Goal: Task Accomplishment & Management: Use online tool/utility

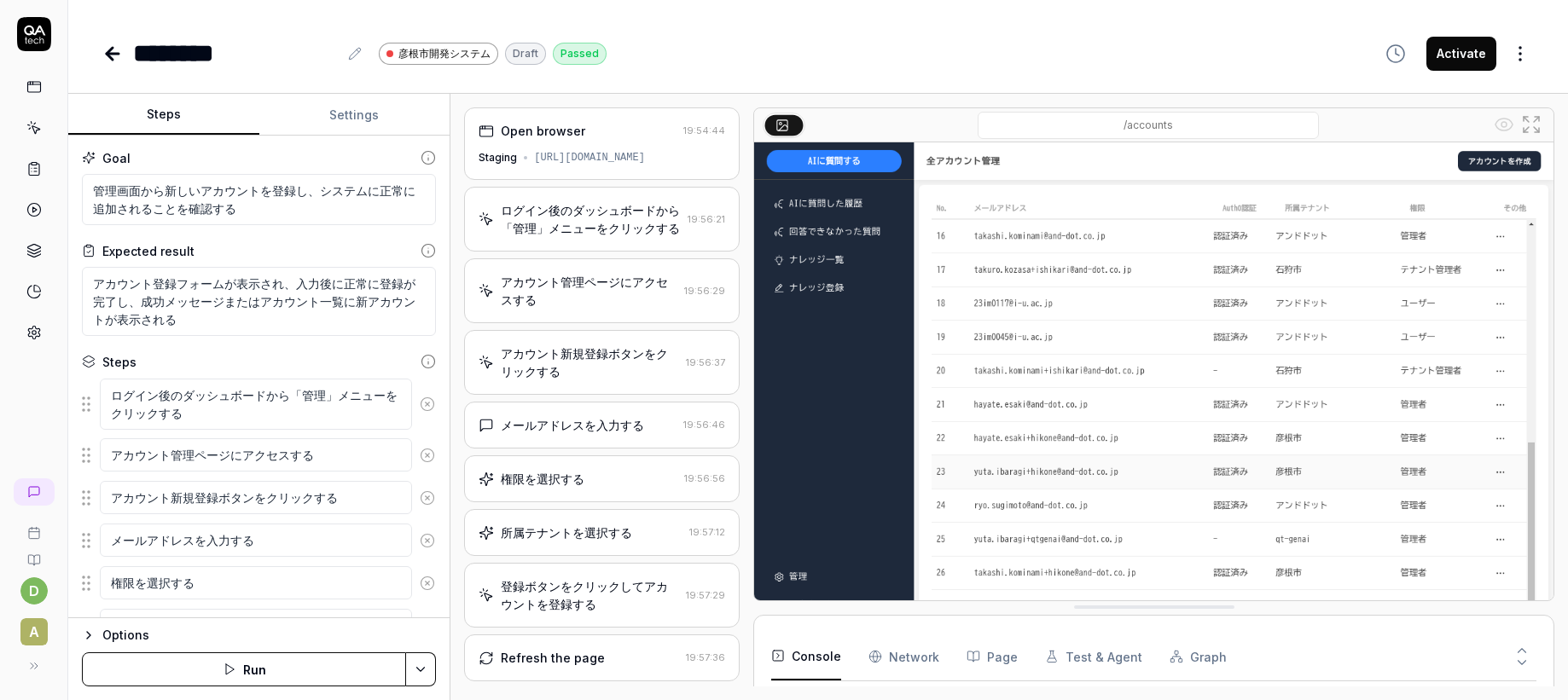
scroll to position [559, 0]
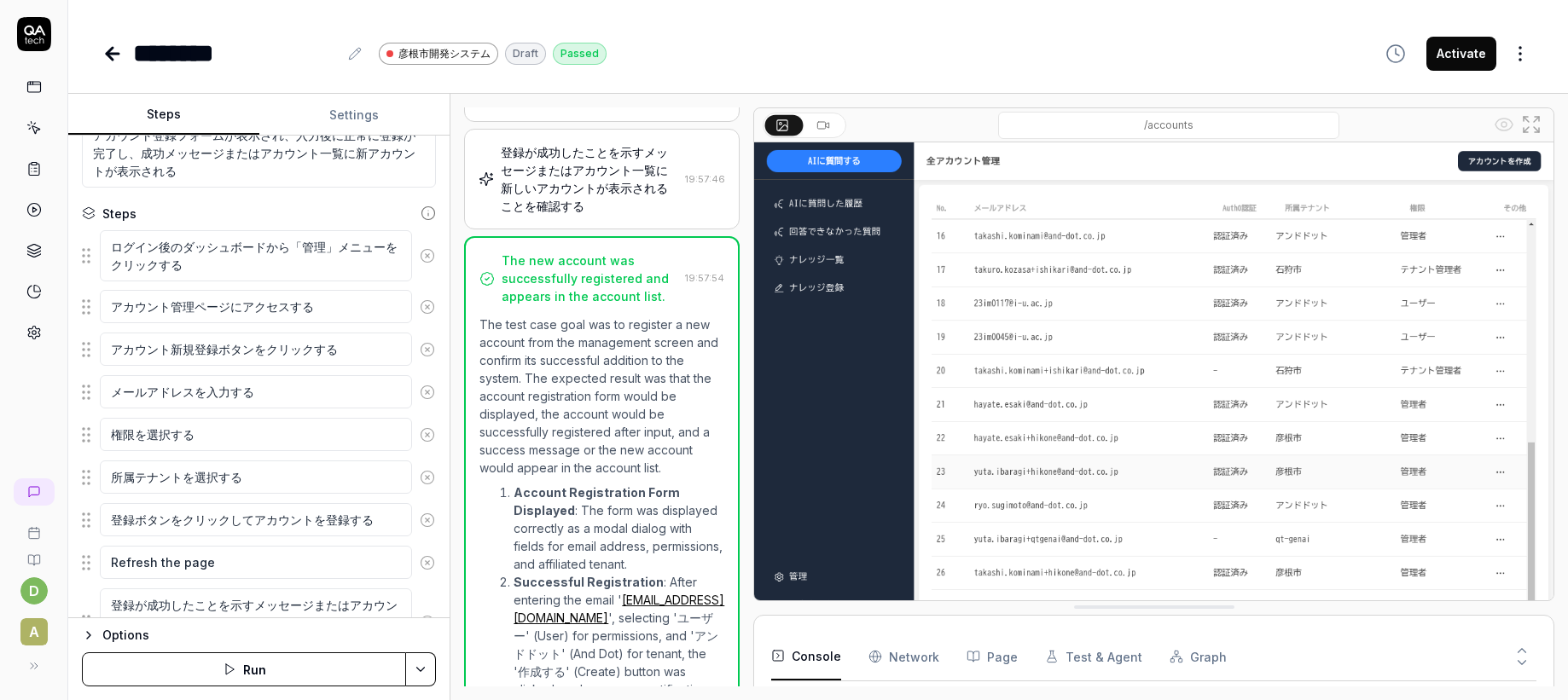
type textarea "*"
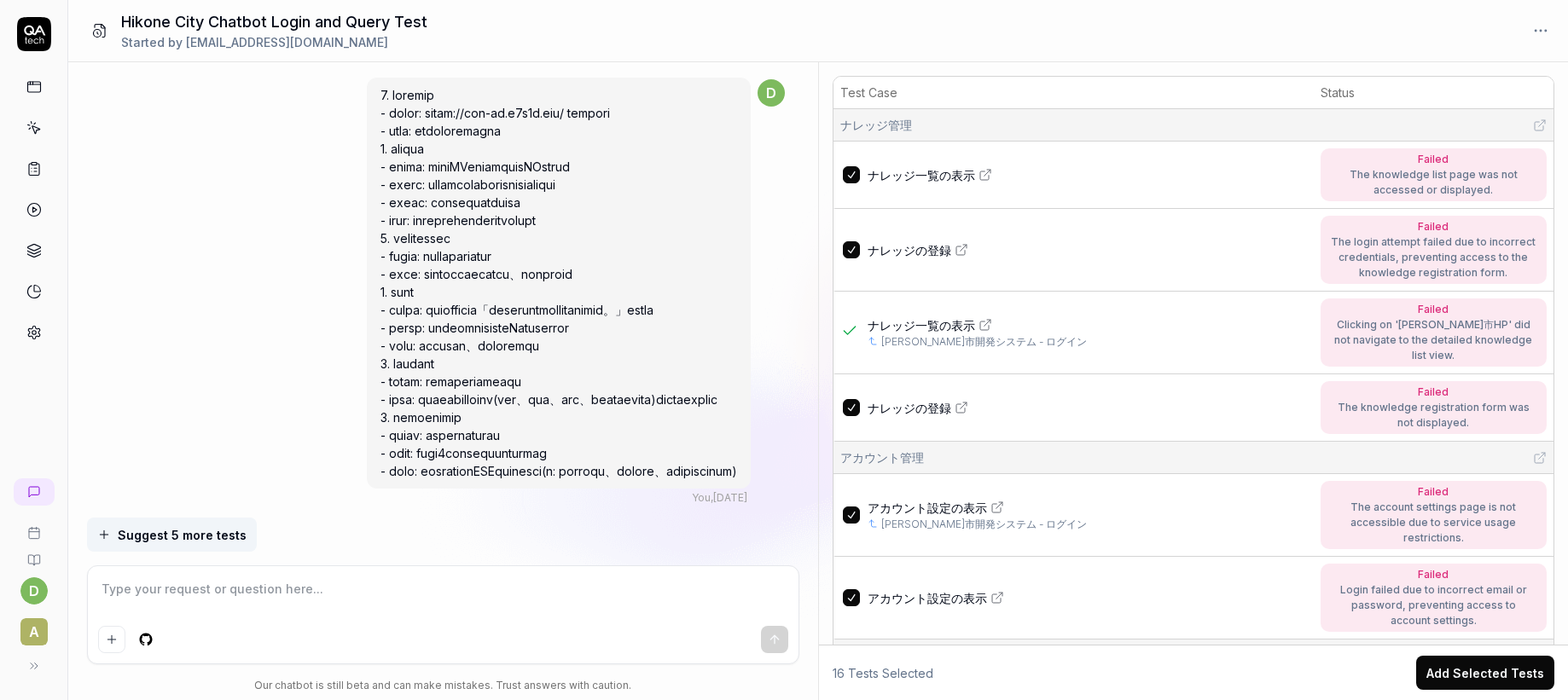
scroll to position [9732, 0]
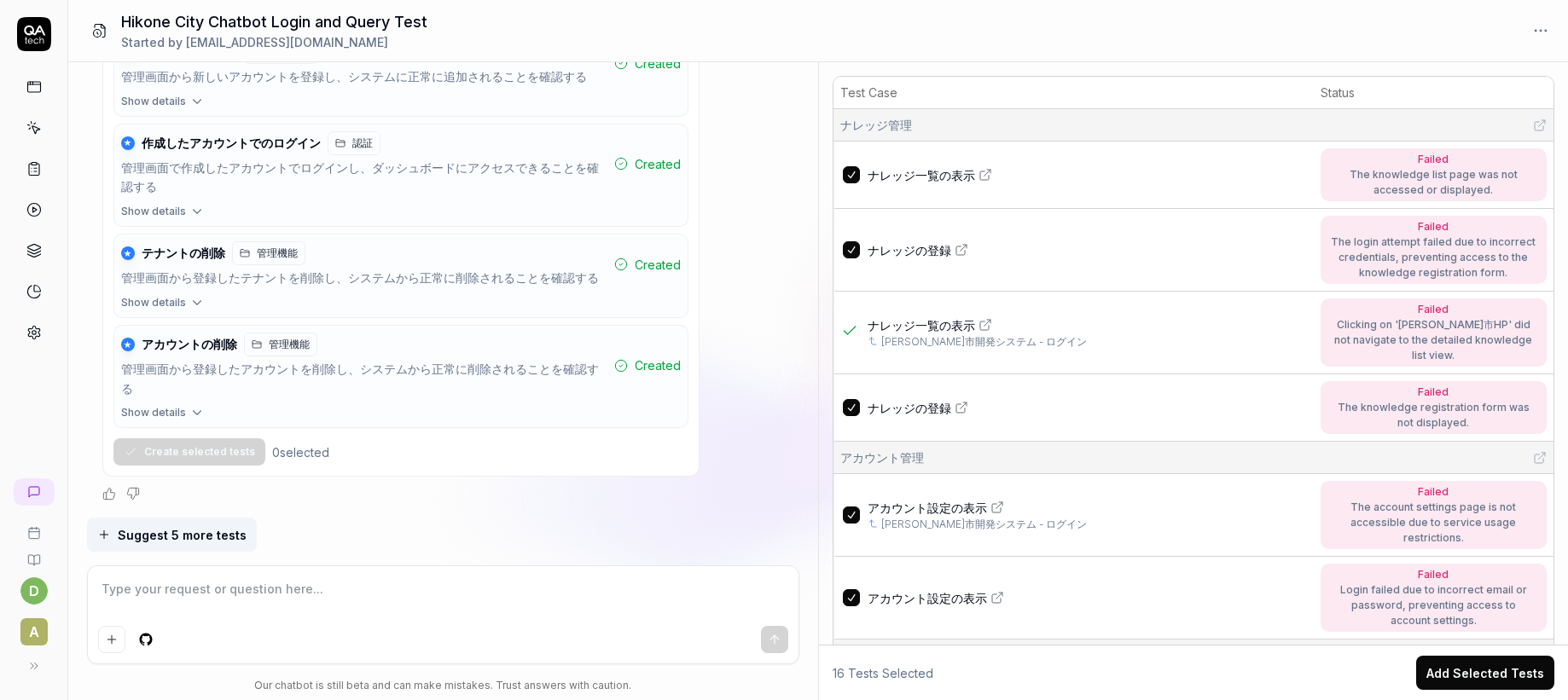
type textarea "*"
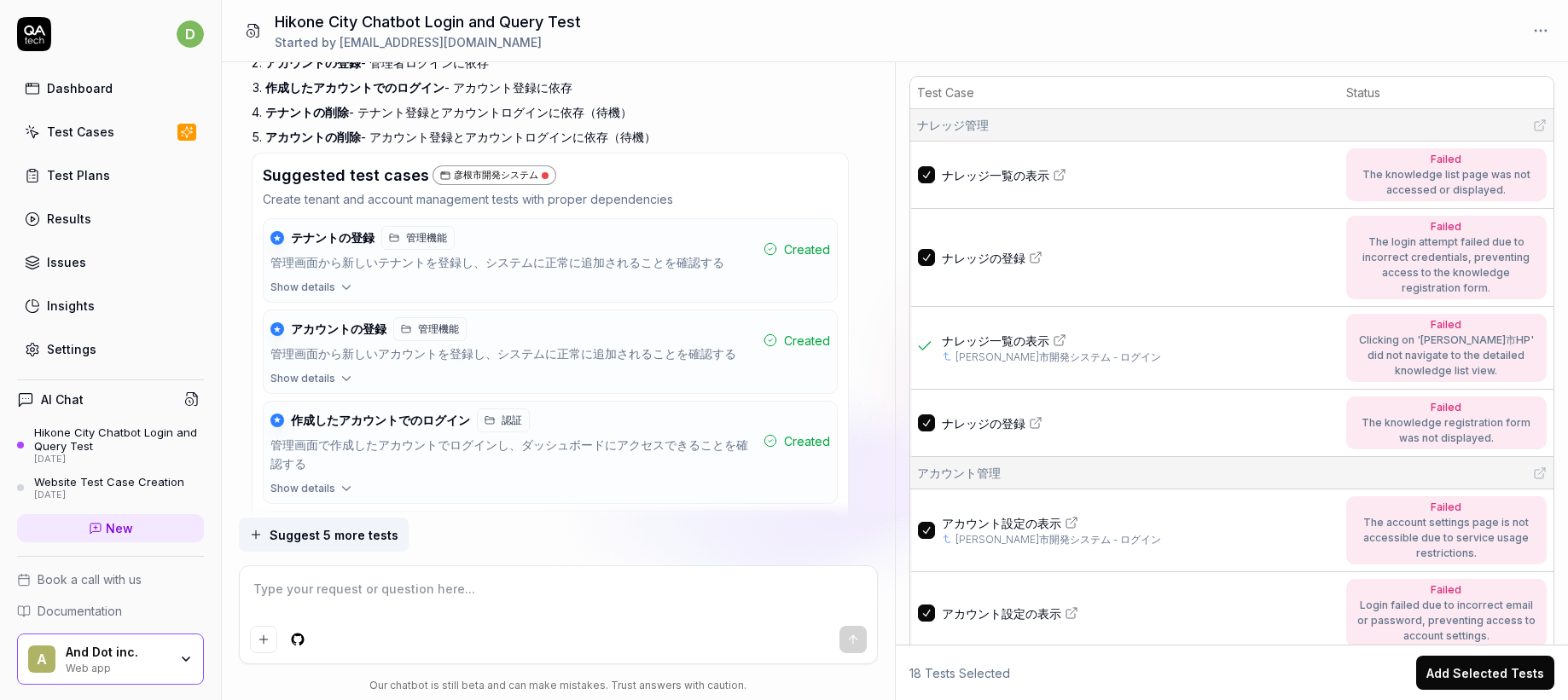
scroll to position [9425, 0]
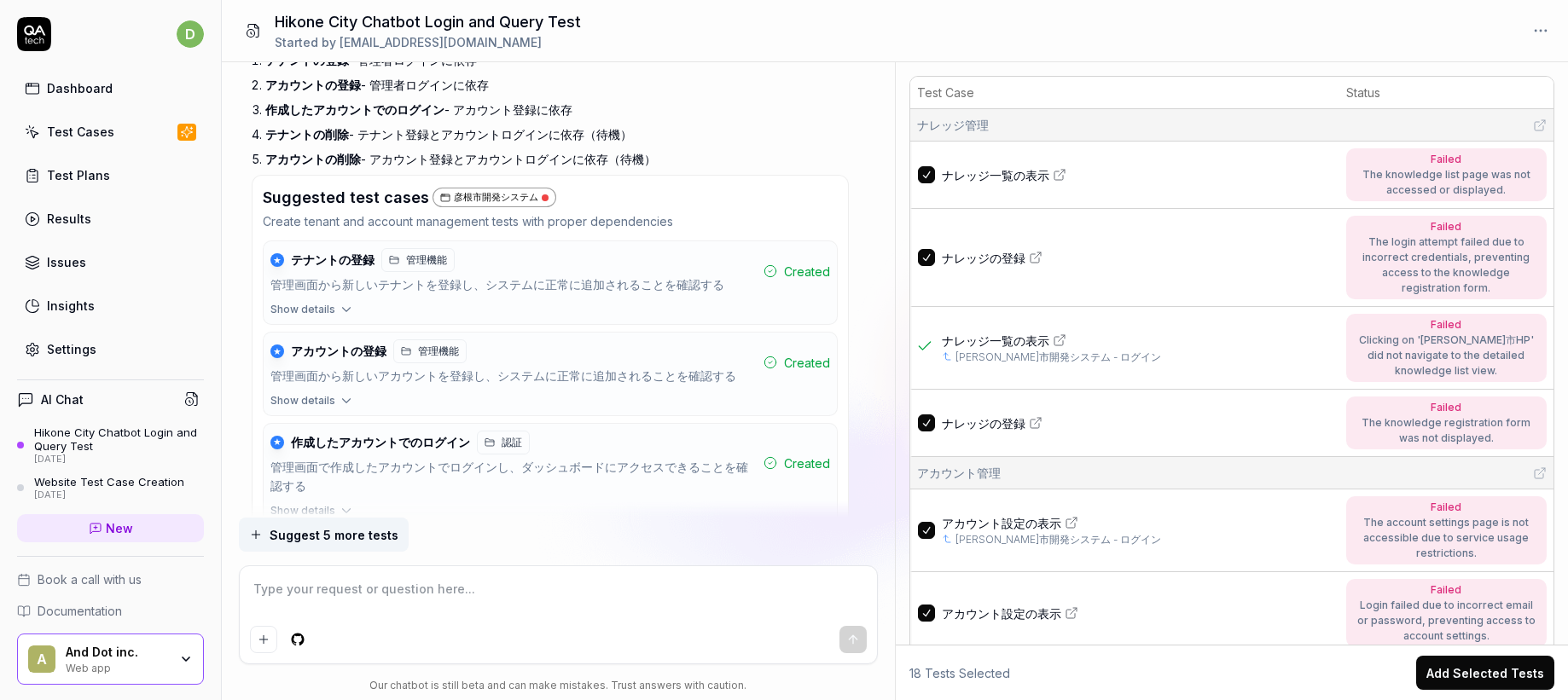
click at [1035, 180] on span "ナレッジ一覧の表示" at bounding box center [996, 175] width 108 height 18
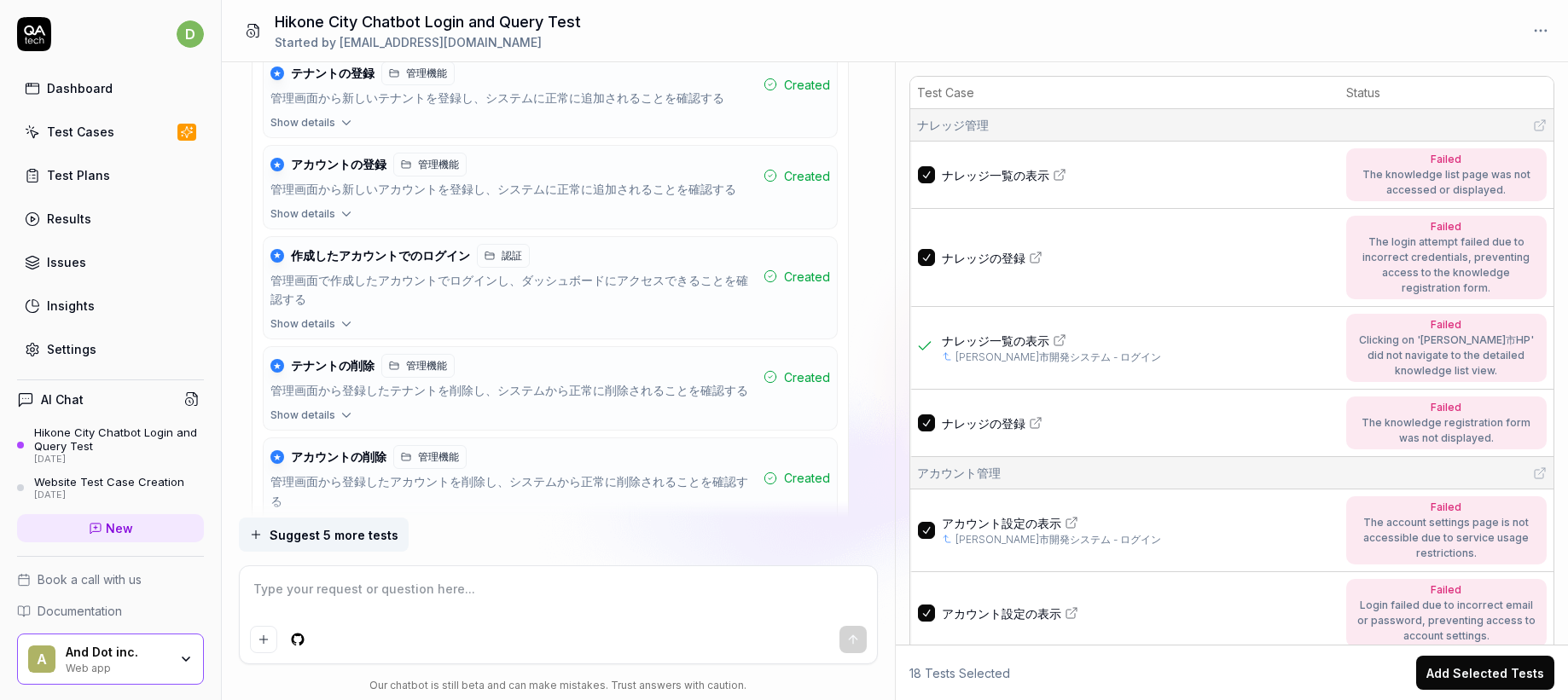
scroll to position [9732, 0]
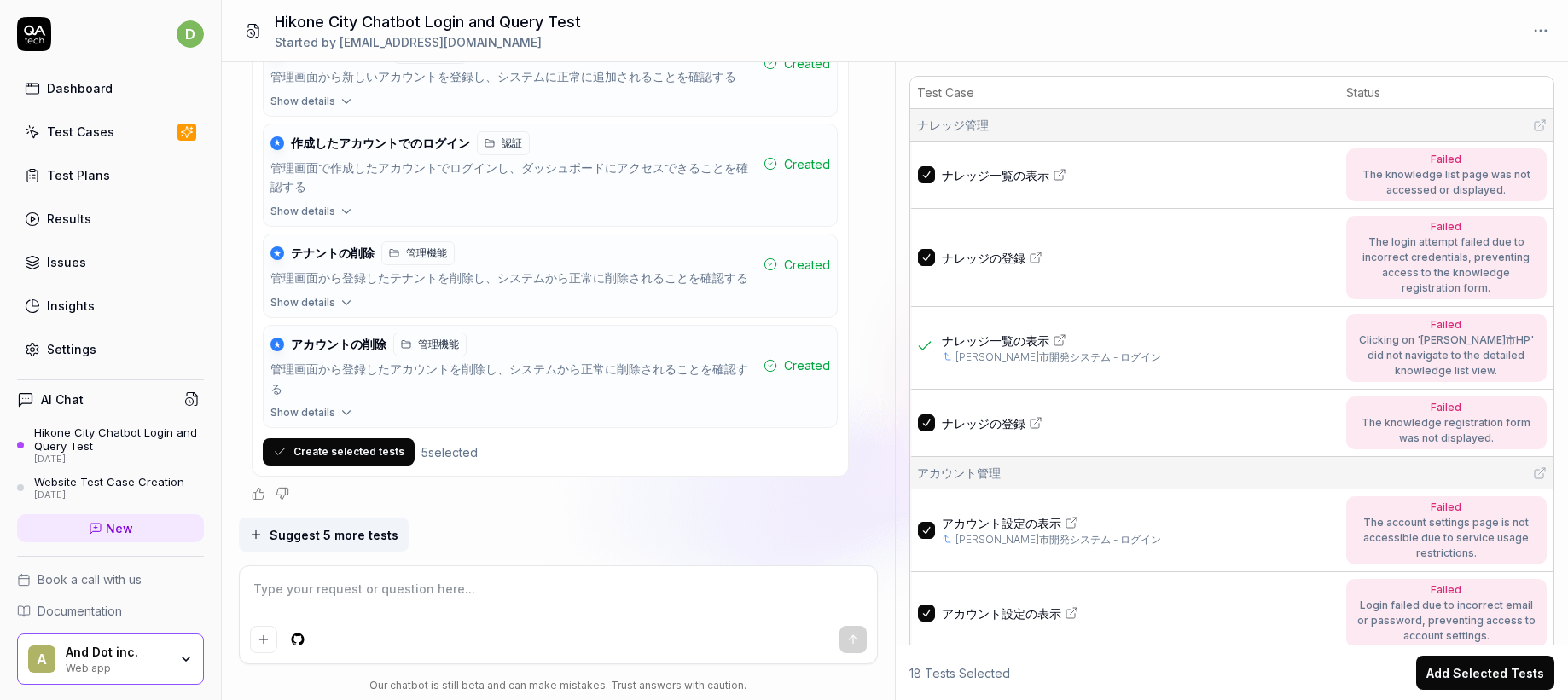
click at [1028, 181] on span "ナレッジ一覧の表示" at bounding box center [996, 175] width 108 height 18
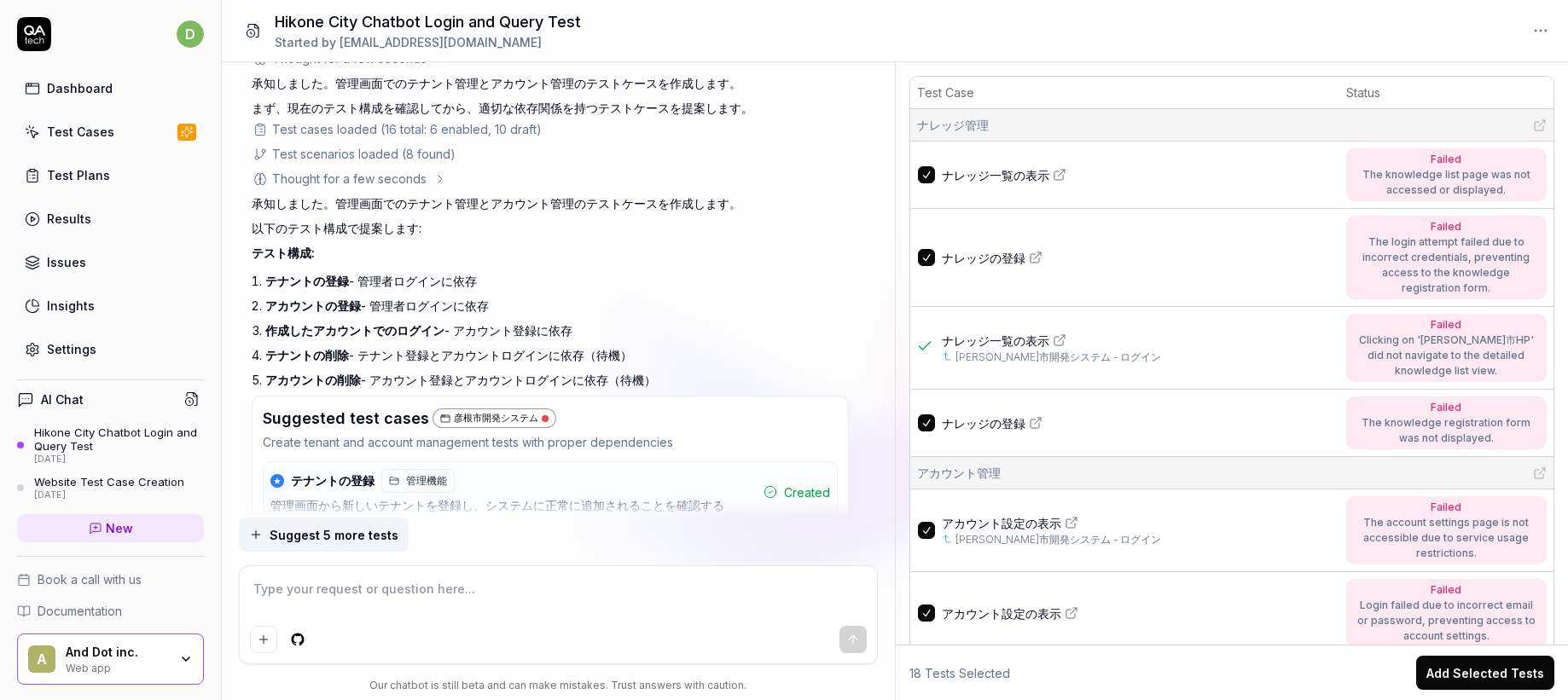
scroll to position [9161, 0]
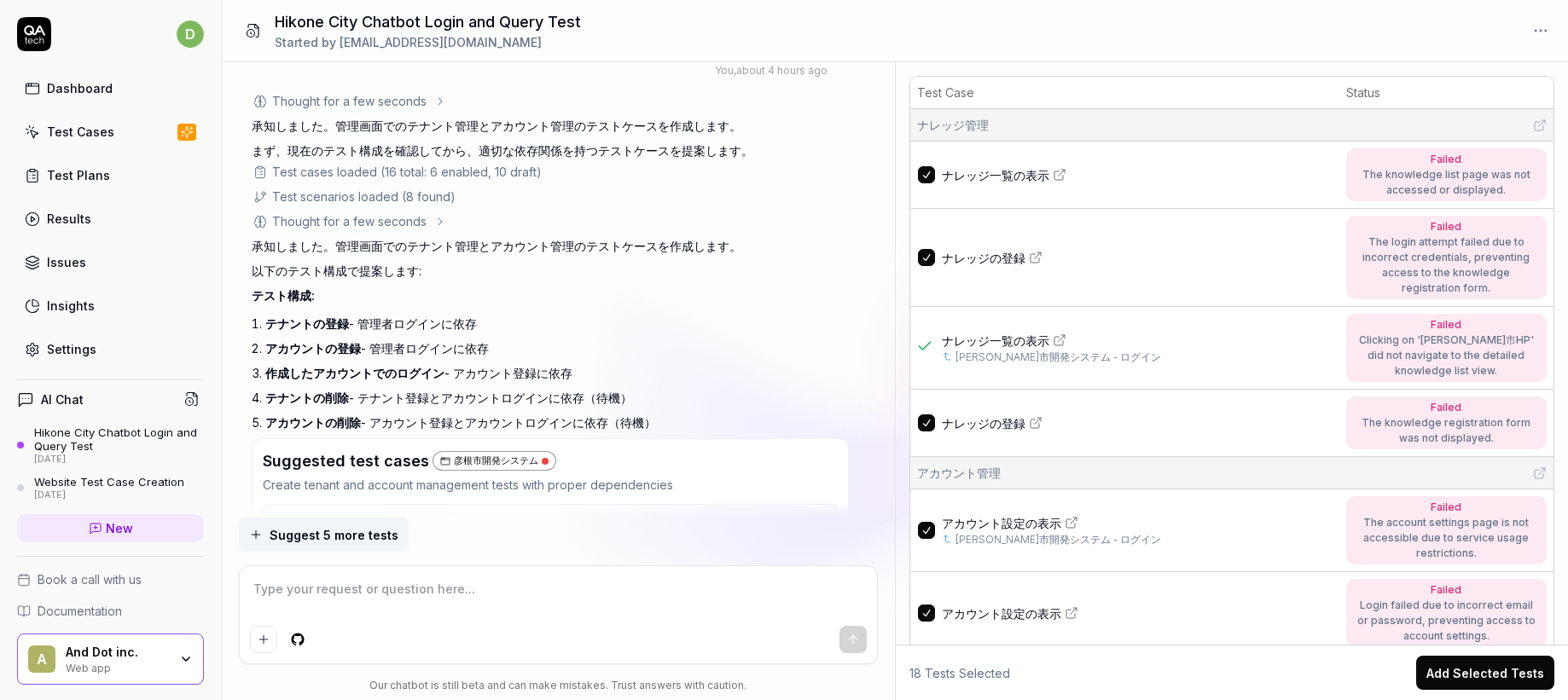
type textarea "*"
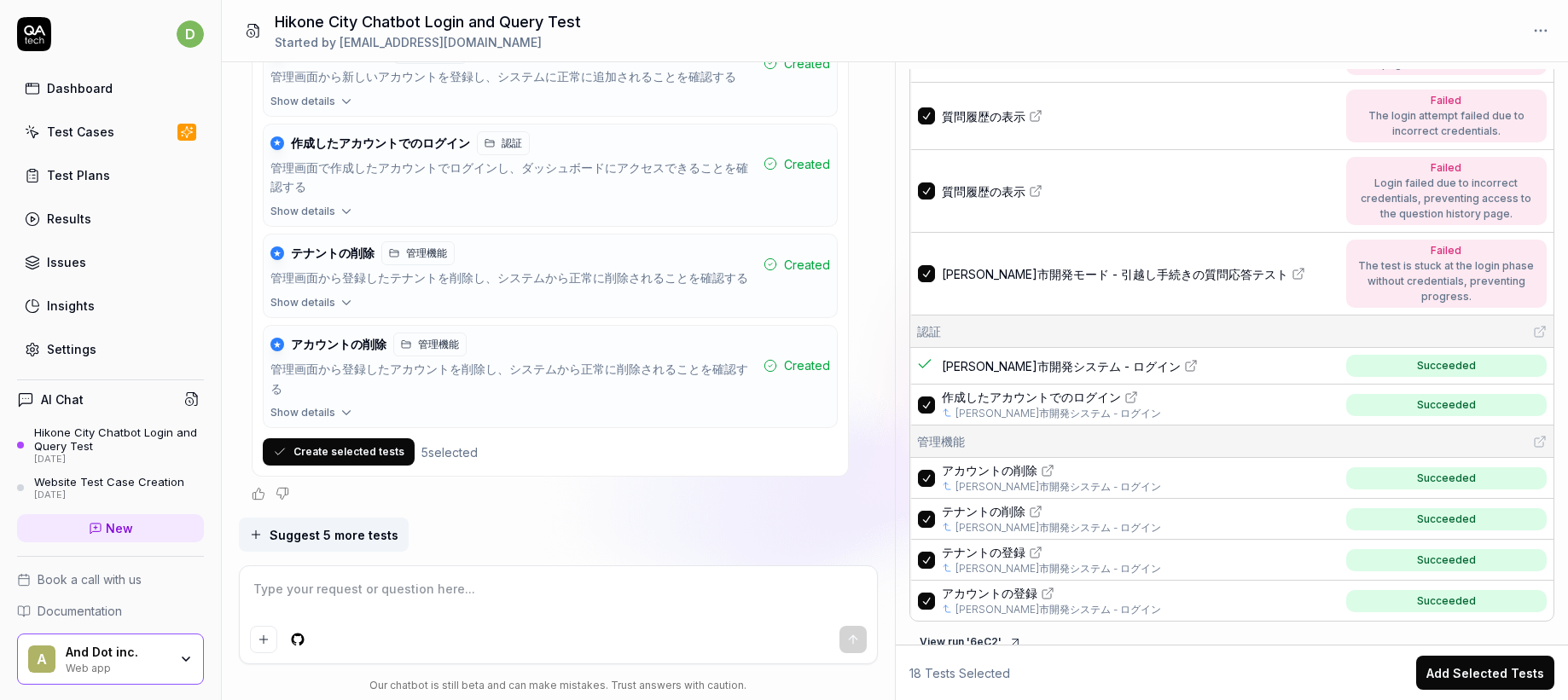
scroll to position [794, 0]
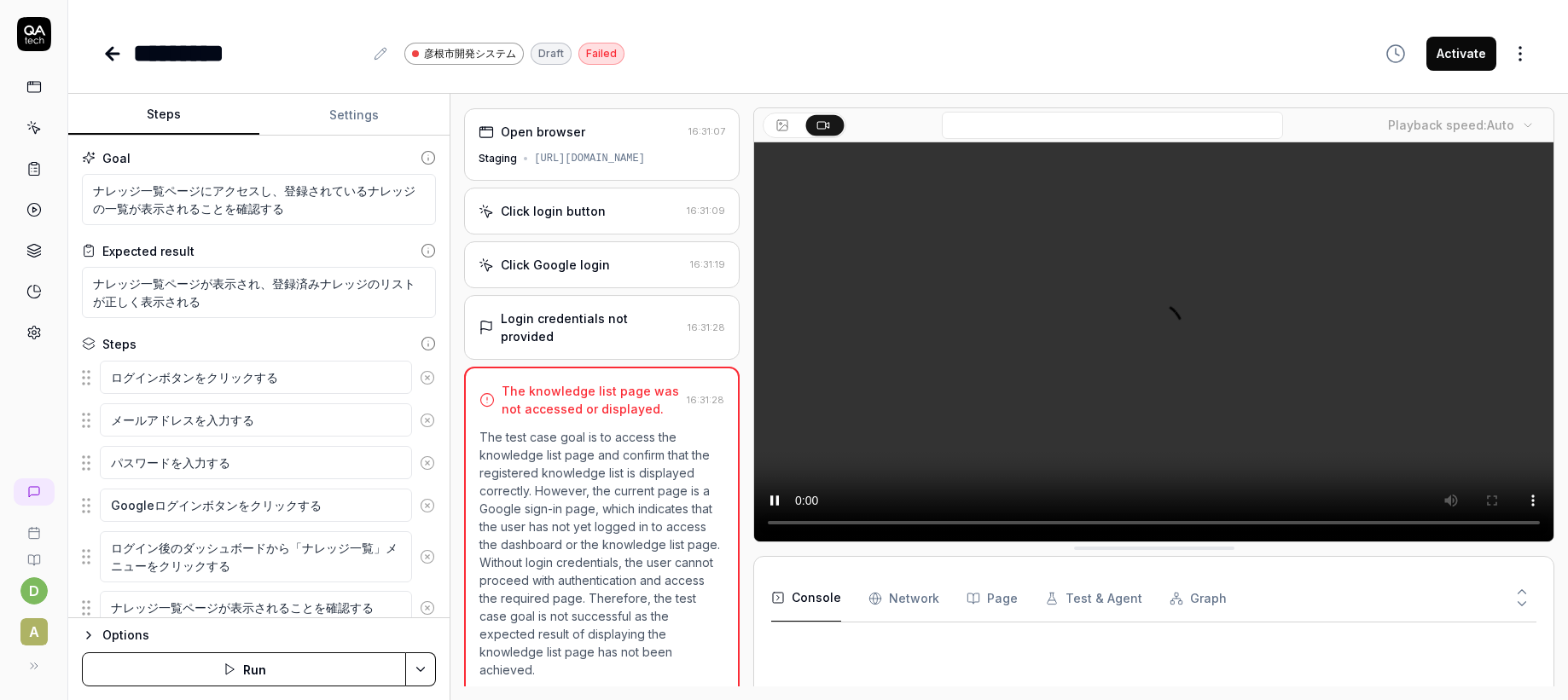
type textarea "*"
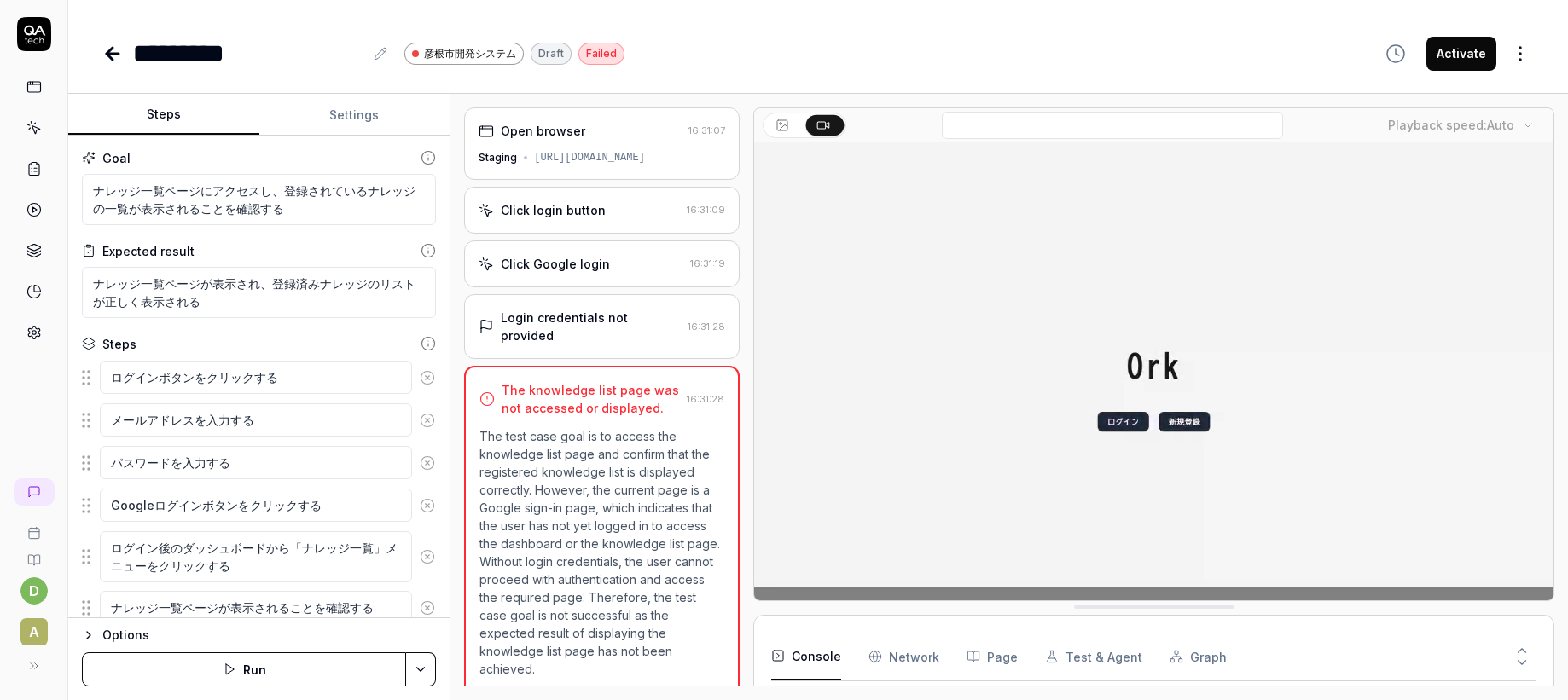
click at [1398, 64] on button "button" at bounding box center [1395, 53] width 41 height 34
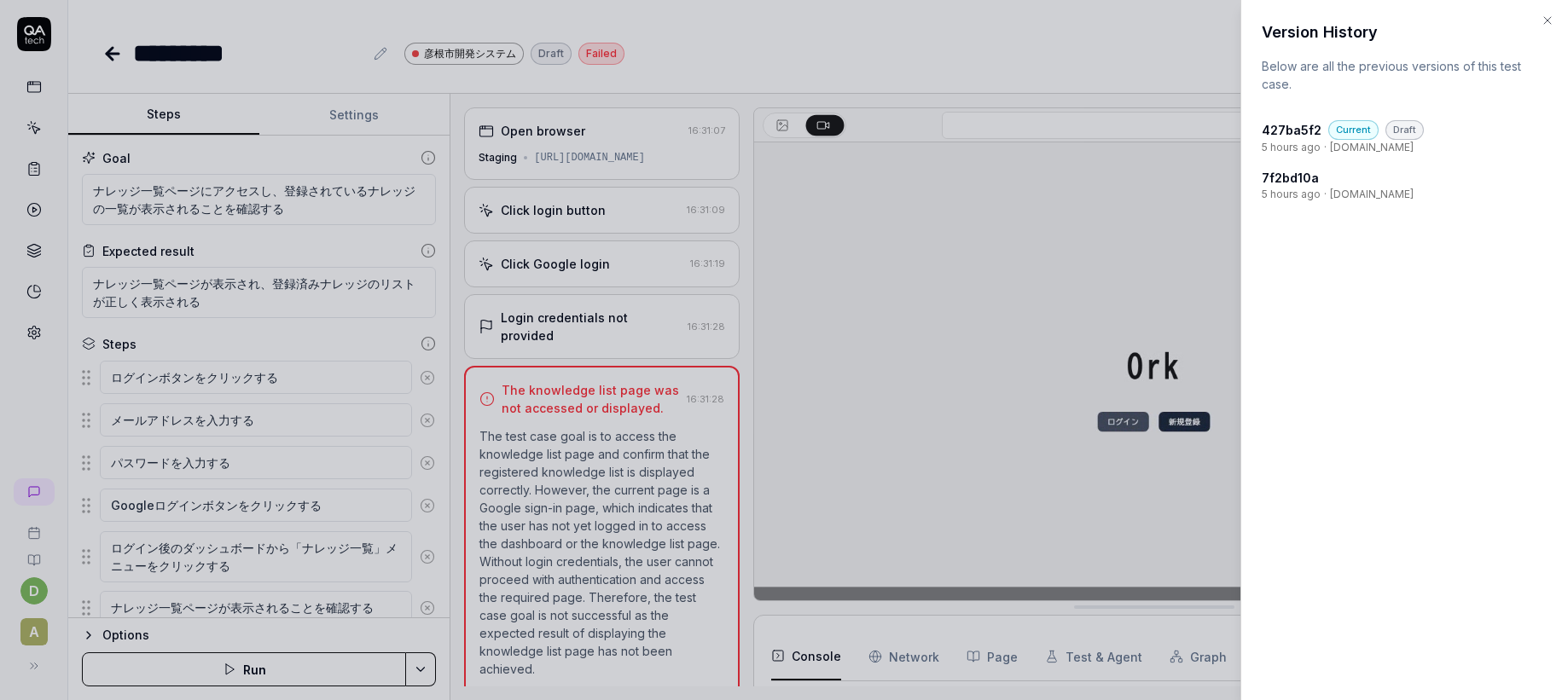
scroll to position [175, 0]
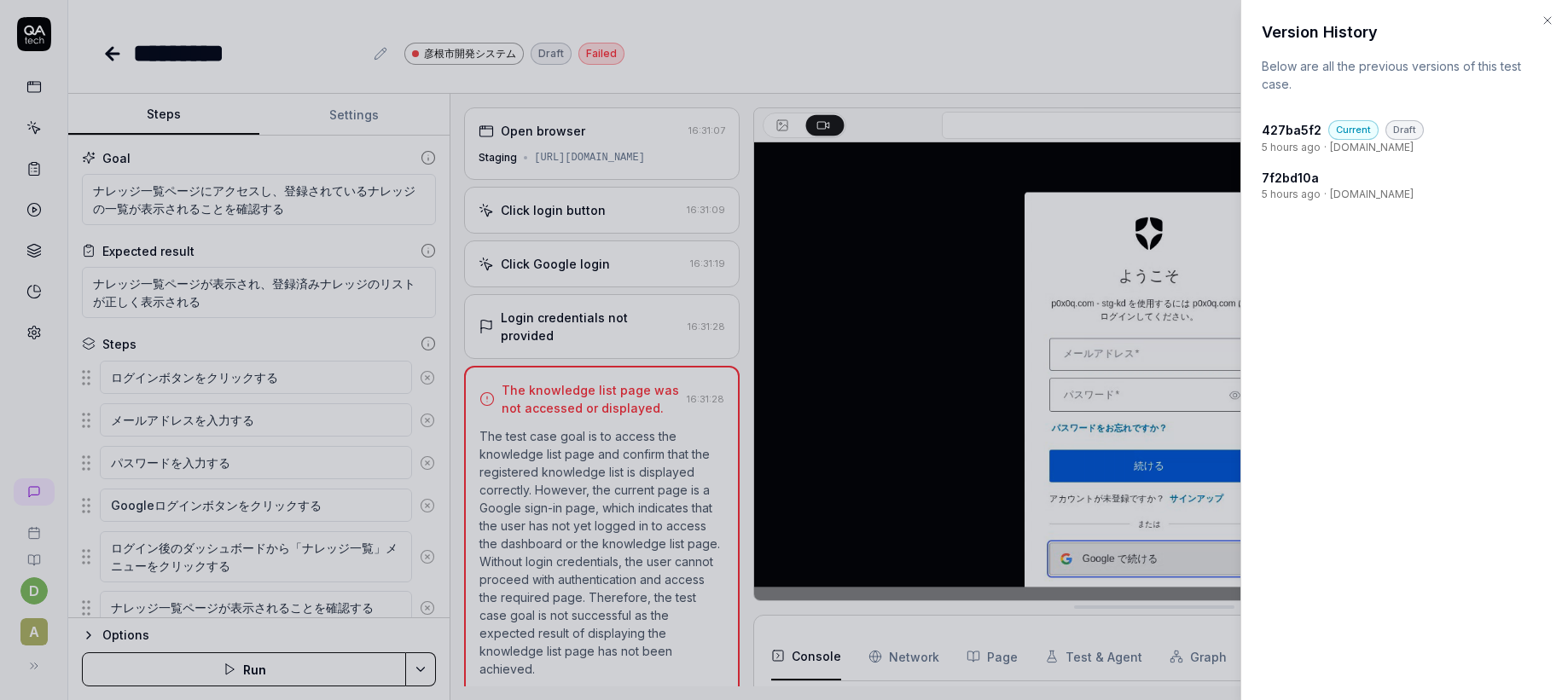
click at [1298, 141] on time "5 hours ago" at bounding box center [1290, 147] width 59 height 15
click at [1288, 132] on h4 "427ba5f2" at bounding box center [1291, 129] width 60 height 18
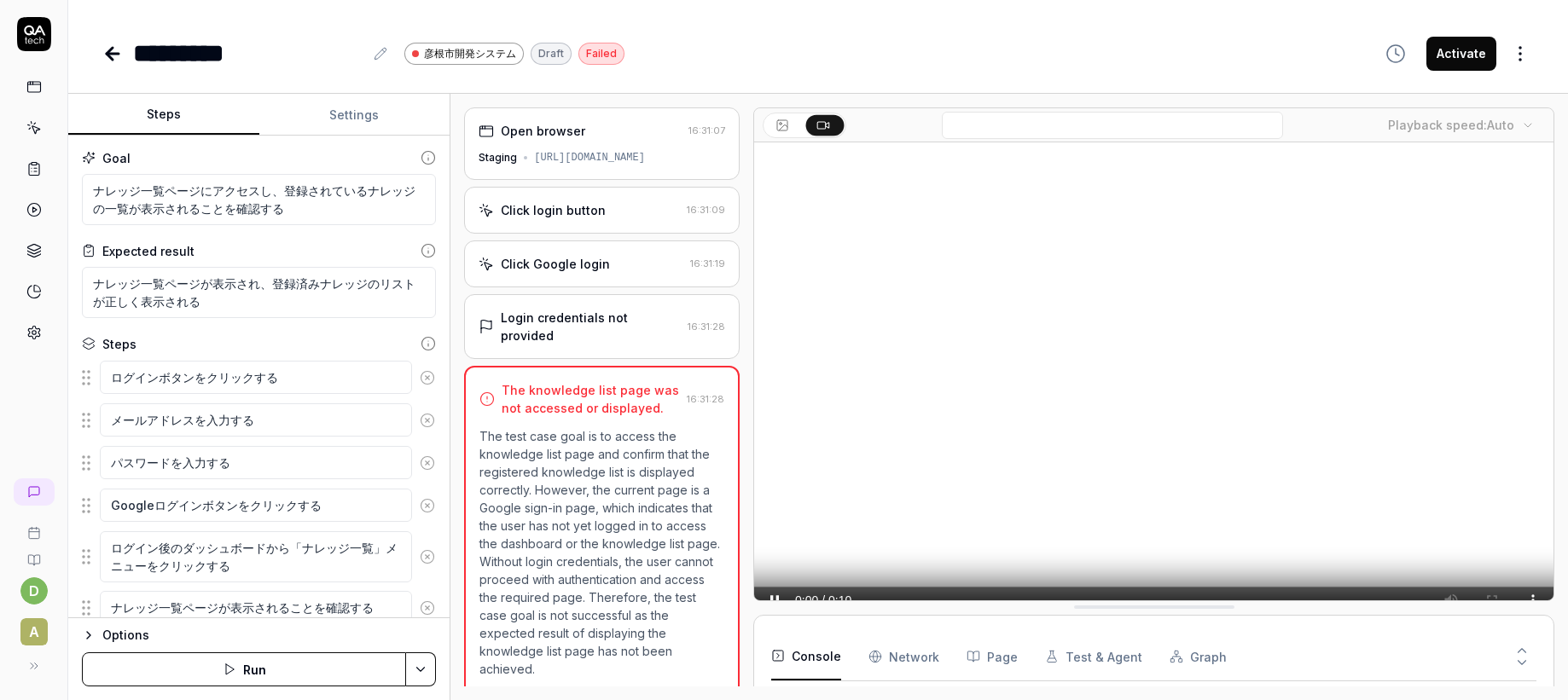
scroll to position [175, 0]
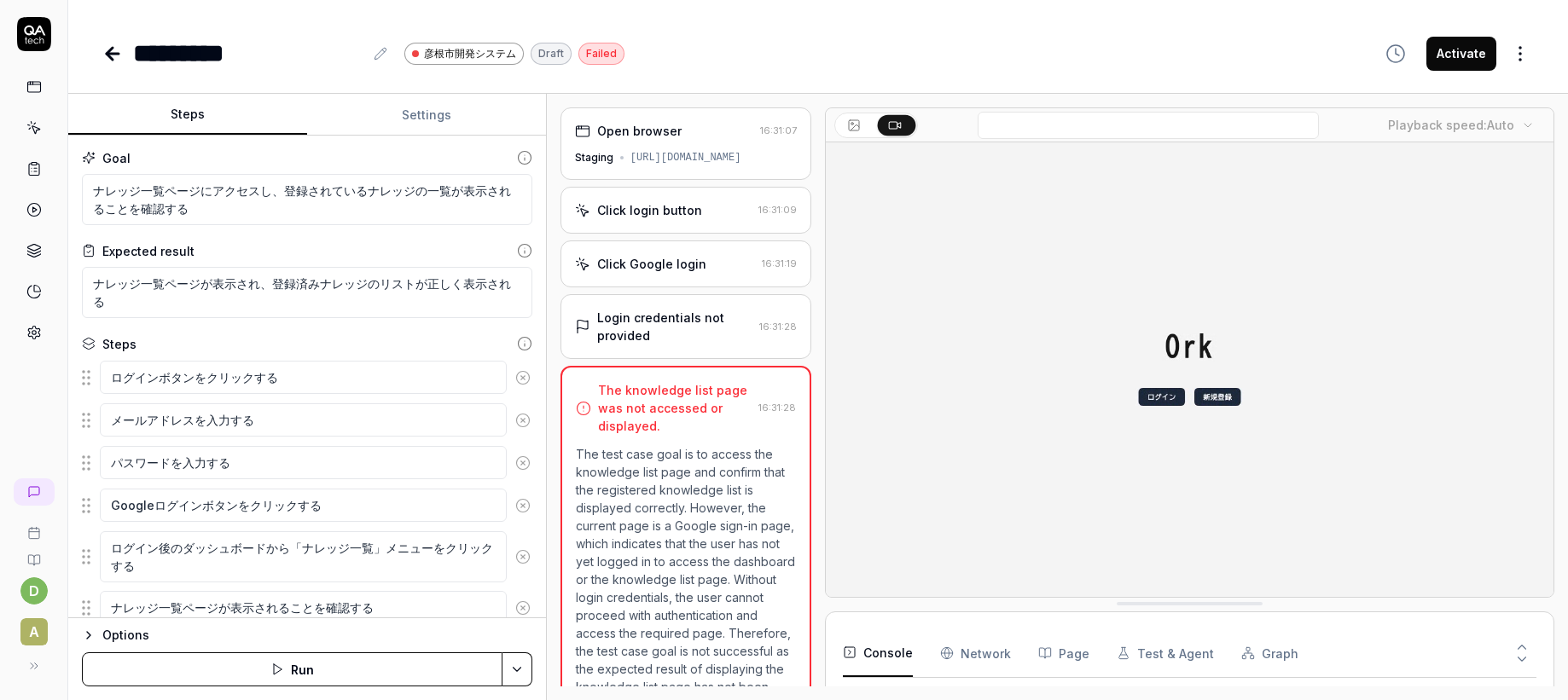
click at [557, 398] on div "Steps Settings Goal ナレッジ一覧ページにアクセスし、登録されているナレッジの一覧が表示されることを確認する Expected result…" at bounding box center [818, 397] width 1499 height 606
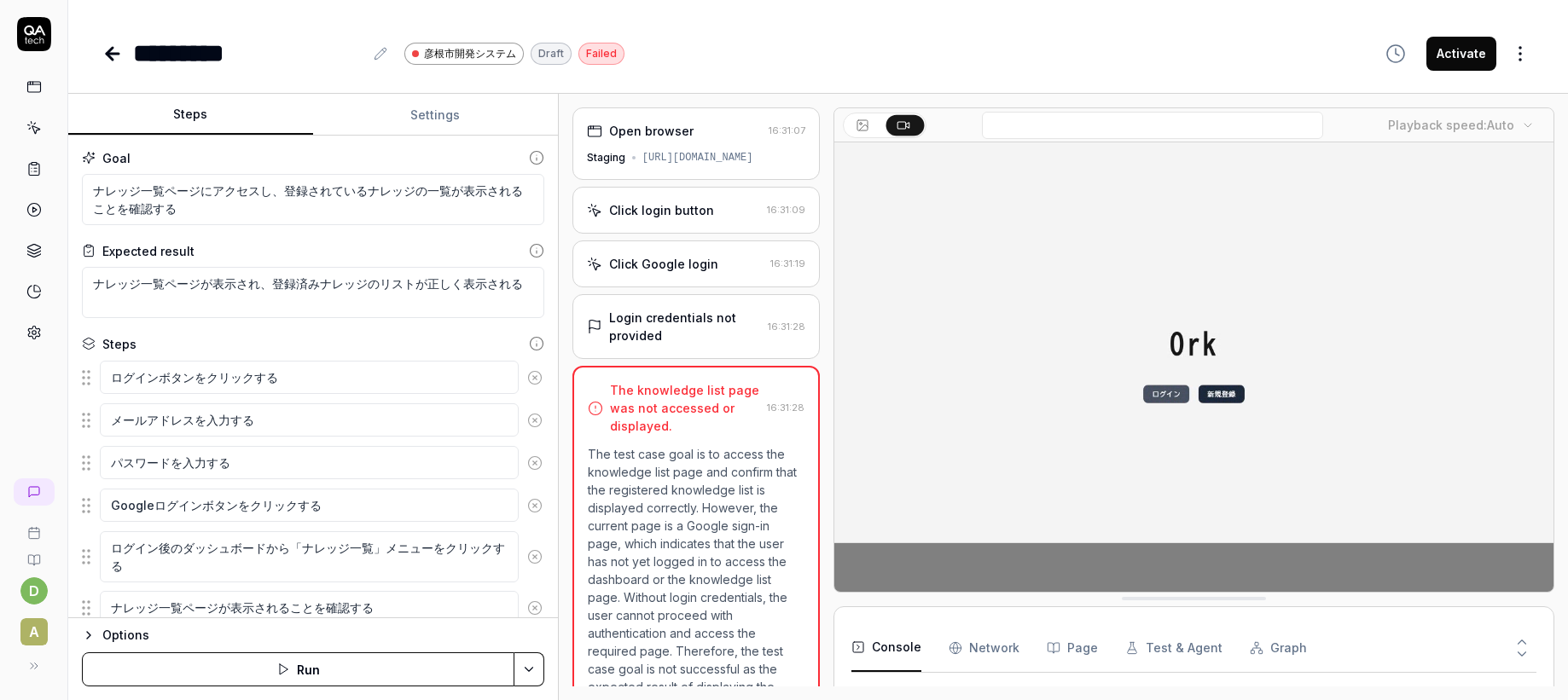
scroll to position [33, 0]
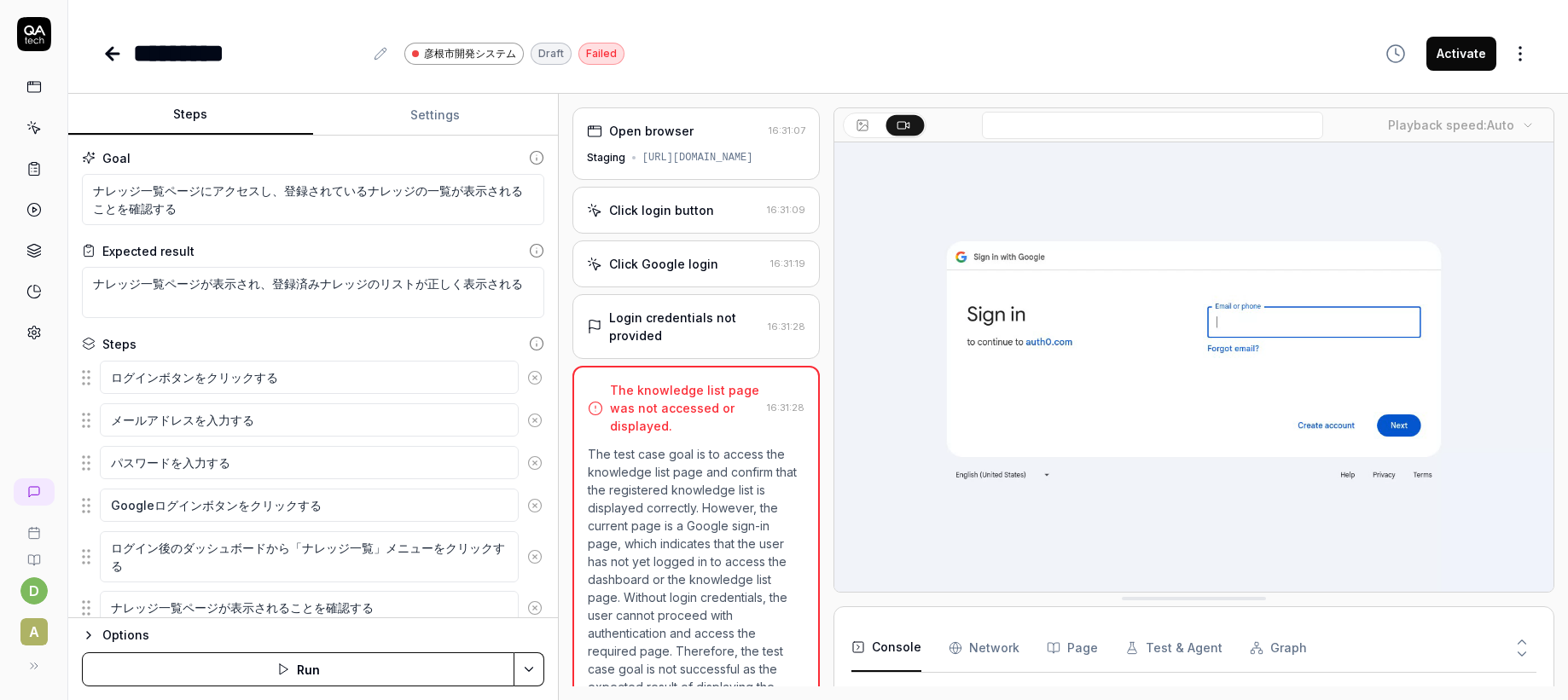
click at [206, 61] on div "*********" at bounding box center [248, 53] width 230 height 38
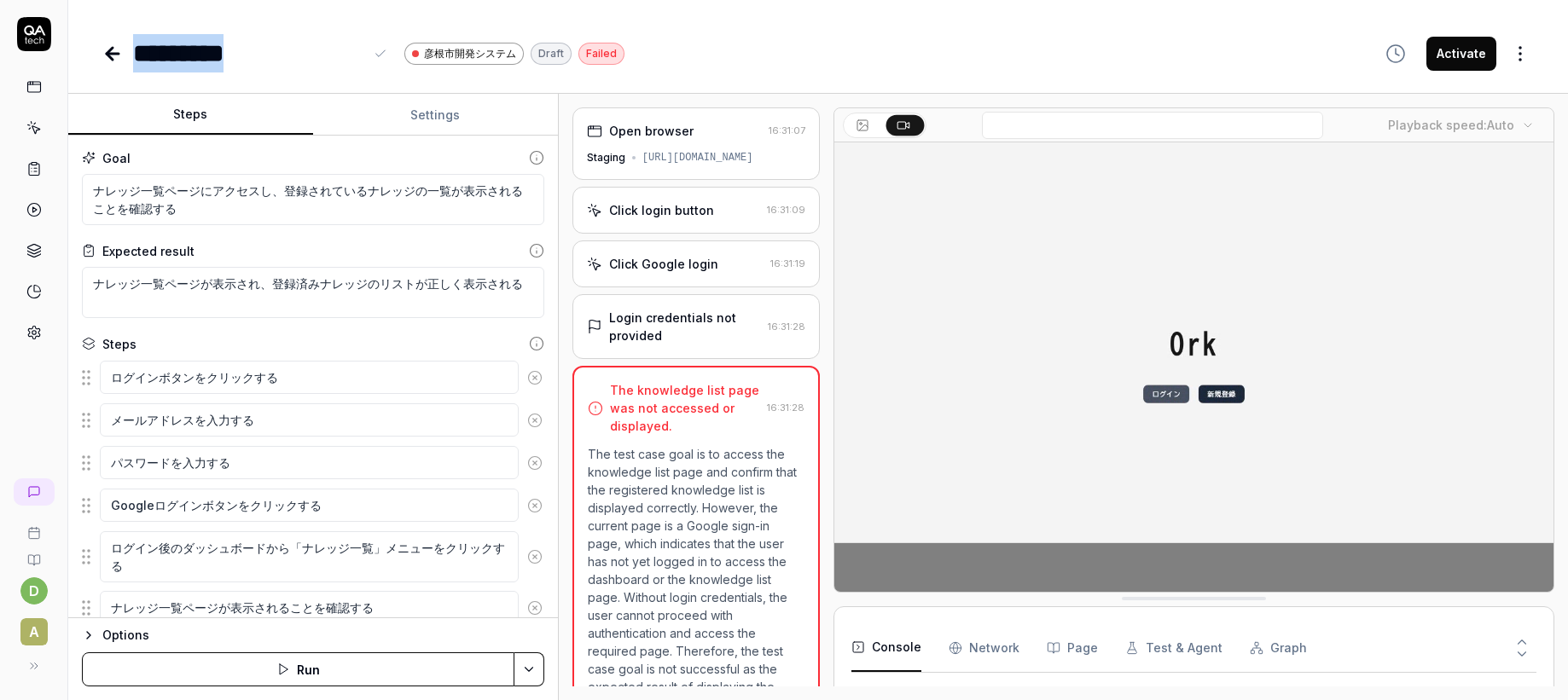
drag, startPoint x: 137, startPoint y: 53, endPoint x: 363, endPoint y: 45, distance: 226.1
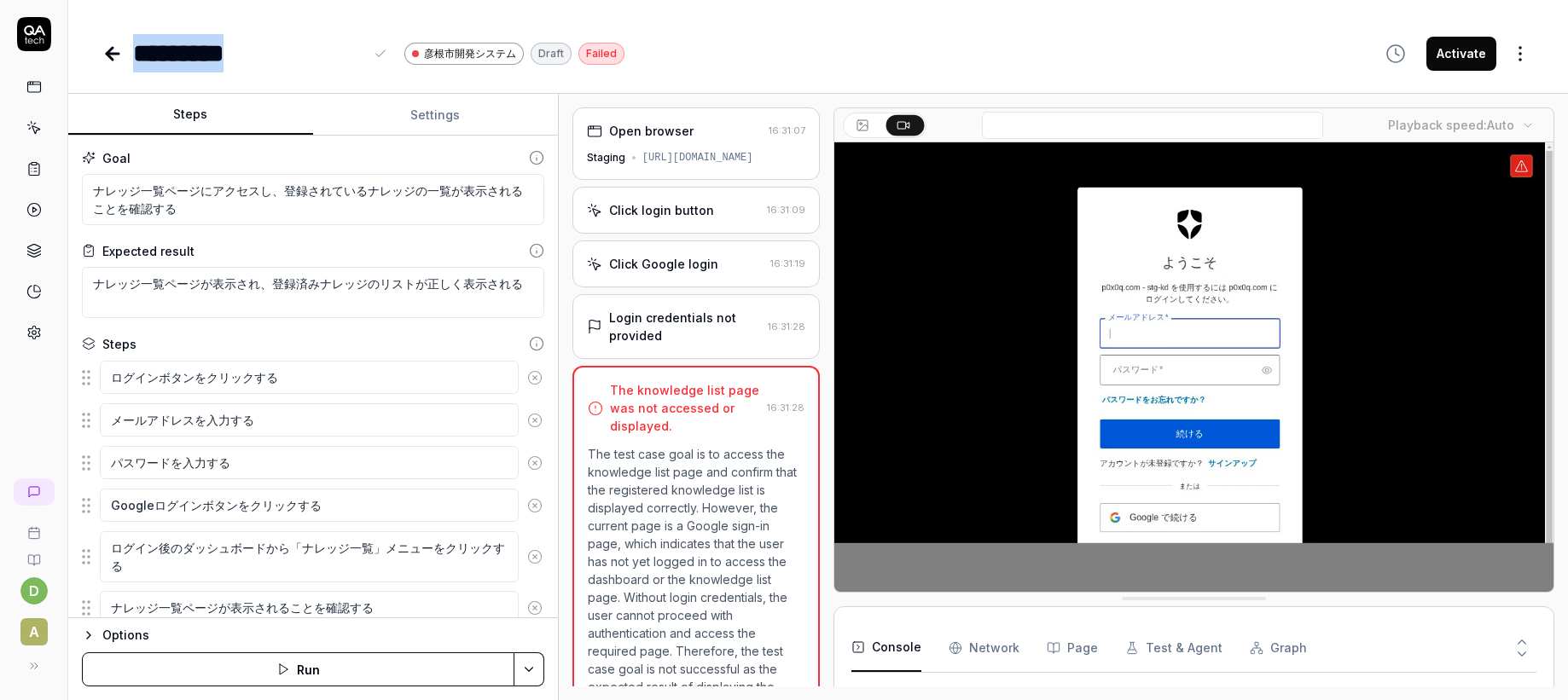
click at [364, 44] on div "*********" at bounding box center [262, 53] width 258 height 38
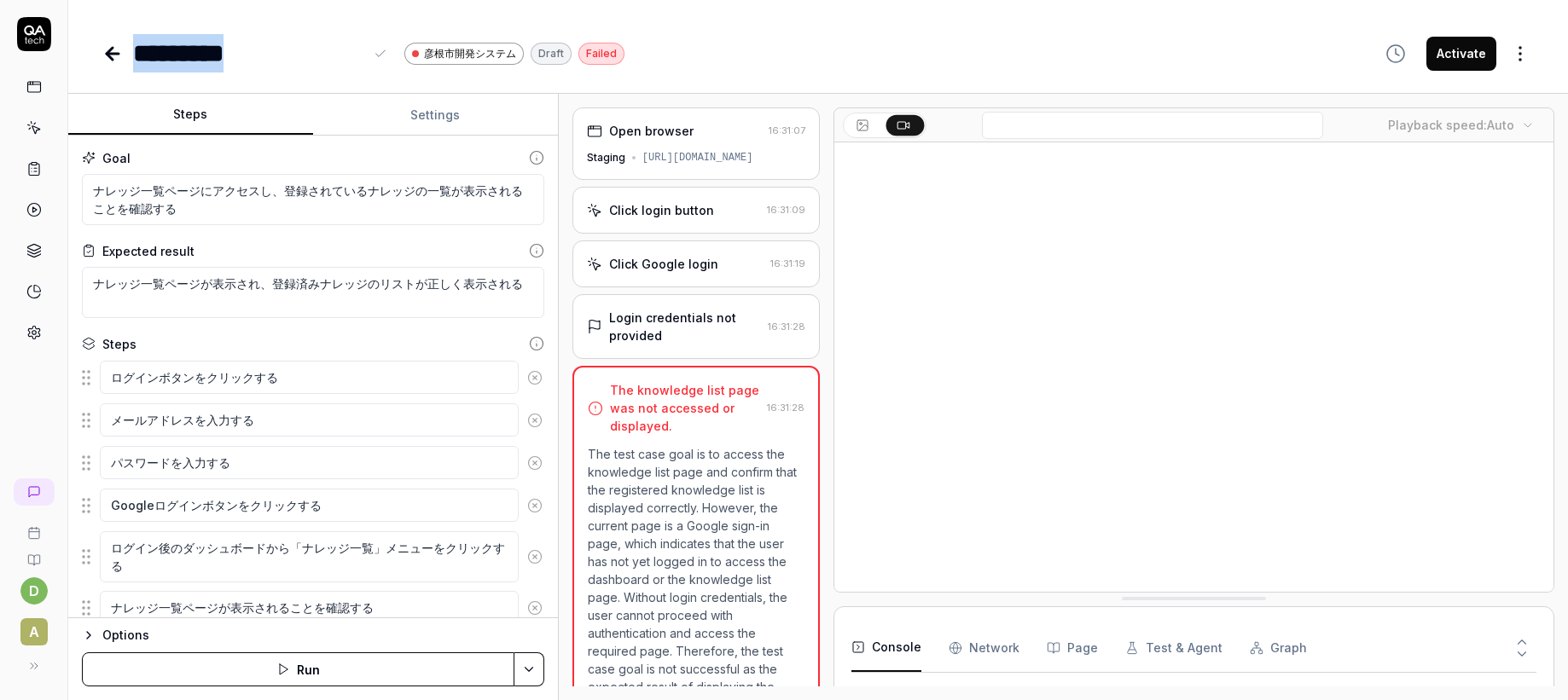
click at [307, 43] on div "*********" at bounding box center [248, 53] width 230 height 38
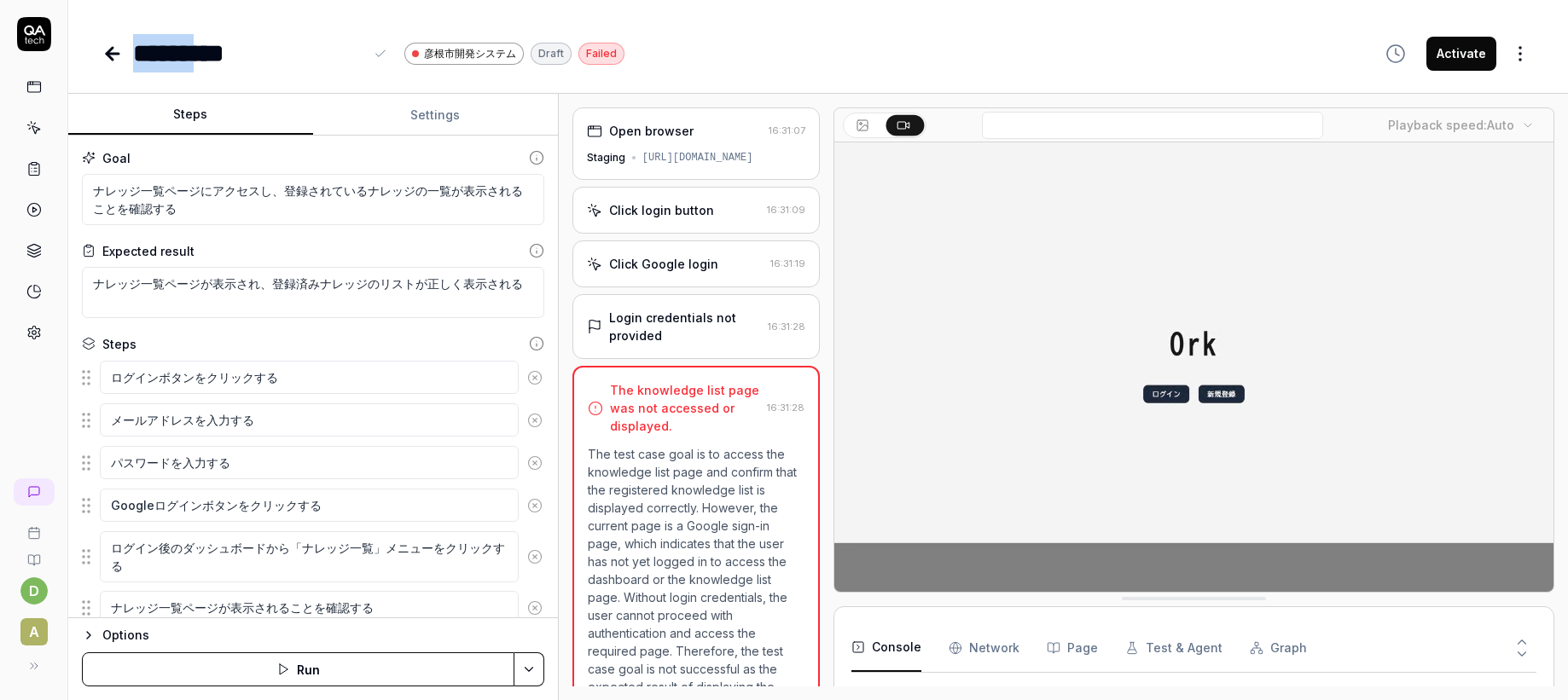
drag, startPoint x: 131, startPoint y: 54, endPoint x: 289, endPoint y: 54, distance: 158.0
click at [289, 54] on div "********* 彦根市開発システム Draft Failed" at bounding box center [363, 53] width 522 height 38
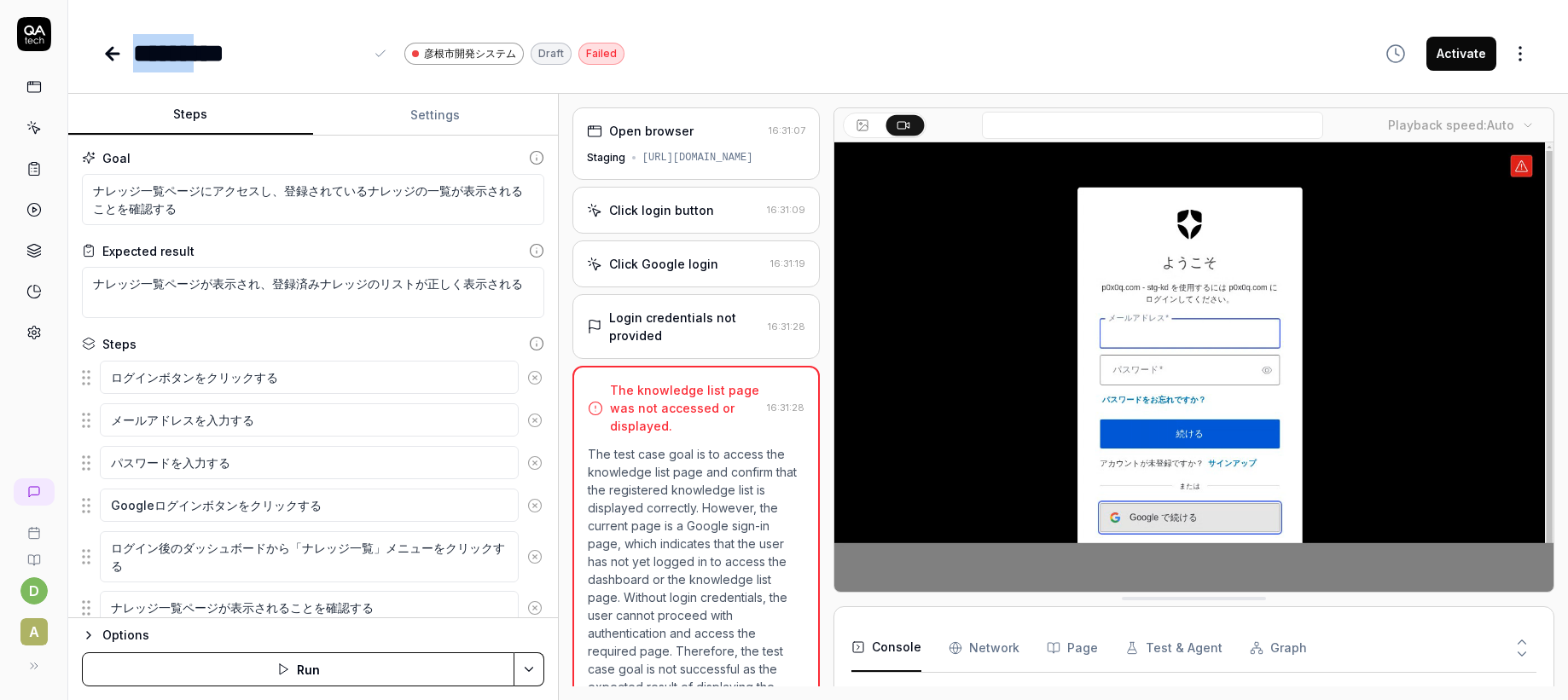
click at [42, 129] on link at bounding box center [34, 128] width 31 height 31
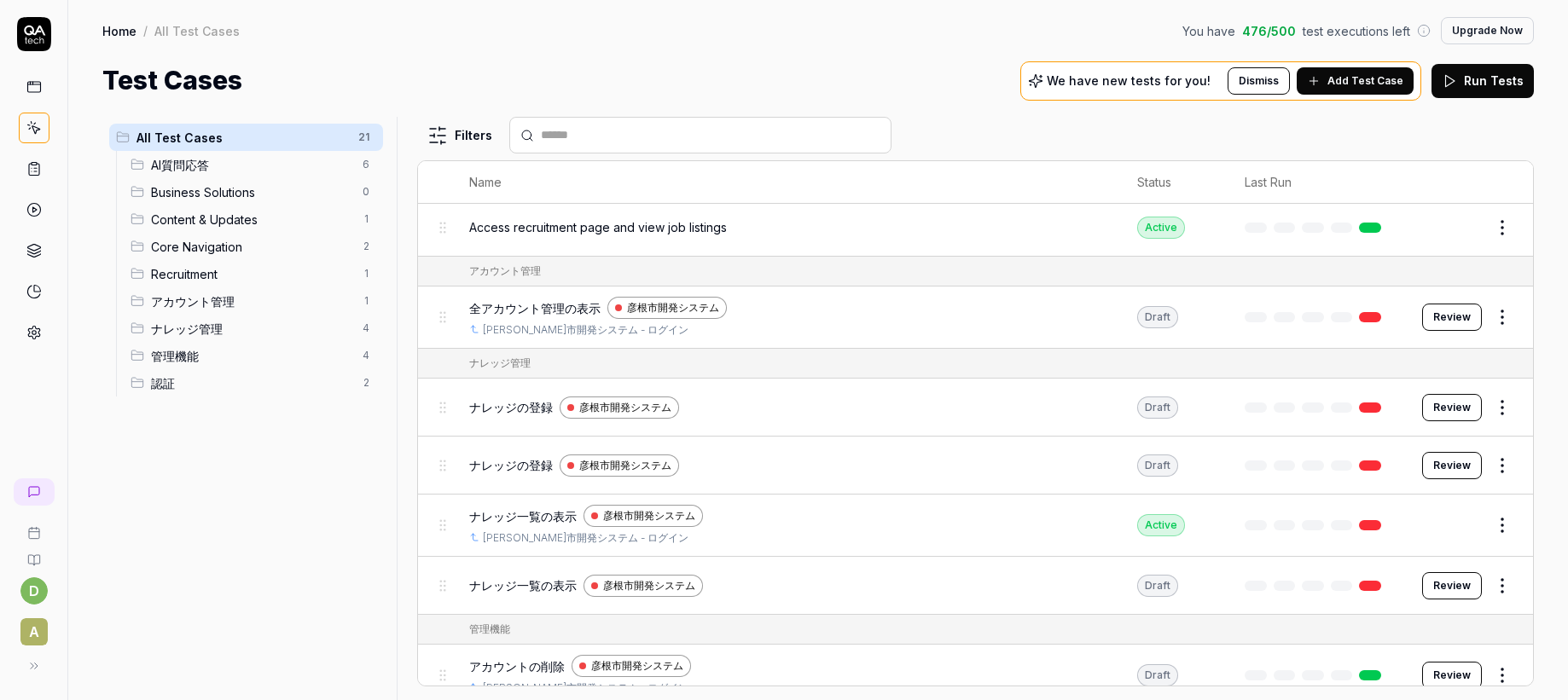
scroll to position [661, 0]
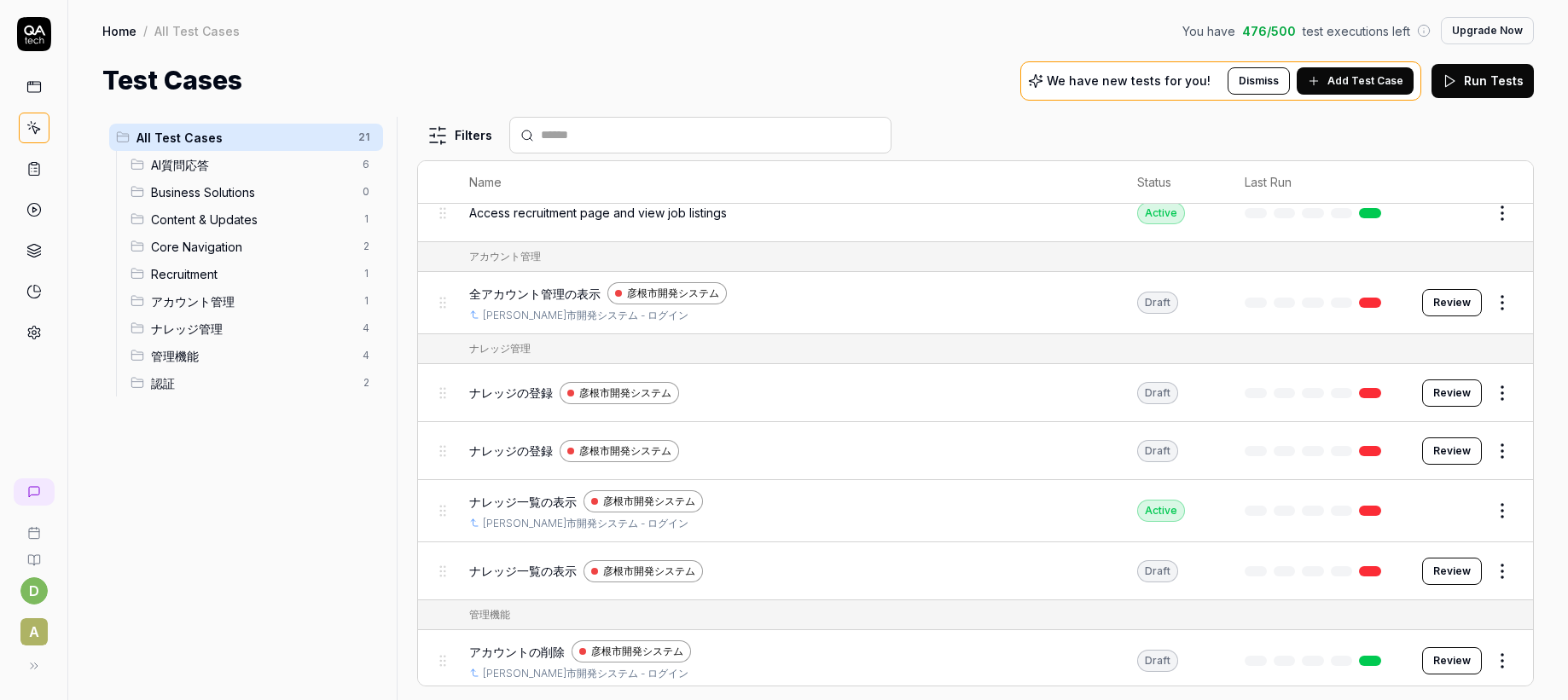
click at [509, 499] on span "ナレッジ一覧の表示" at bounding box center [523, 501] width 108 height 18
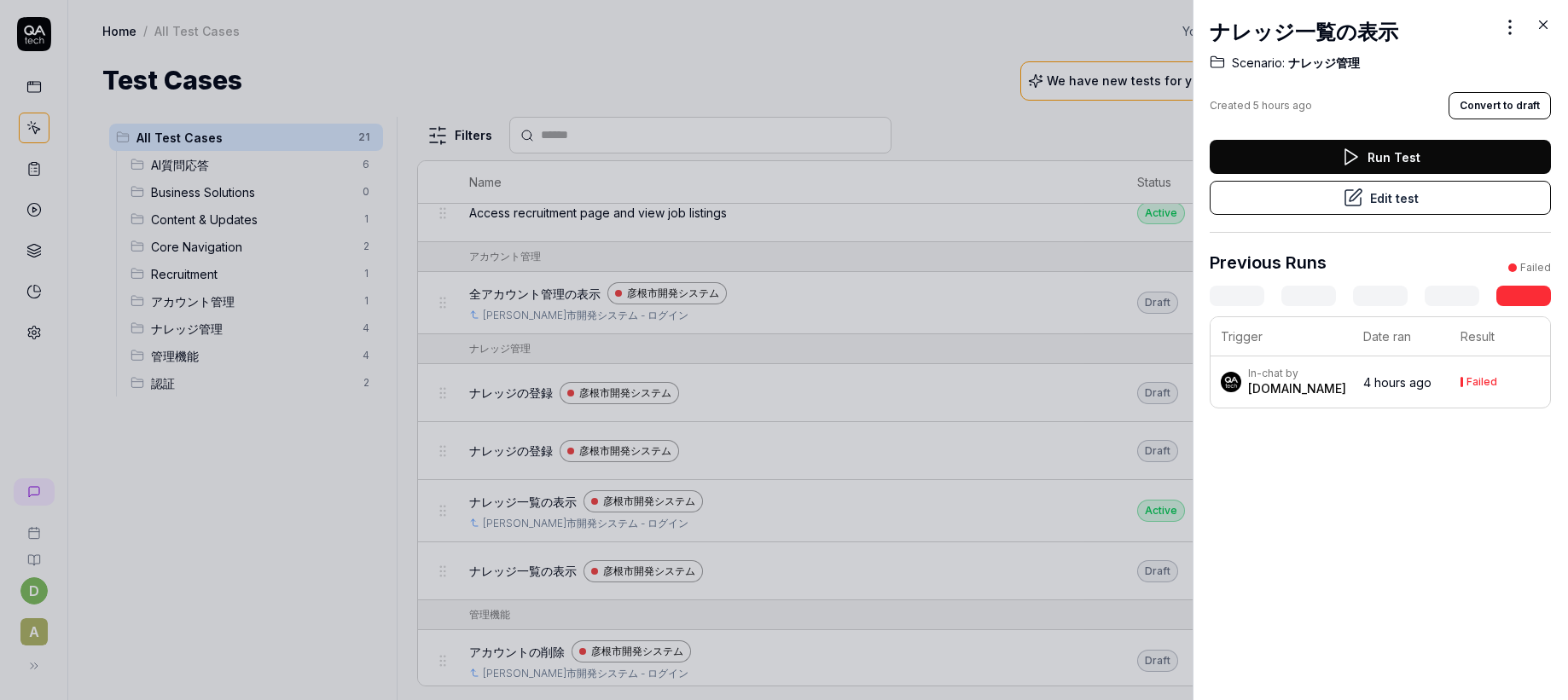
click at [1305, 198] on button "Edit test" at bounding box center [1380, 198] width 342 height 34
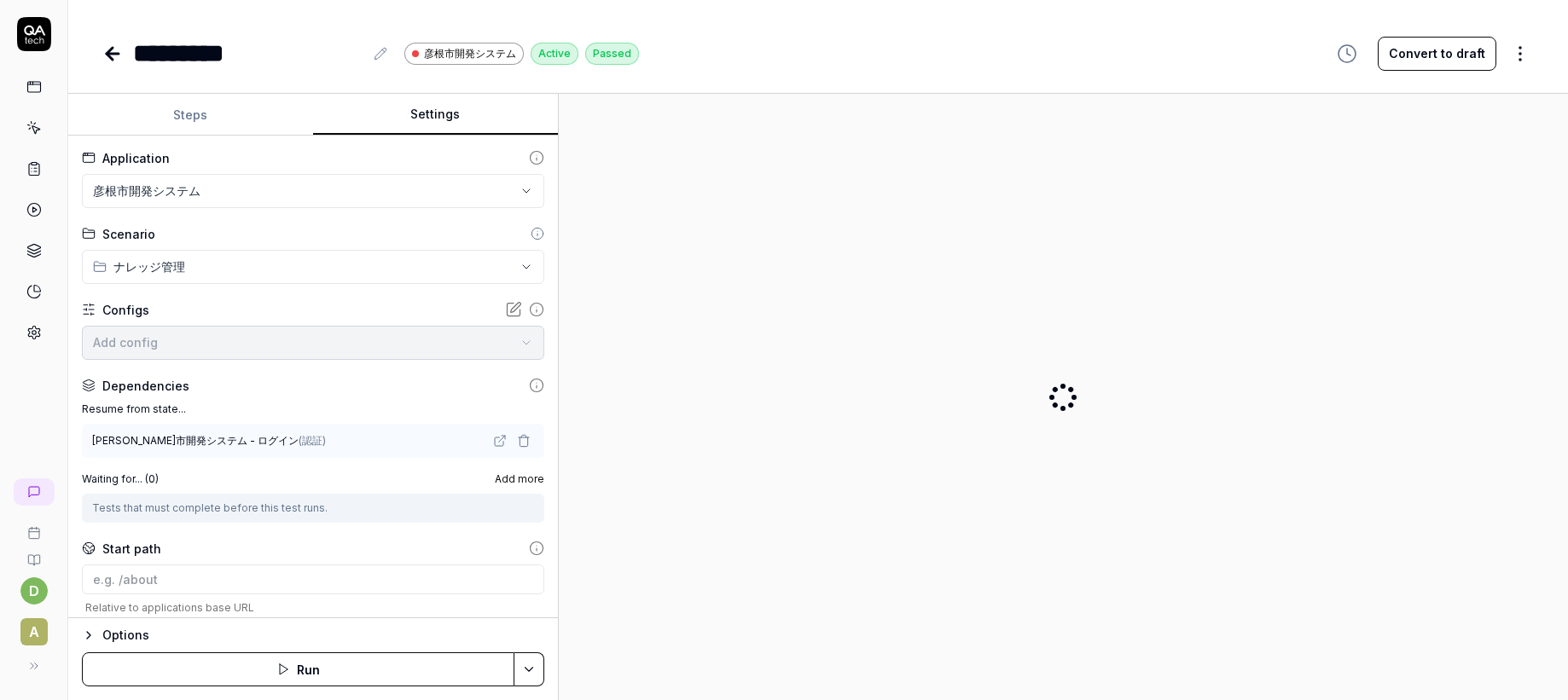
click at [430, 109] on button "Settings" at bounding box center [435, 115] width 245 height 41
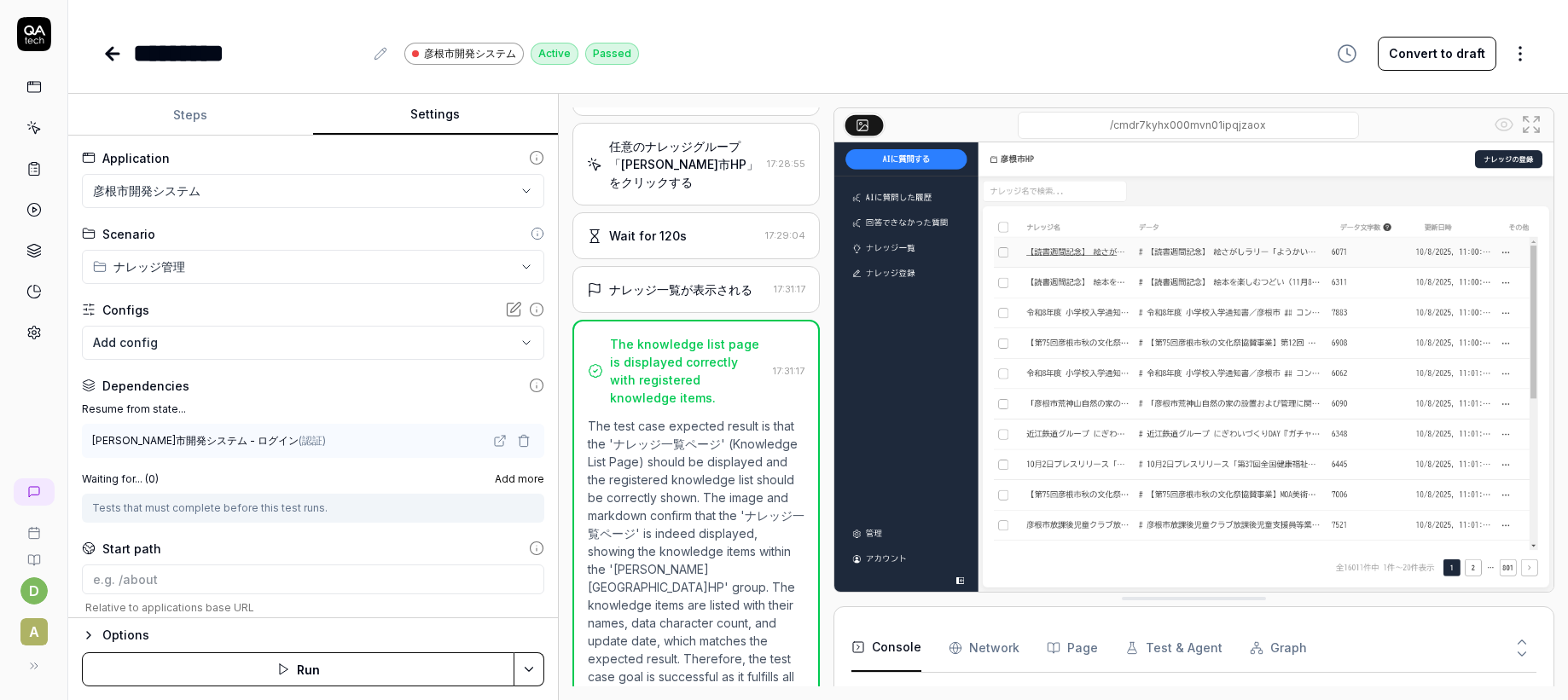
scroll to position [102, 0]
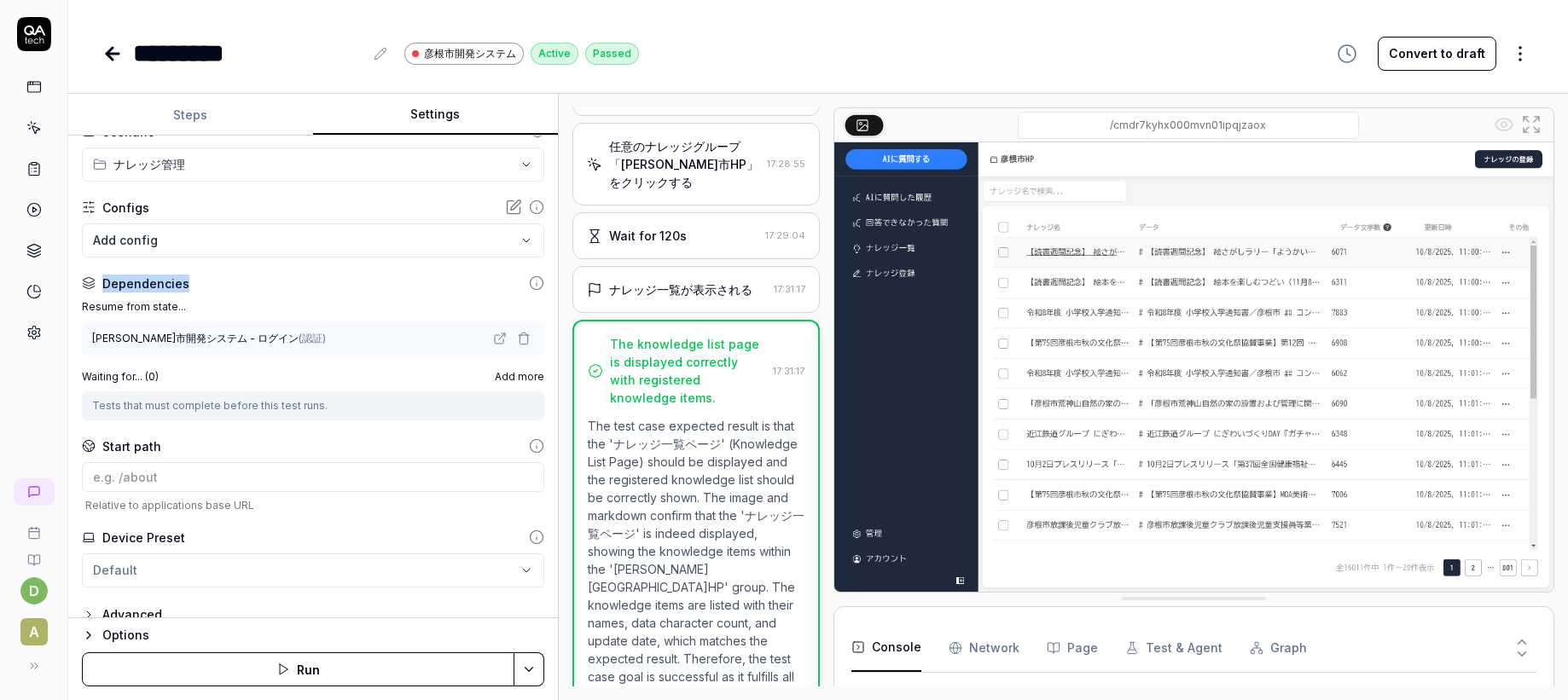
drag, startPoint x: 106, startPoint y: 286, endPoint x: 208, endPoint y: 283, distance: 102.0
click at [208, 283] on div "Dependencies" at bounding box center [312, 283] width 463 height 18
click at [108, 305] on label "Resume from state..." at bounding box center [312, 307] width 463 height 15
click at [230, 340] on div "彦根市開発システム - ログイン ( 認証 )" at bounding box center [208, 339] width 234 height 15
click at [426, 332] on div "彦根市開発システム - ログイン ( 認証 )" at bounding box center [291, 339] width 398 height 15
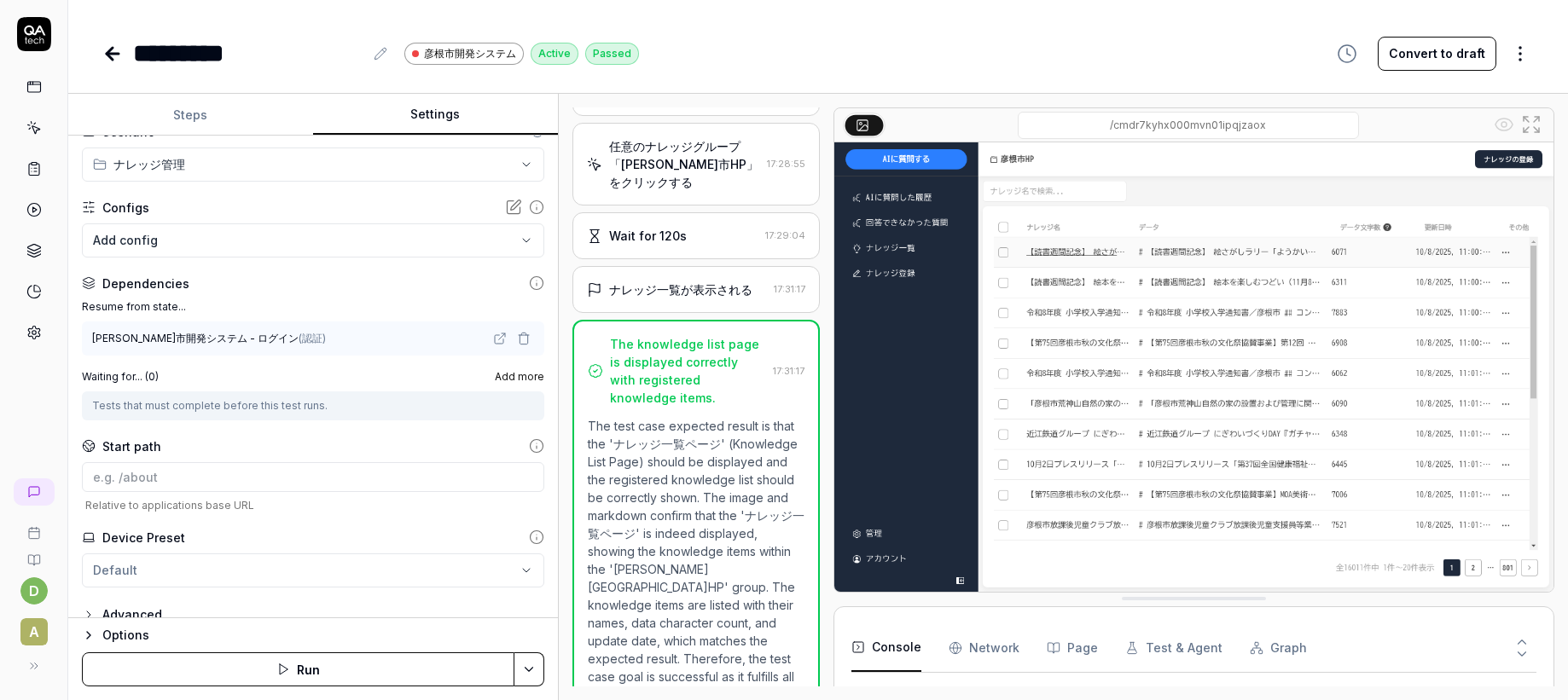
scroll to position [123, 0]
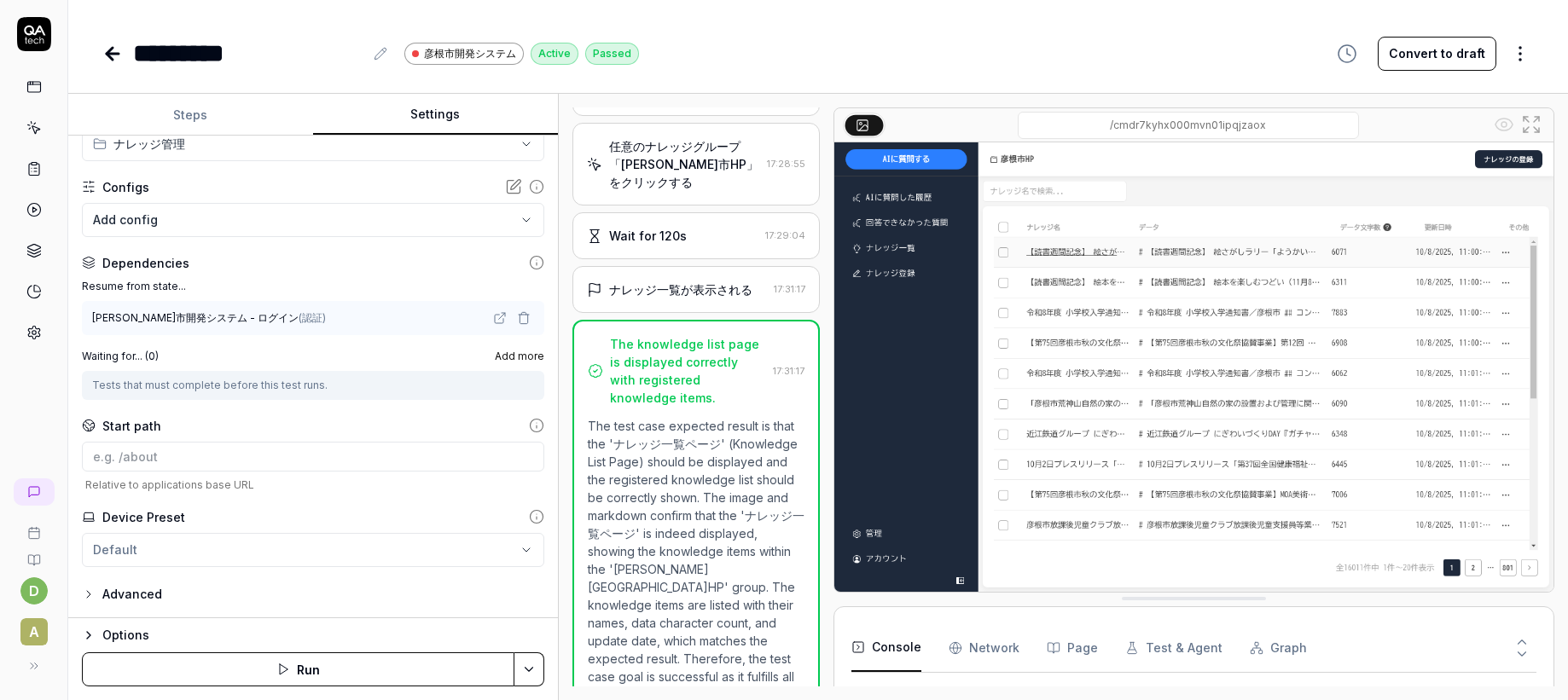
click at [191, 105] on button "Steps" at bounding box center [190, 115] width 245 height 41
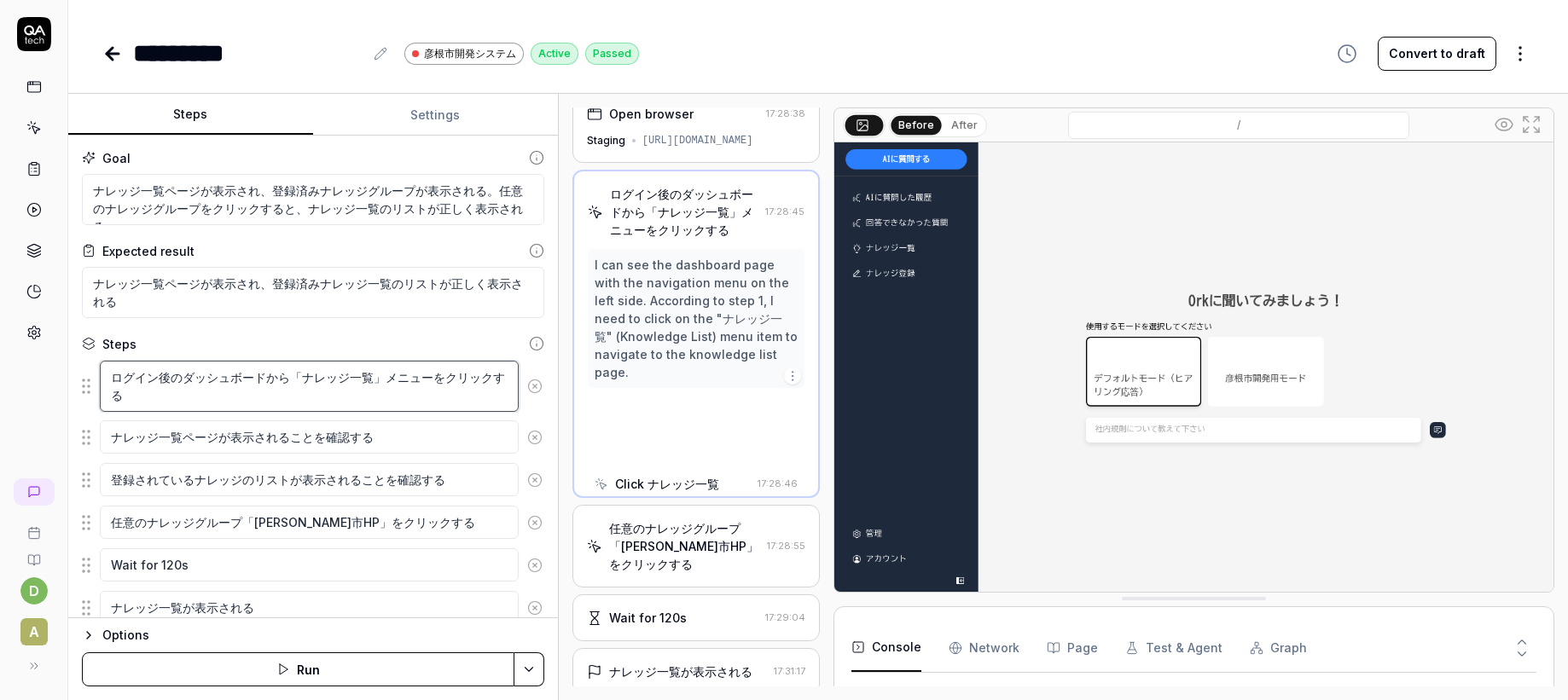
scroll to position [0, 0]
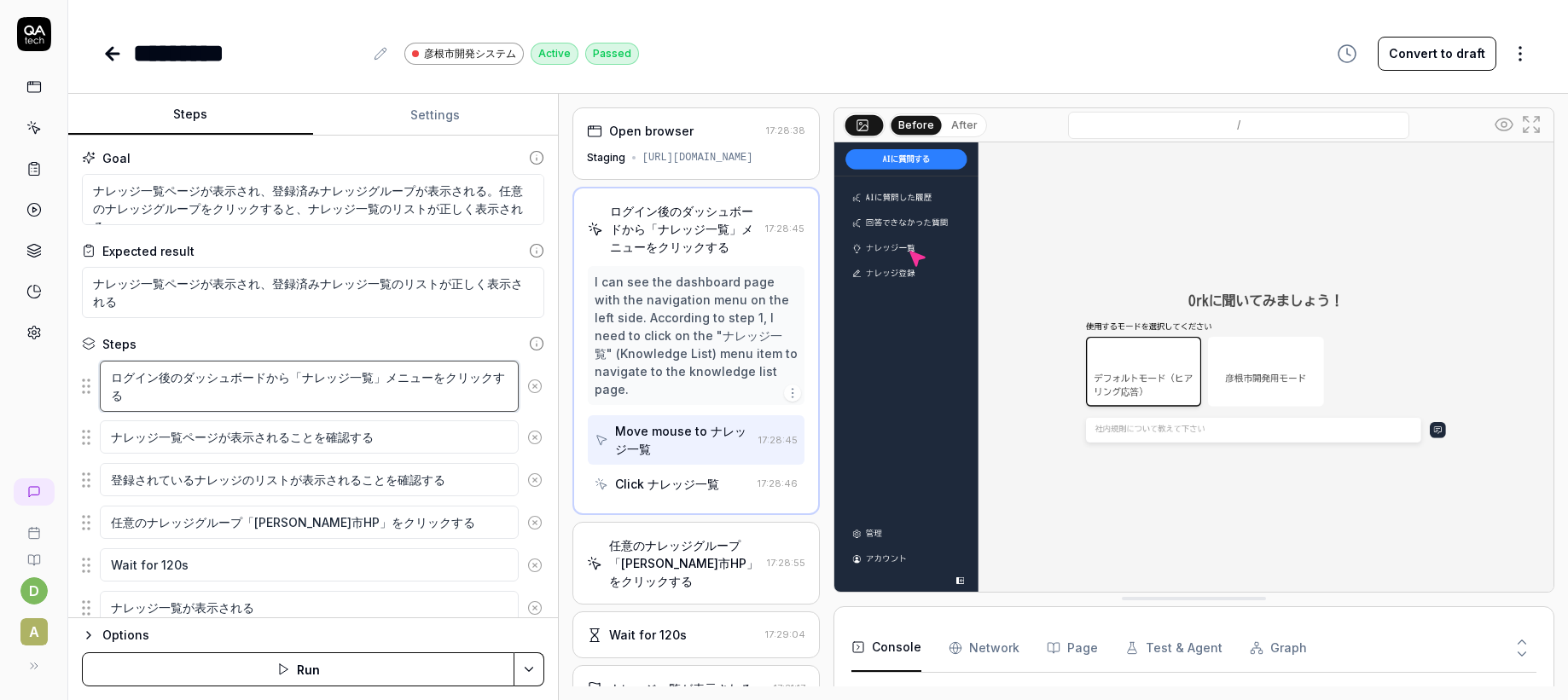
click at [118, 379] on textarea "ログイン後のダッシュボードから「ナレッジ一覧」メニューをクリックする" at bounding box center [309, 386] width 419 height 52
drag, startPoint x: 304, startPoint y: 378, endPoint x: 379, endPoint y: 379, distance: 75.0
click at [375, 382] on textarea "ログイン後のダッシュボードから「ナレッジ一覧」メニューをクリックする" at bounding box center [309, 386] width 419 height 52
drag, startPoint x: 201, startPoint y: 407, endPoint x: 109, endPoint y: 379, distance: 96.2
click at [109, 379] on textarea "ログイン後のダッシュボードから「ナレッジ一覧」メニューをクリックする" at bounding box center [309, 386] width 419 height 52
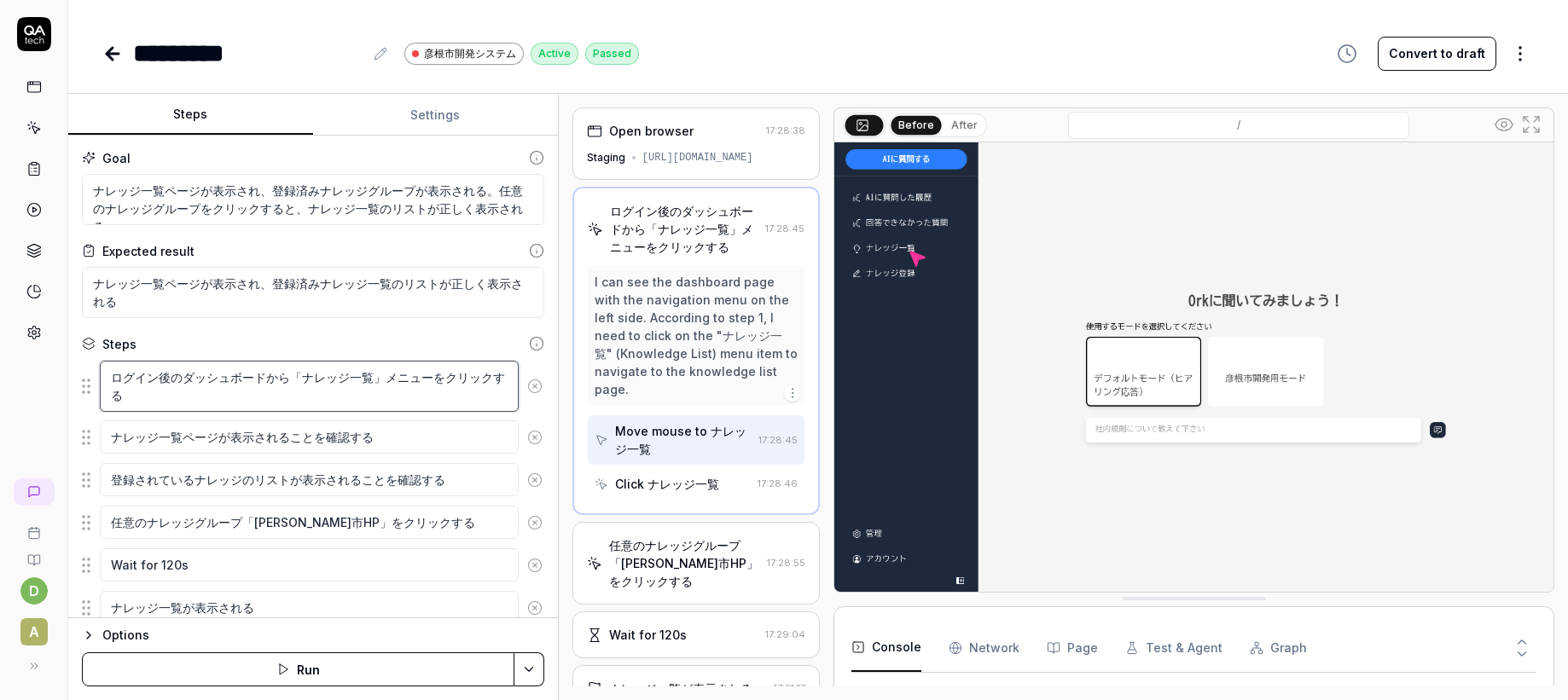
click at [121, 387] on textarea "ログイン後のダッシュボードから「ナレッジ一覧」メニューをクリックする" at bounding box center [309, 386] width 419 height 52
drag, startPoint x: 110, startPoint y: 379, endPoint x: 176, endPoint y: 390, distance: 66.9
click at [176, 390] on textarea "ログイン後のダッシュボードから「ナレッジ一覧」メニューをクリックする" at bounding box center [309, 386] width 419 height 52
click at [177, 390] on textarea "ログイン後のダッシュボードから「ナレッジ一覧」メニューをクリックする" at bounding box center [309, 386] width 419 height 52
drag, startPoint x: 182, startPoint y: 382, endPoint x: 79, endPoint y: 382, distance: 103.0
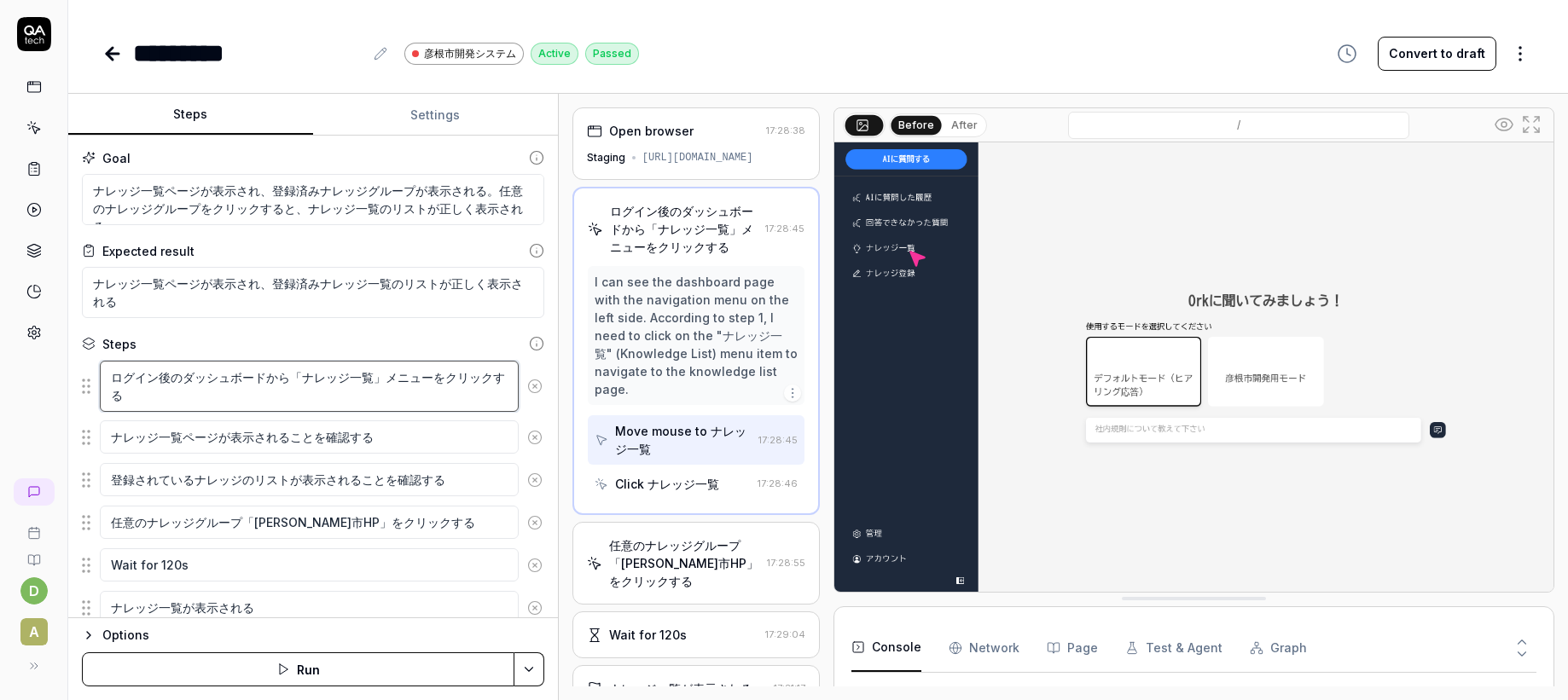
click at [78, 382] on div "Goal ナレッジ一覧ページが表示され、登録済みナレッジグループが表示される。任意のナレッジグループをクリックすると、ナレッジ一覧のリストが正しく表示される …" at bounding box center [313, 377] width 490 height 482
type textarea "*"
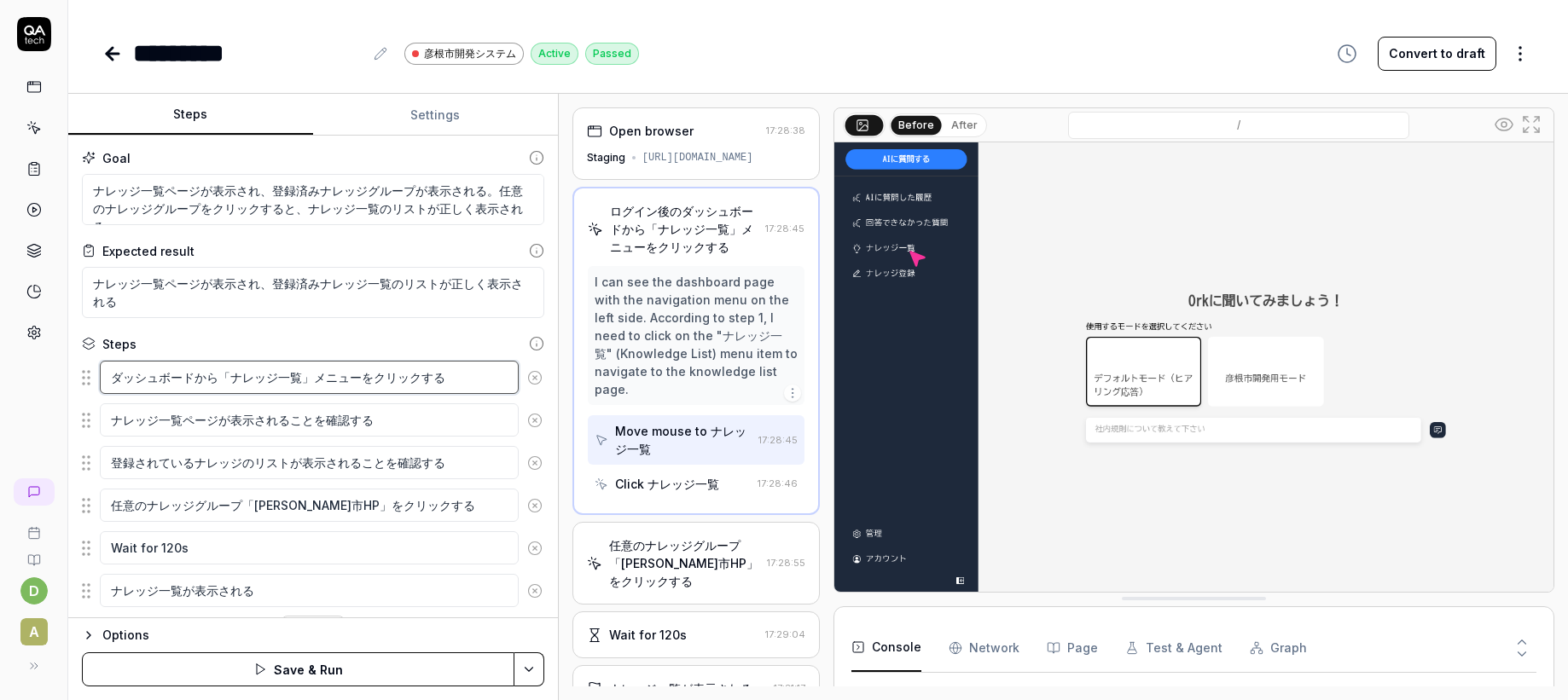
type textarea "ダッシュボードから「ナレッジ一覧」メニューをクリックする"
click at [264, 331] on div "Goal ナレッジ一覧ページが表示され、登録済みナレッジグループが表示される。任意のナレッジグループをクリックすると、ナレッジ一覧のリストが正しく表示される …" at bounding box center [313, 377] width 490 height 482
click at [1364, 44] on button "button" at bounding box center [1347, 53] width 41 height 34
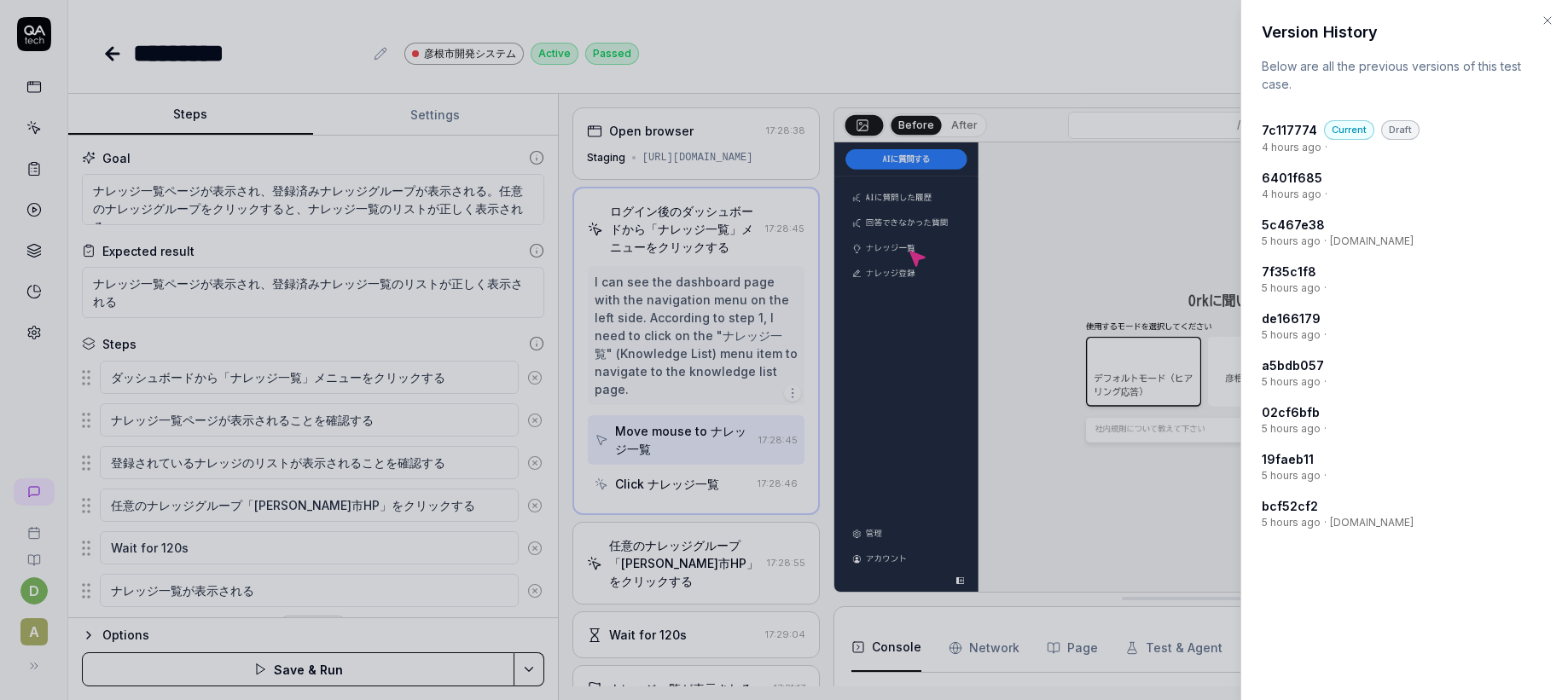
click at [1294, 221] on h4 "5c467e38" at bounding box center [1292, 224] width 63 height 18
type textarea "*"
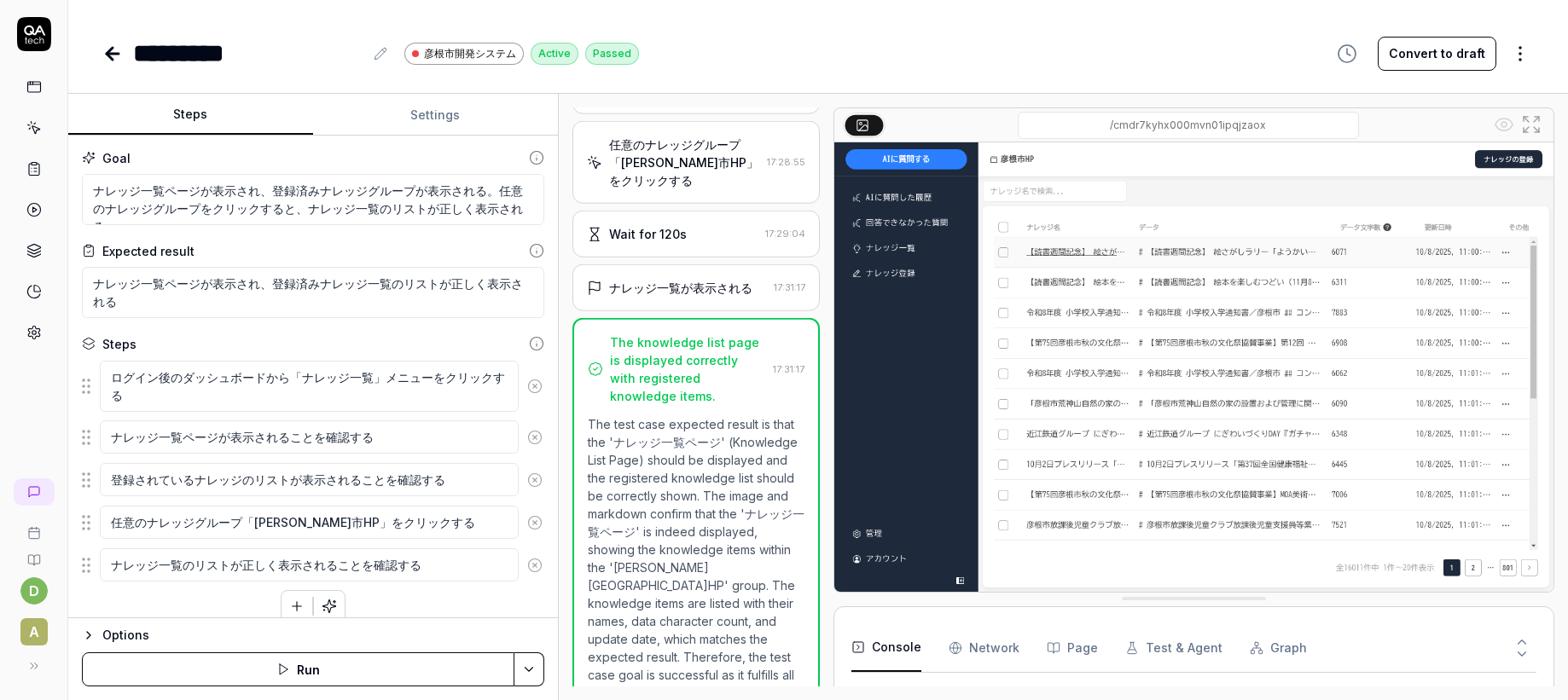
scroll to position [154, 0]
click at [1354, 53] on icon "button" at bounding box center [1347, 53] width 21 height 21
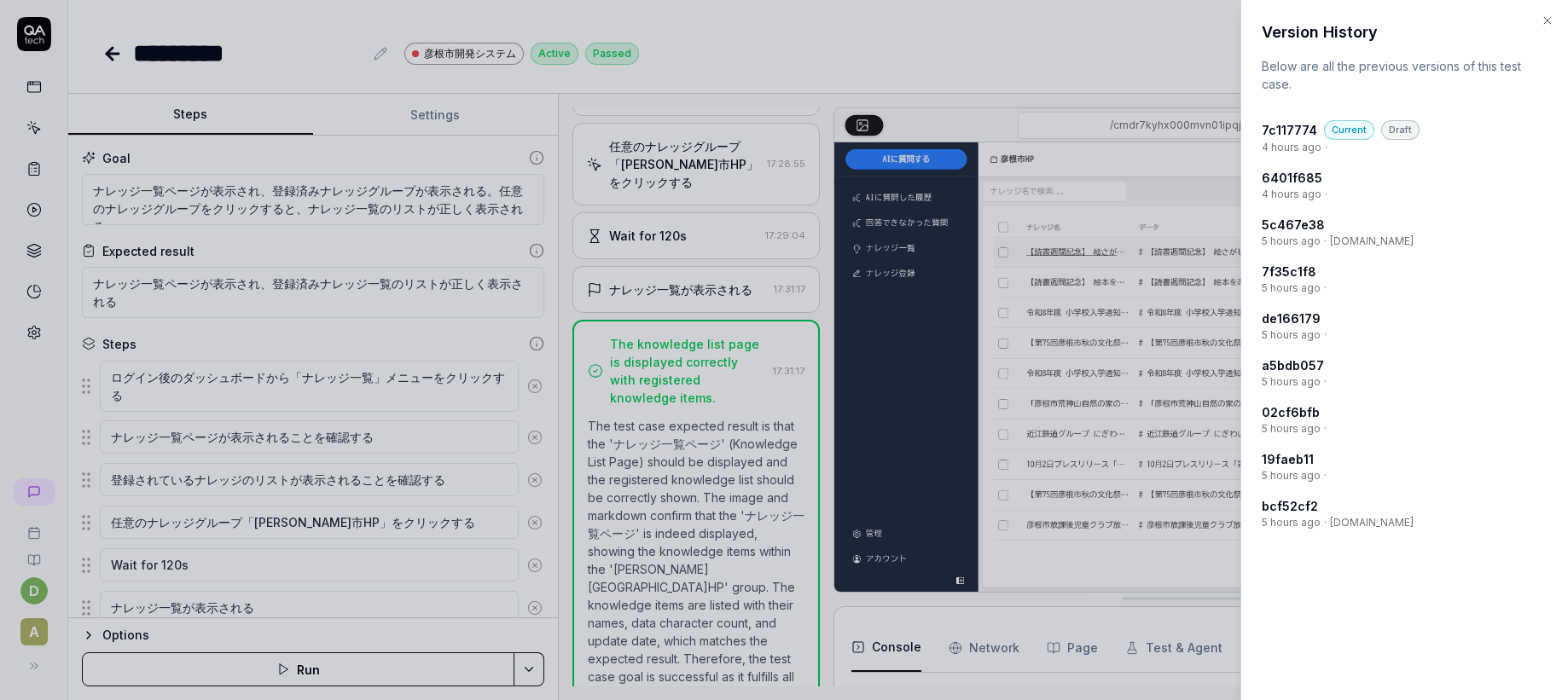
click at [1289, 369] on h4 "a5bdb057" at bounding box center [1292, 365] width 62 height 18
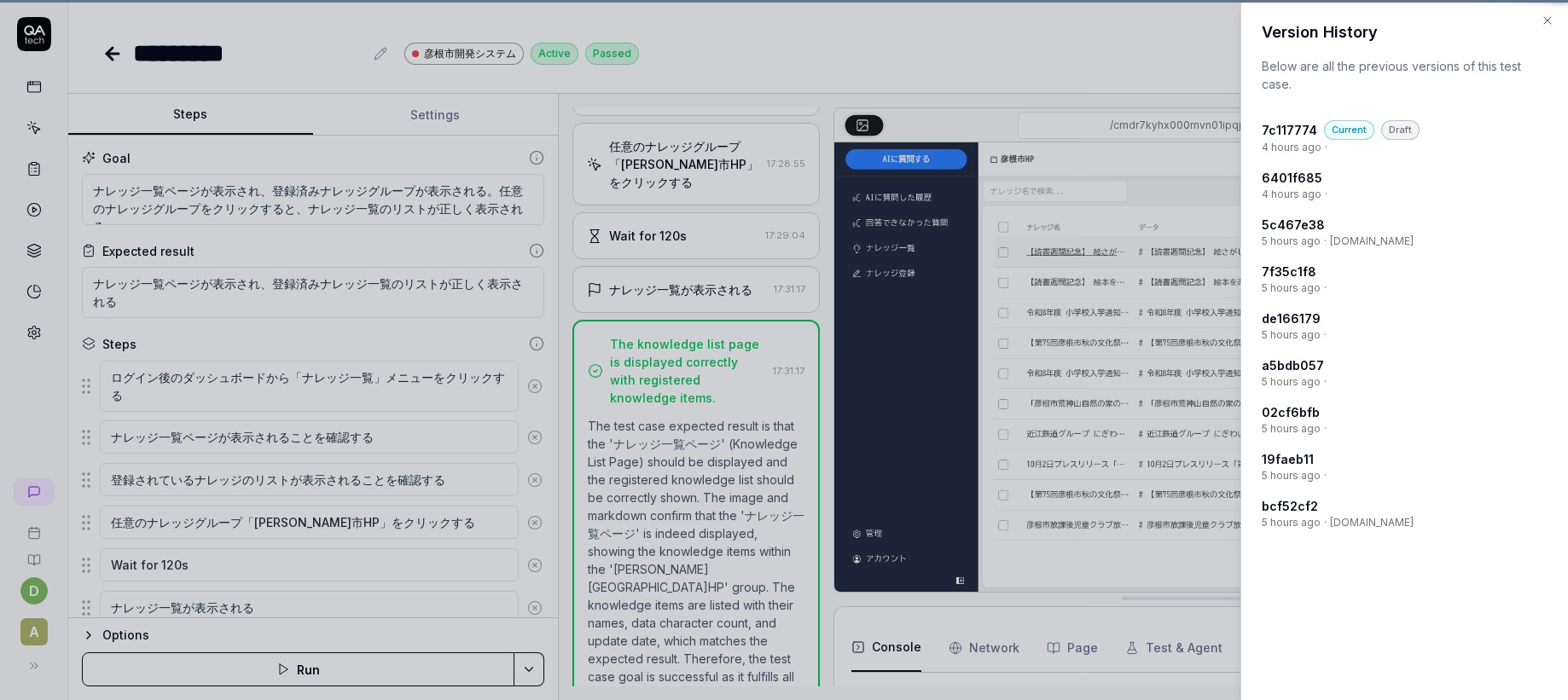
type textarea "*"
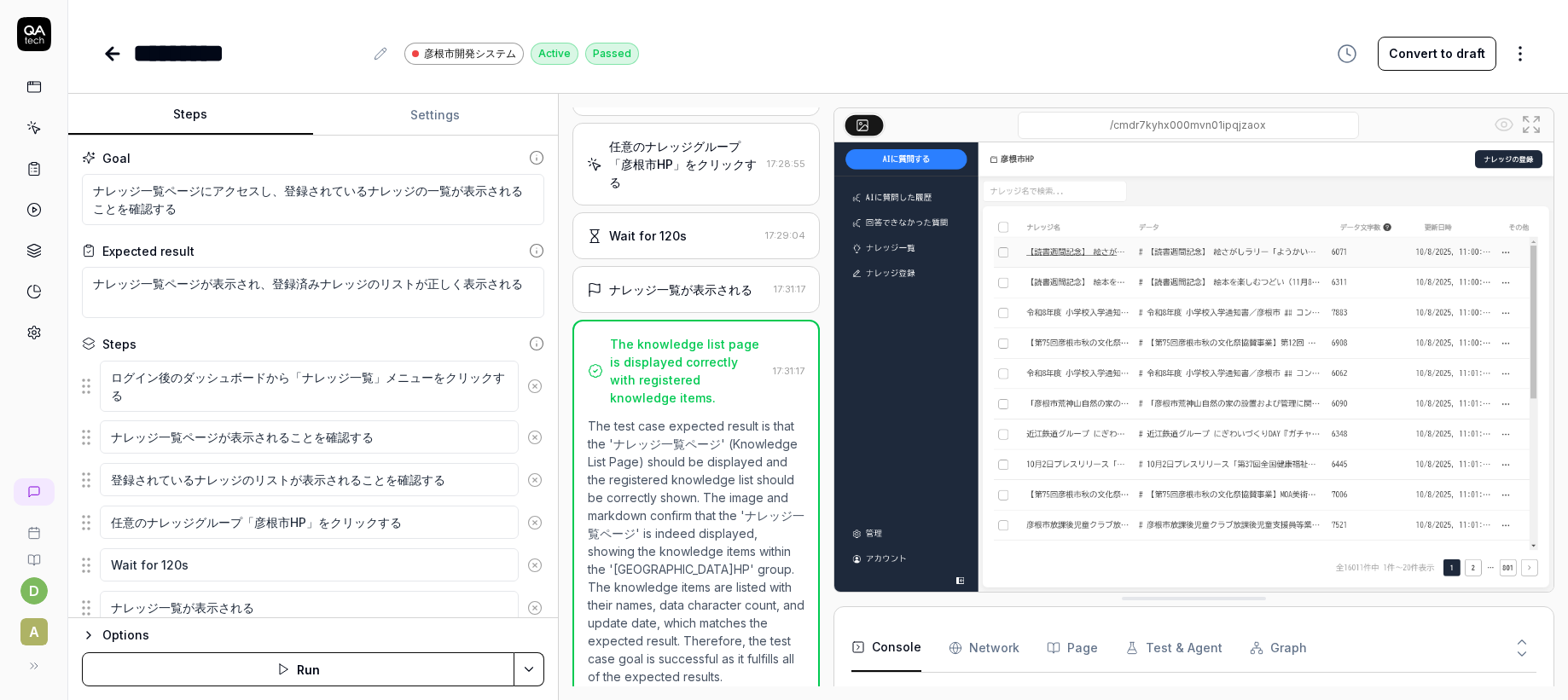
scroll to position [61, 0]
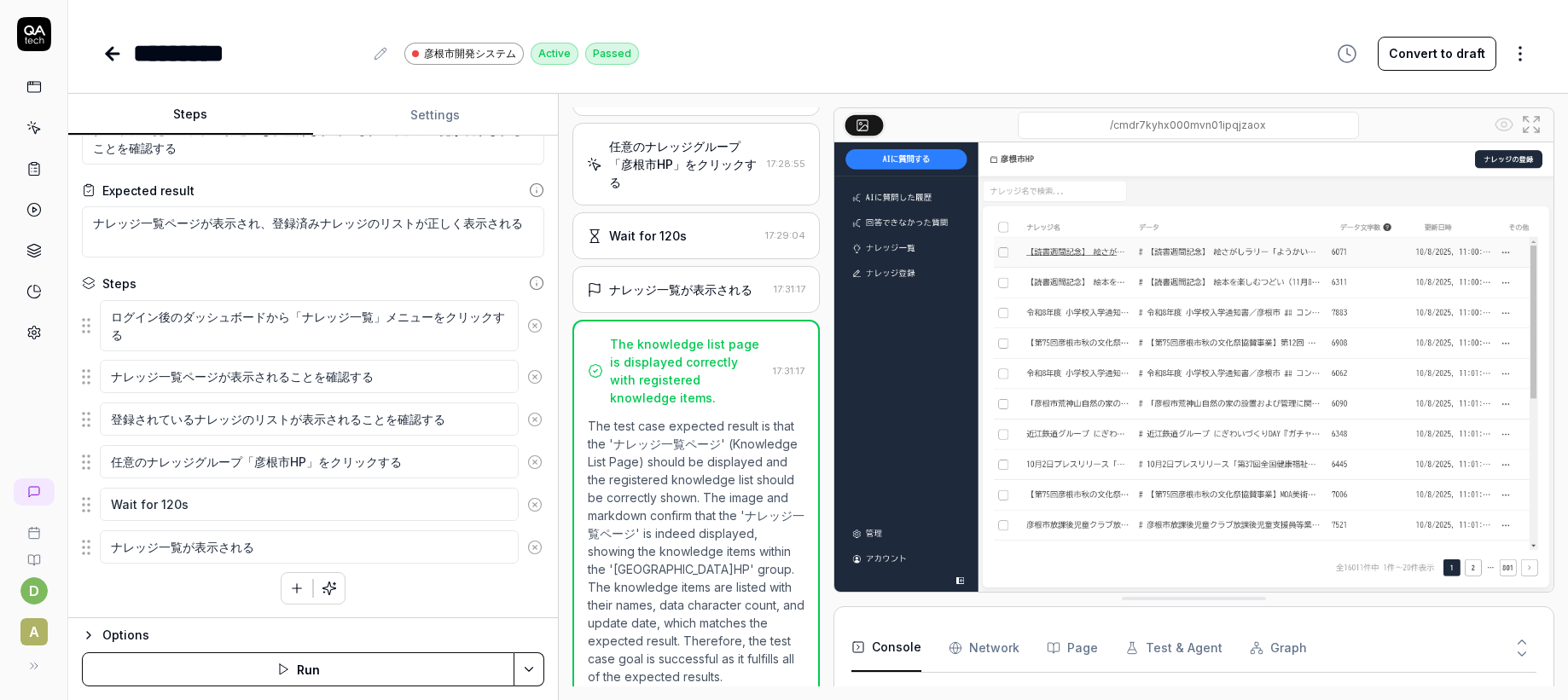
click at [1347, 55] on icon "button" at bounding box center [1347, 53] width 21 height 21
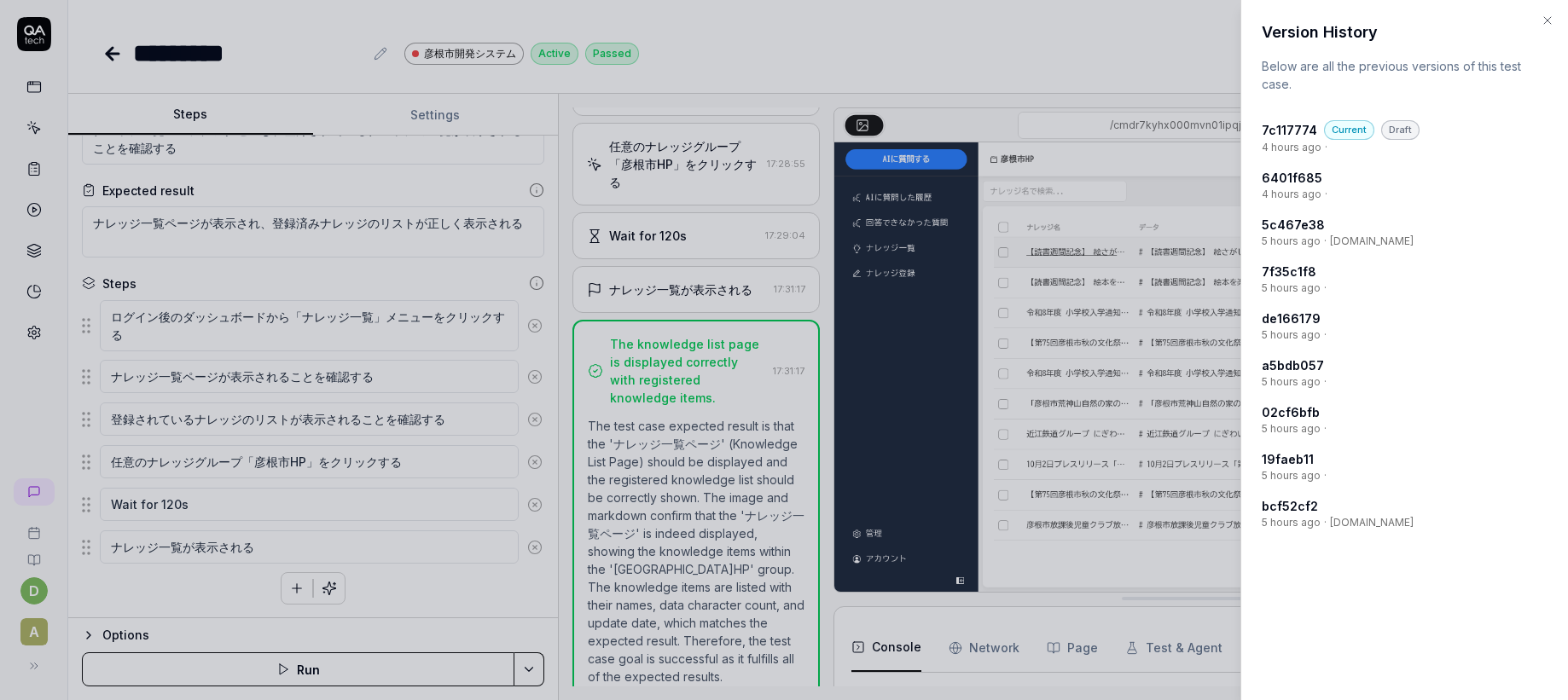
type textarea "*"
click at [1283, 511] on h4 "bcf52cf2" at bounding box center [1289, 506] width 56 height 18
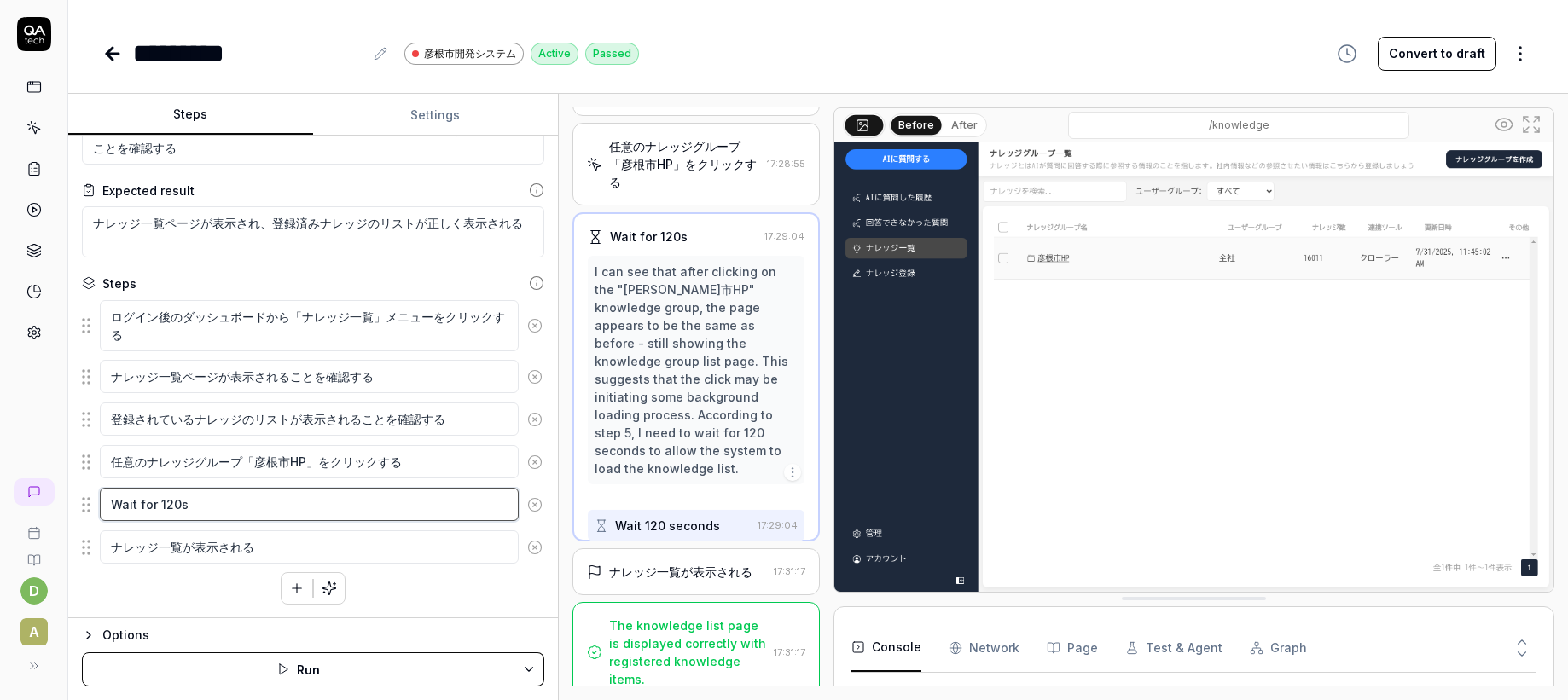
scroll to position [24, 0]
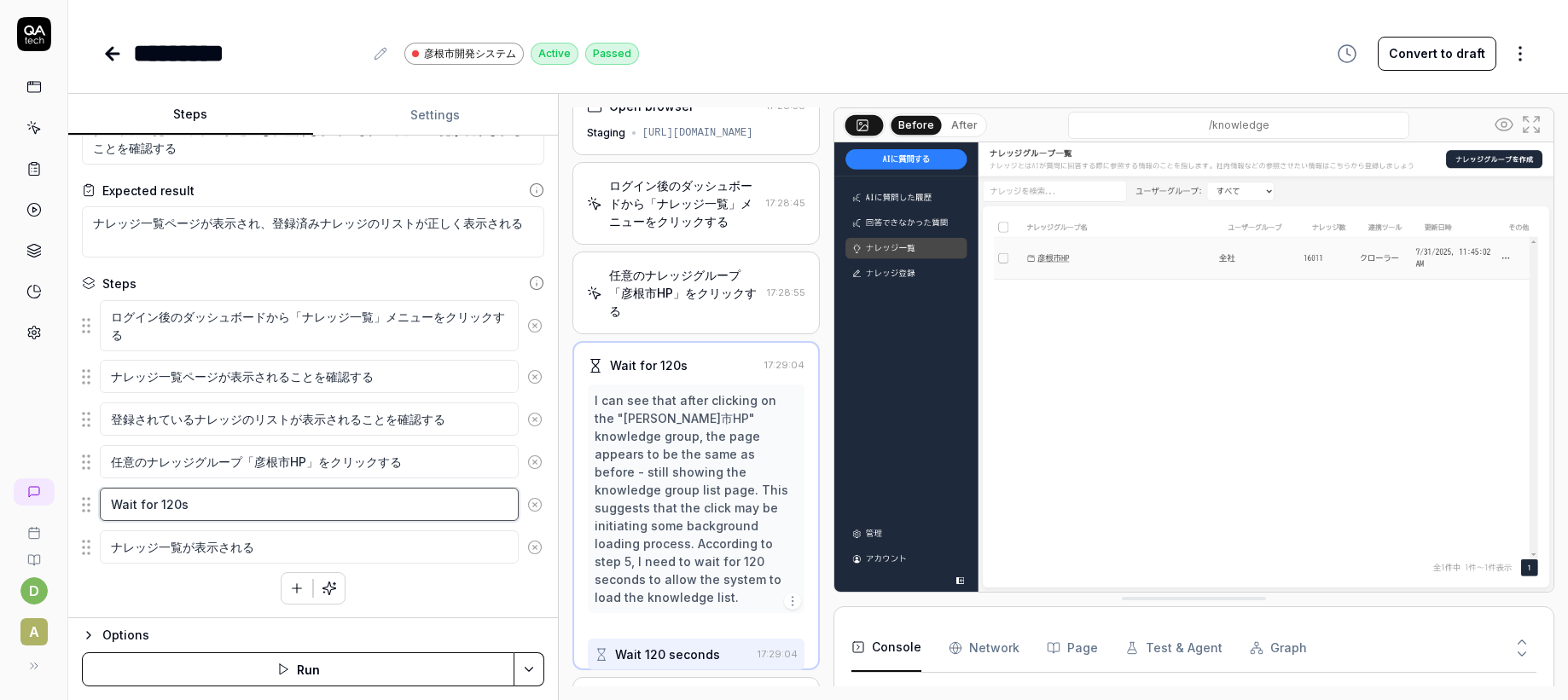
drag, startPoint x: 197, startPoint y: 510, endPoint x: 115, endPoint y: 511, distance: 82.0
click at [178, 510] on textarea "Wait for 120s" at bounding box center [309, 504] width 419 height 33
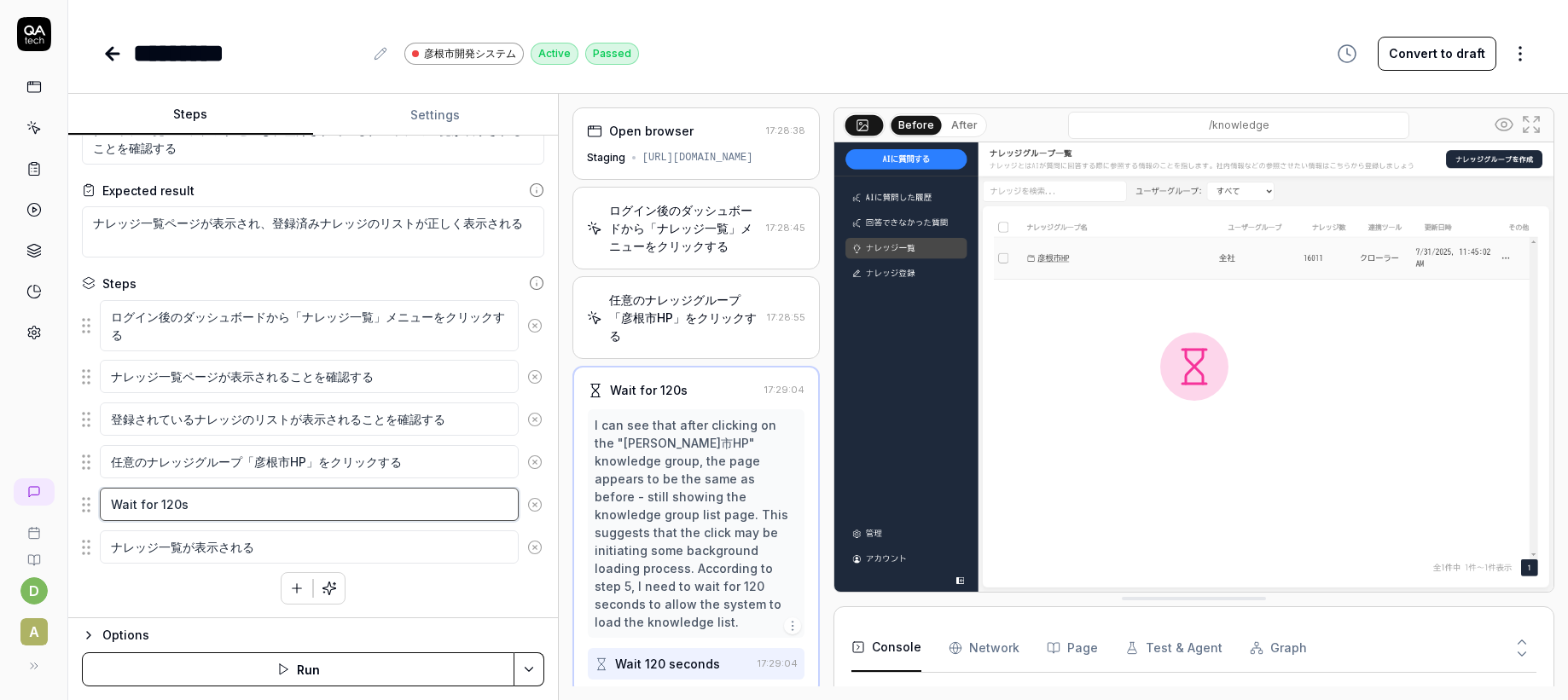
click at [111, 506] on textarea "Wait for 120s" at bounding box center [309, 504] width 419 height 33
drag, startPoint x: 112, startPoint y: 506, endPoint x: 186, endPoint y: 498, distance: 74.4
click at [186, 498] on textarea "Wait for 120s" at bounding box center [309, 504] width 419 height 33
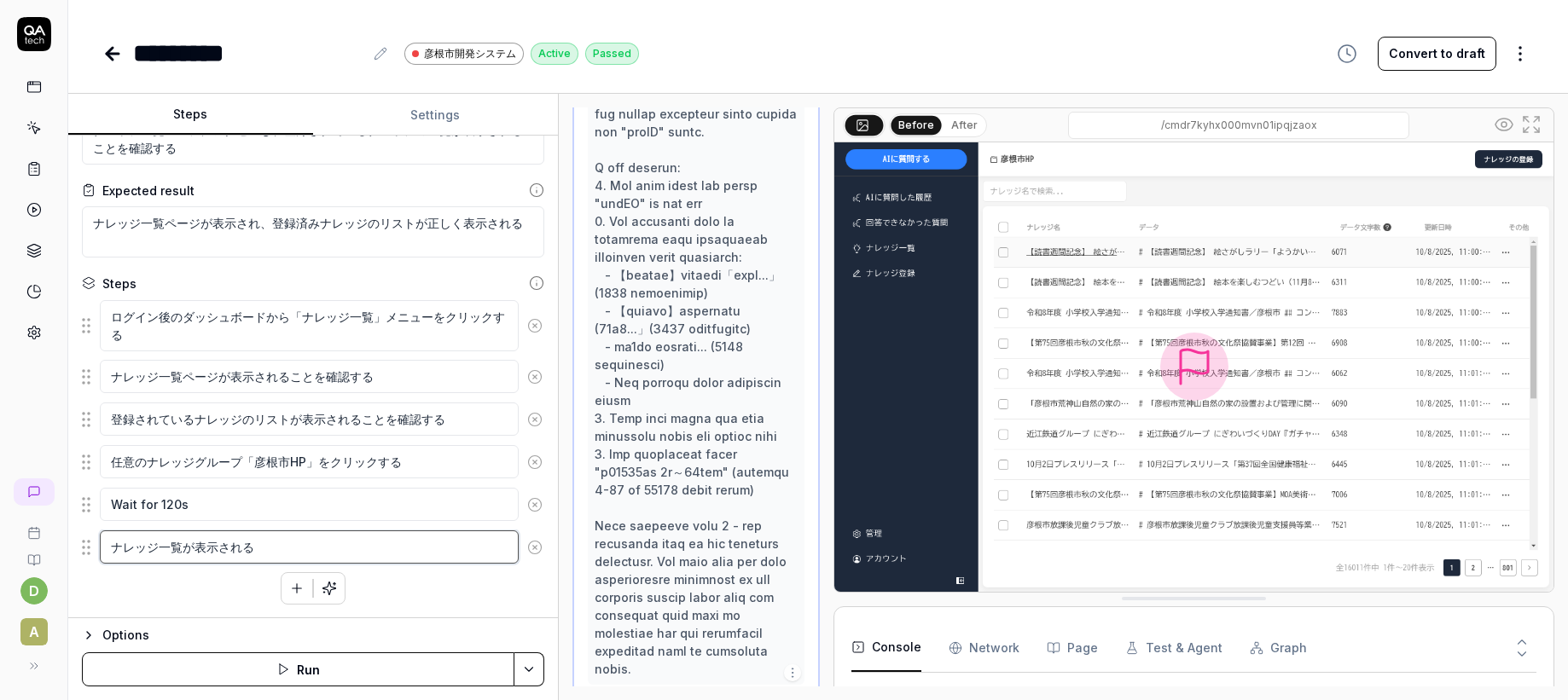
scroll to position [492, 0]
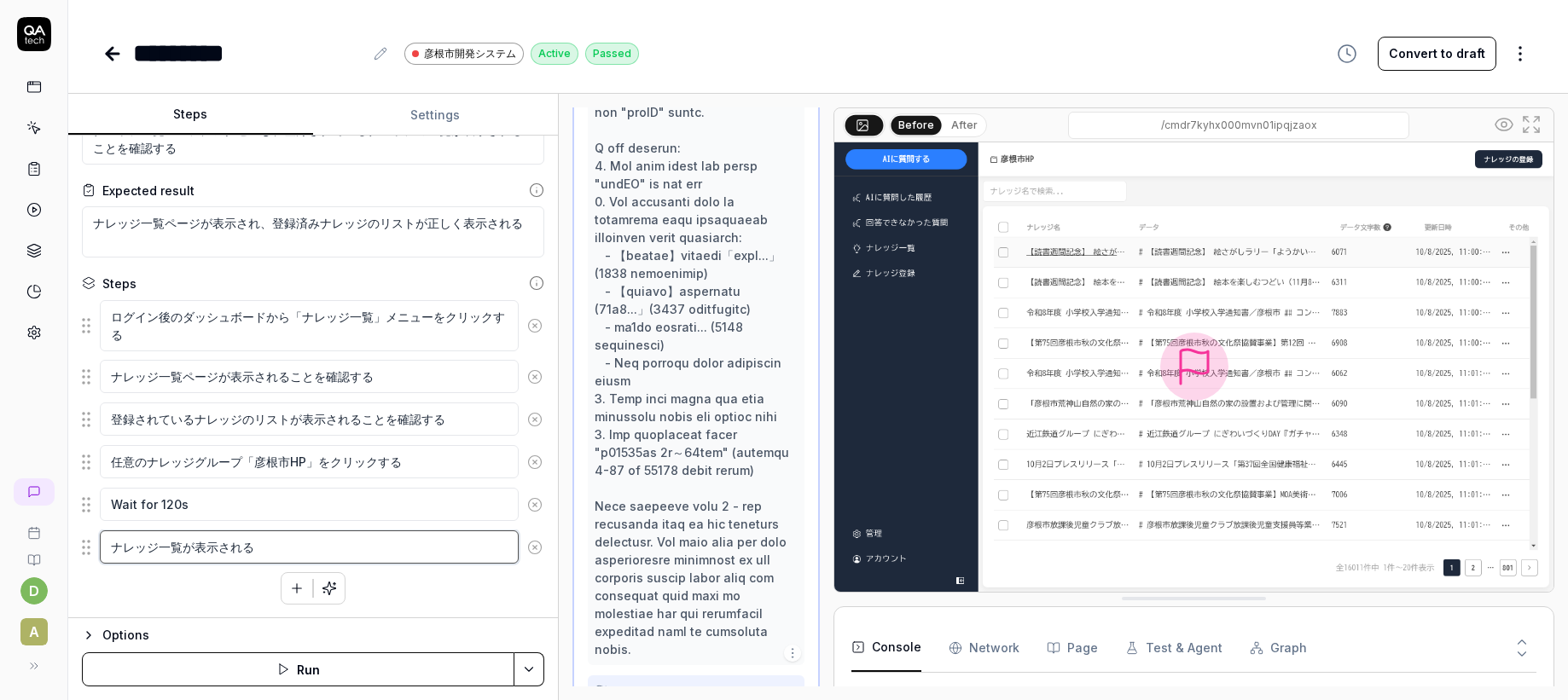
drag, startPoint x: 266, startPoint y: 548, endPoint x: 103, endPoint y: 548, distance: 163.0
click at [103, 548] on textarea "ナレッジ一覧が表示される" at bounding box center [309, 546] width 419 height 33
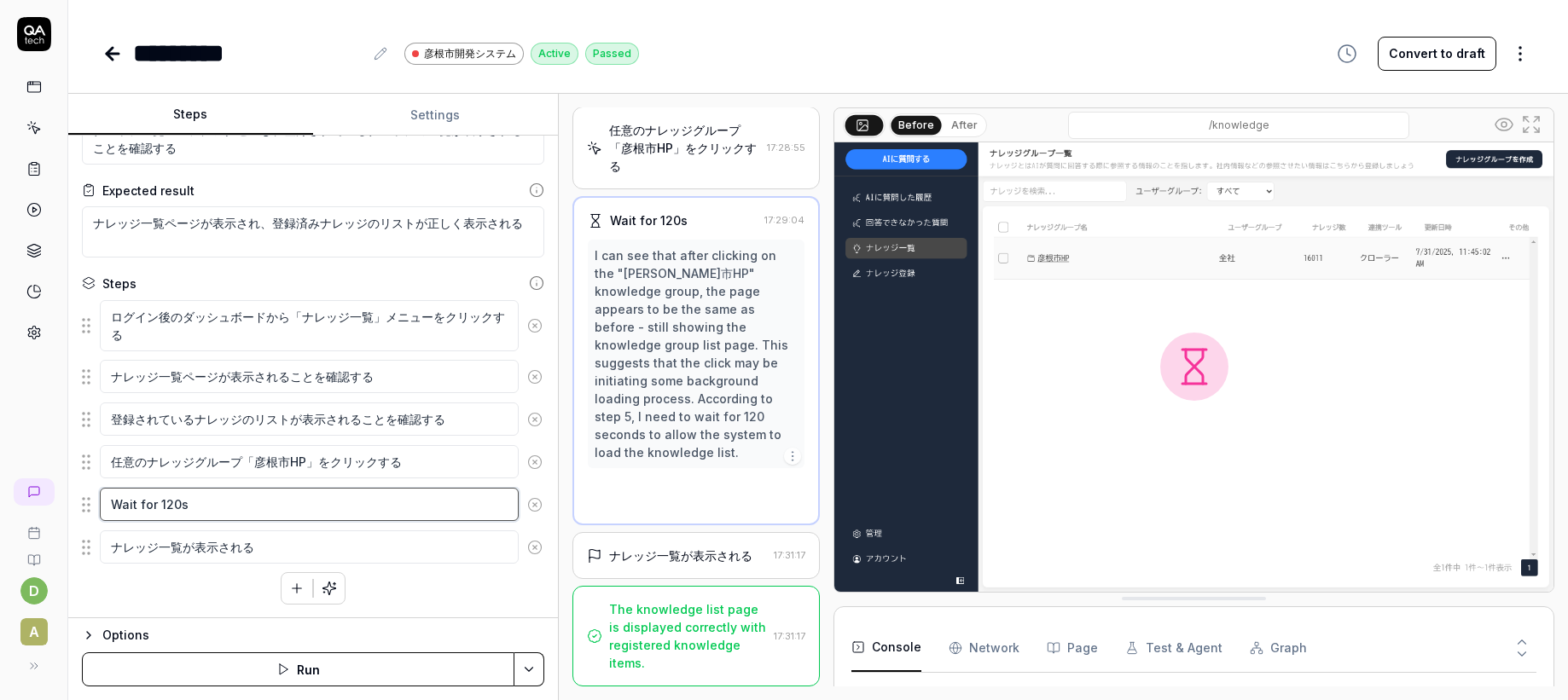
click at [211, 510] on textarea "Wait for 120s" at bounding box center [309, 504] width 419 height 33
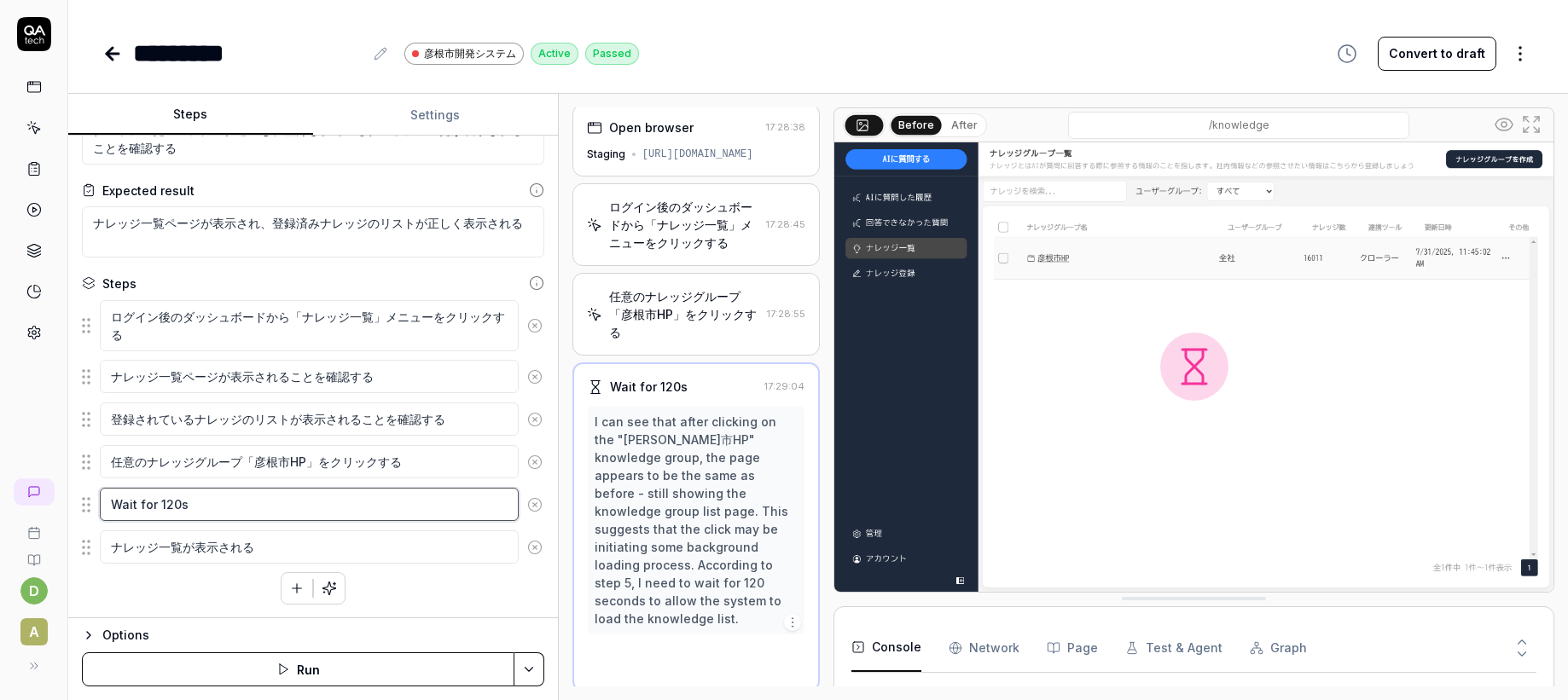
scroll to position [0, 0]
drag, startPoint x: 111, startPoint y: 505, endPoint x: 203, endPoint y: 502, distance: 92.0
click at [203, 502] on textarea "Wait for 120s" at bounding box center [309, 504] width 419 height 33
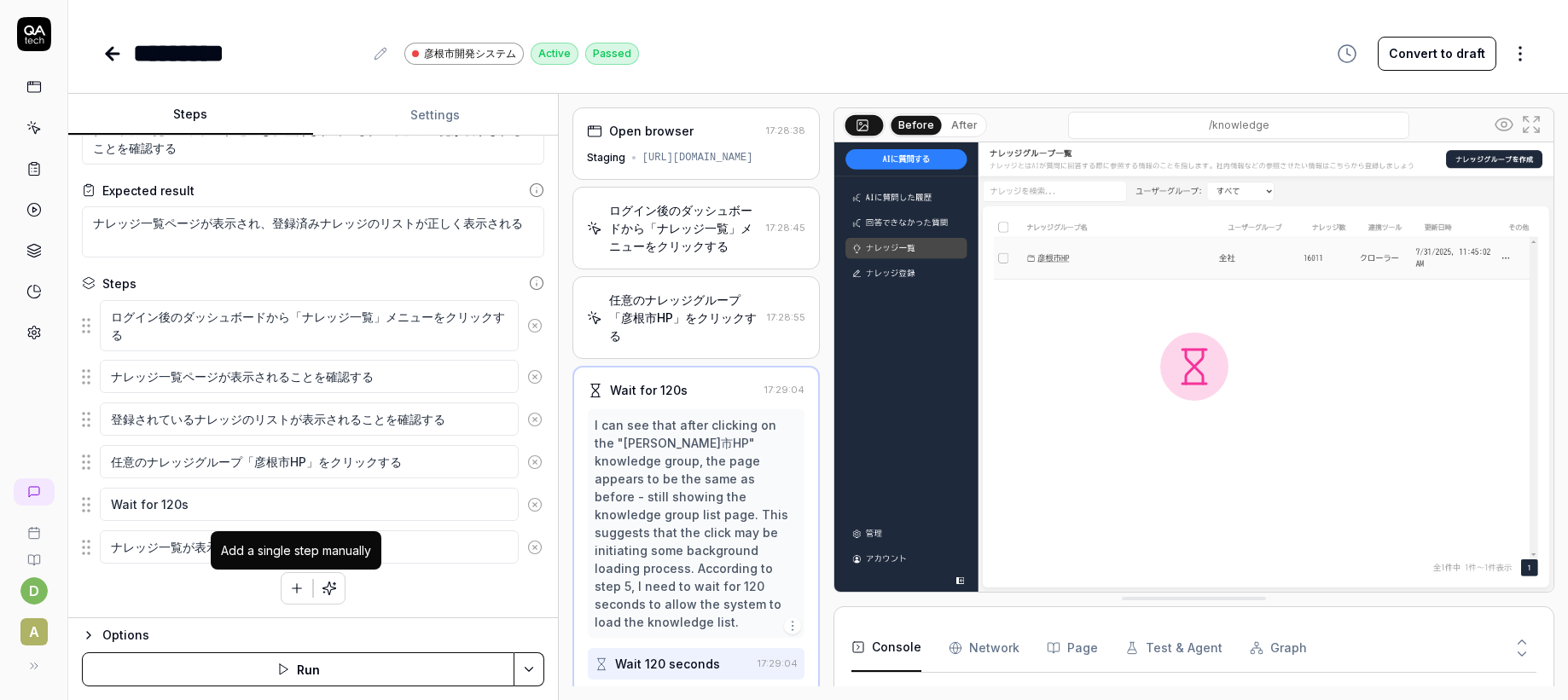
click at [296, 581] on icon "button" at bounding box center [297, 588] width 15 height 15
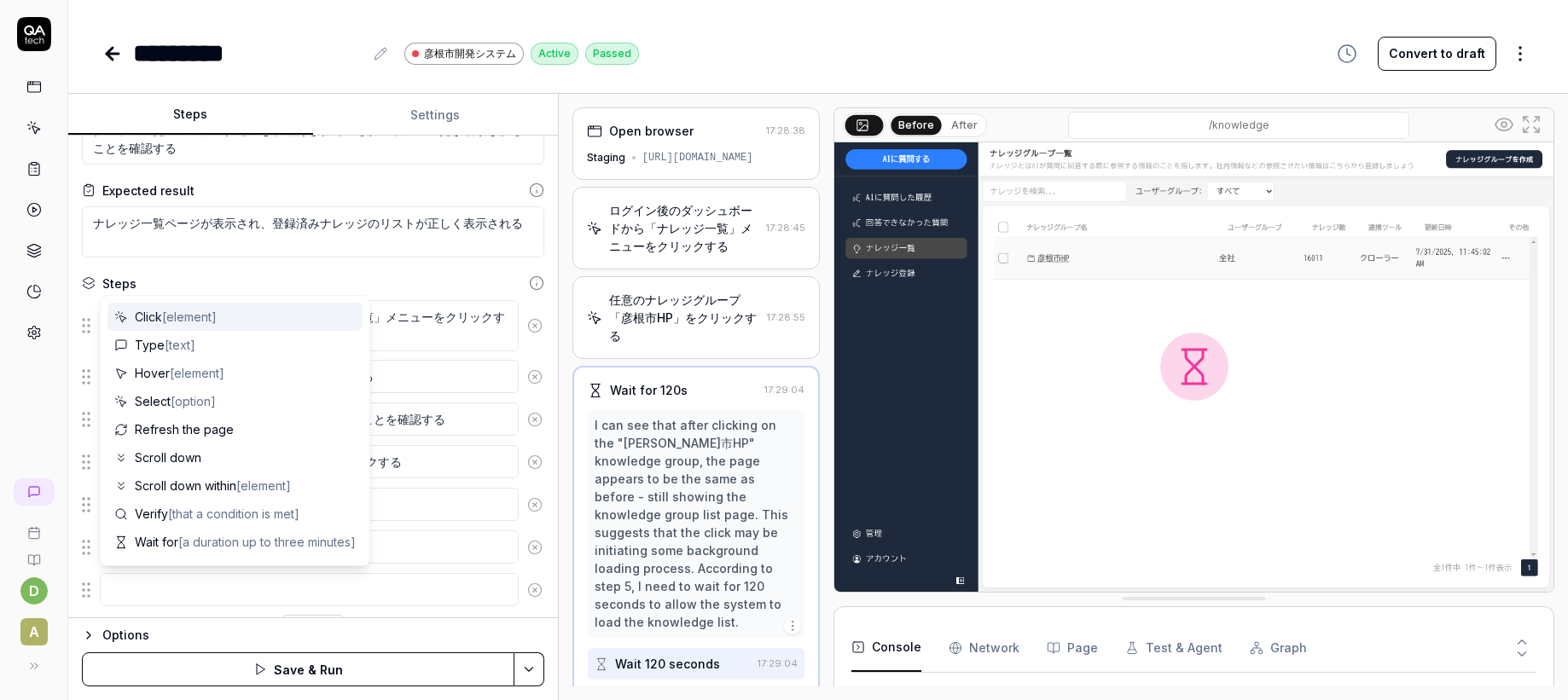
scroll to position [103, 0]
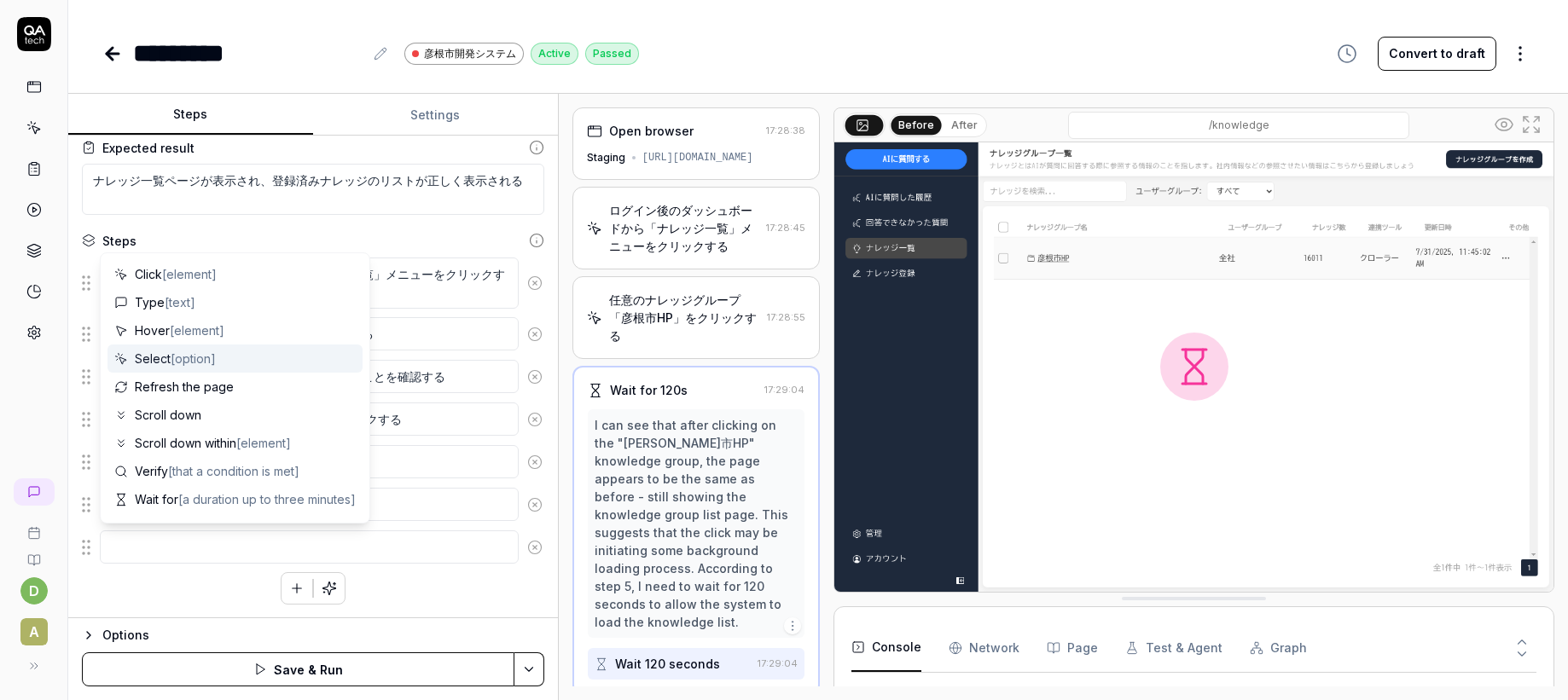
click at [159, 357] on span "Select [option]" at bounding box center [175, 358] width 81 height 18
type textarea "*"
type textarea "Select"
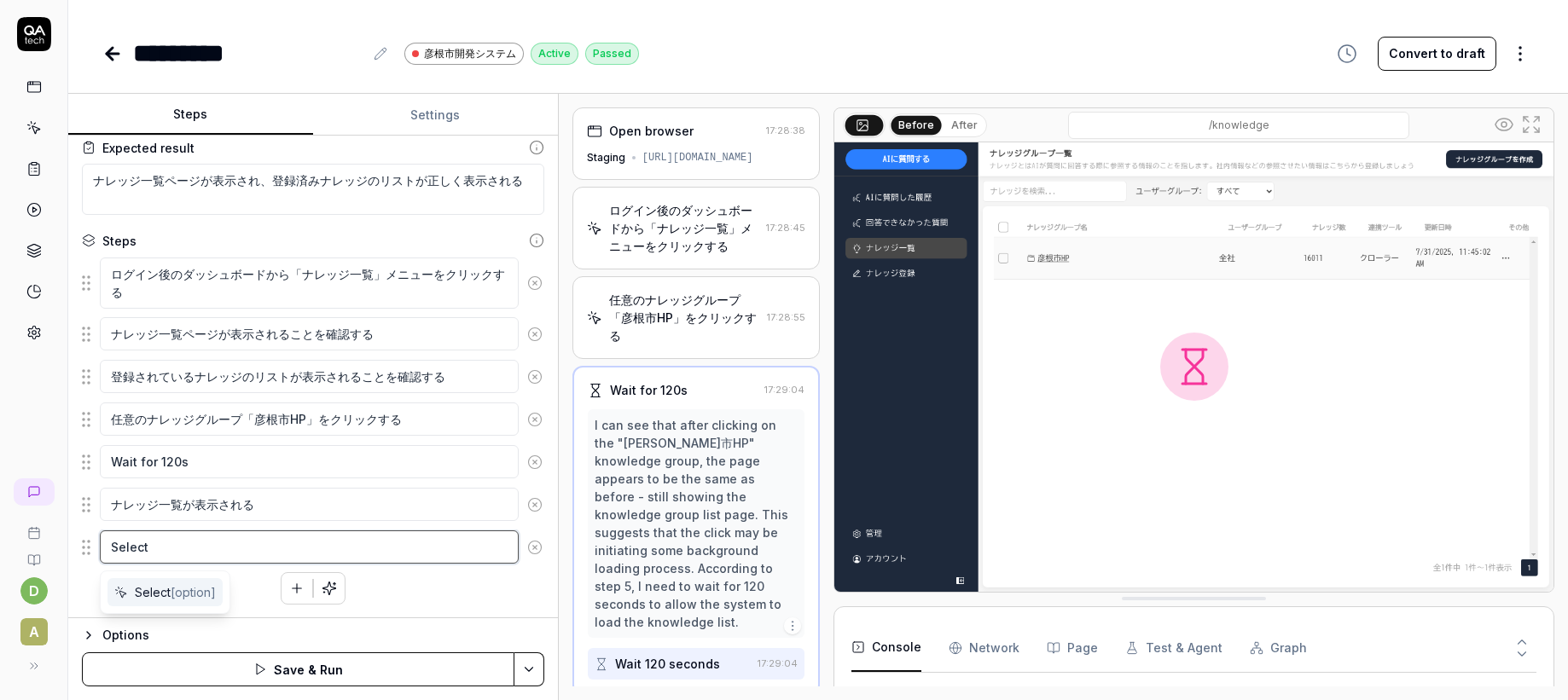
drag, startPoint x: 140, startPoint y: 549, endPoint x: 108, endPoint y: 554, distance: 32.4
click at [108, 554] on textarea "Select" at bounding box center [309, 546] width 419 height 33
drag, startPoint x: 112, startPoint y: 552, endPoint x: 130, endPoint y: 557, distance: 18.7
click at [112, 551] on textarea "Select" at bounding box center [309, 546] width 419 height 33
drag, startPoint x: 153, startPoint y: 550, endPoint x: 94, endPoint y: 550, distance: 59.0
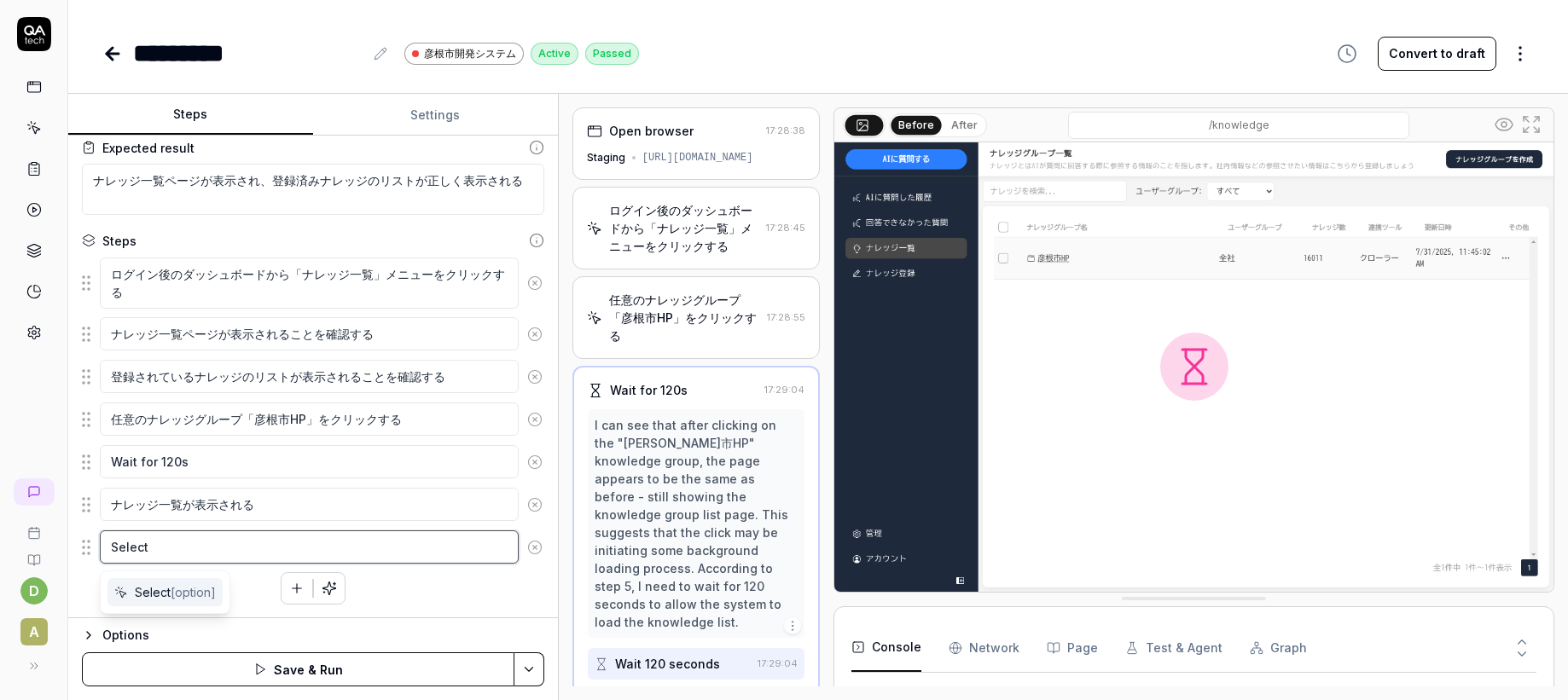
click at [94, 550] on div "Select" at bounding box center [312, 547] width 463 height 36
click at [260, 592] on div "ログイン後のダッシュボードから「ナレッジ一覧」メニューをクリックする ナレッジ一覧ページが表示されることを確認する 登録されているナレッジのリストが表示される…" at bounding box center [312, 431] width 463 height 348
click at [533, 552] on icon at bounding box center [535, 547] width 15 height 15
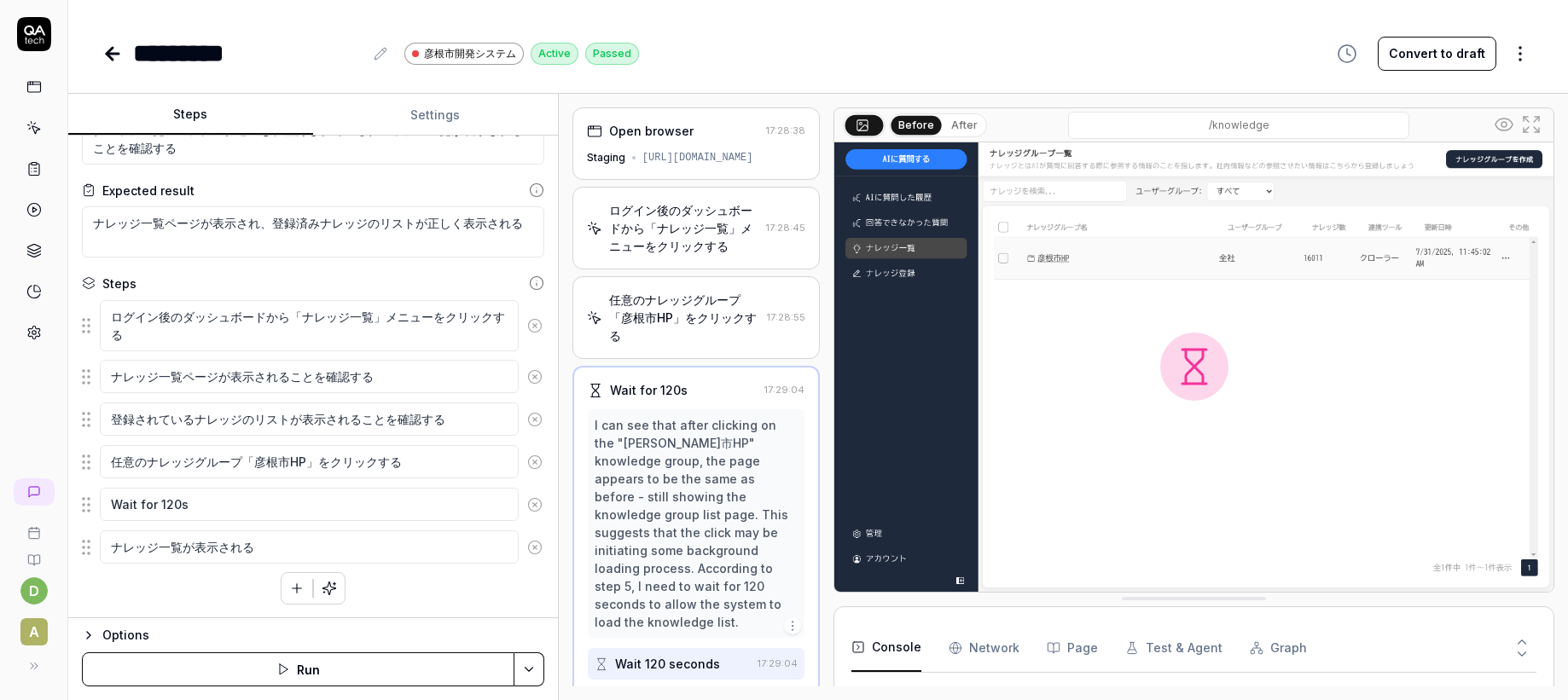
scroll to position [61, 0]
drag, startPoint x: 210, startPoint y: 506, endPoint x: 102, endPoint y: 507, distance: 108.0
click at [102, 507] on textarea "Wait for 120s" at bounding box center [309, 504] width 419 height 33
type textarea "*"
click at [1355, 52] on icon "button" at bounding box center [1347, 53] width 21 height 21
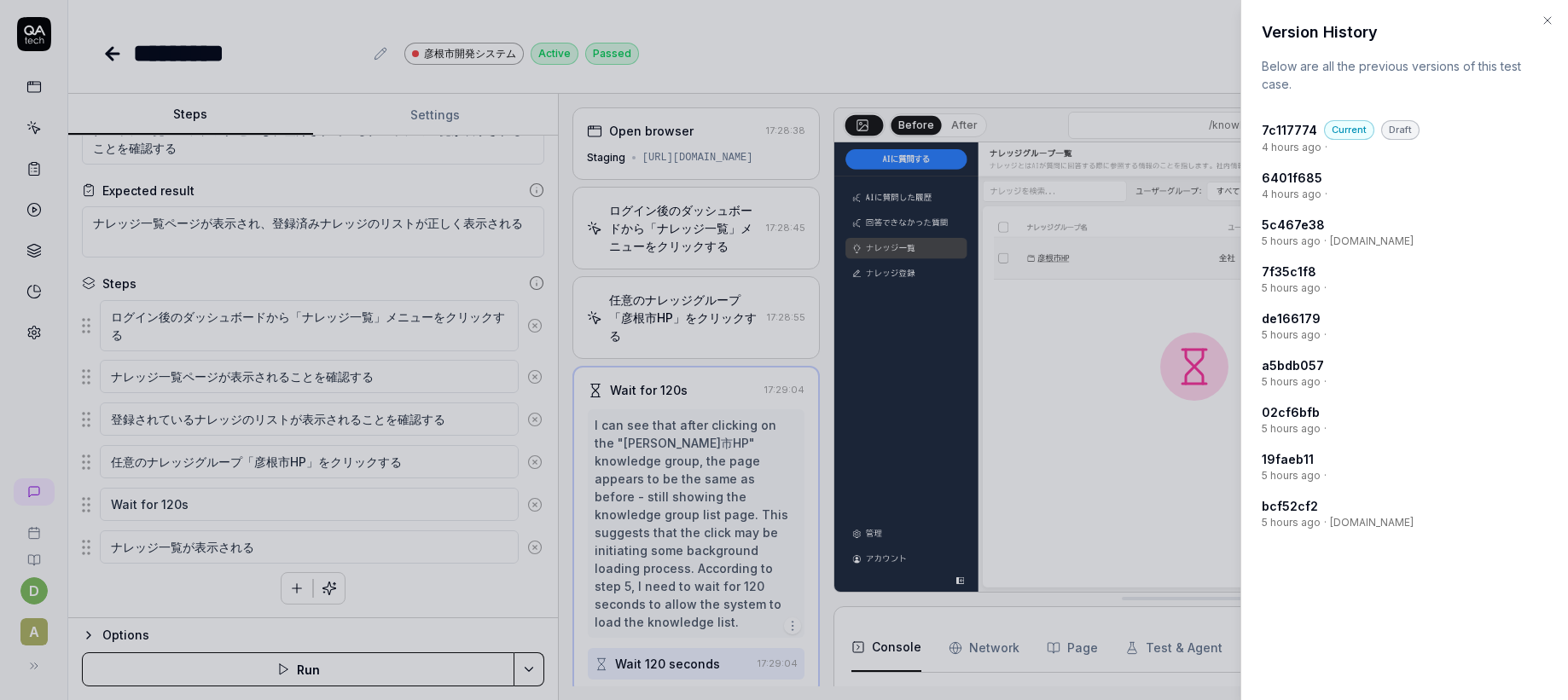
click at [1291, 135] on h4 "7c117774" at bounding box center [1288, 129] width 55 height 18
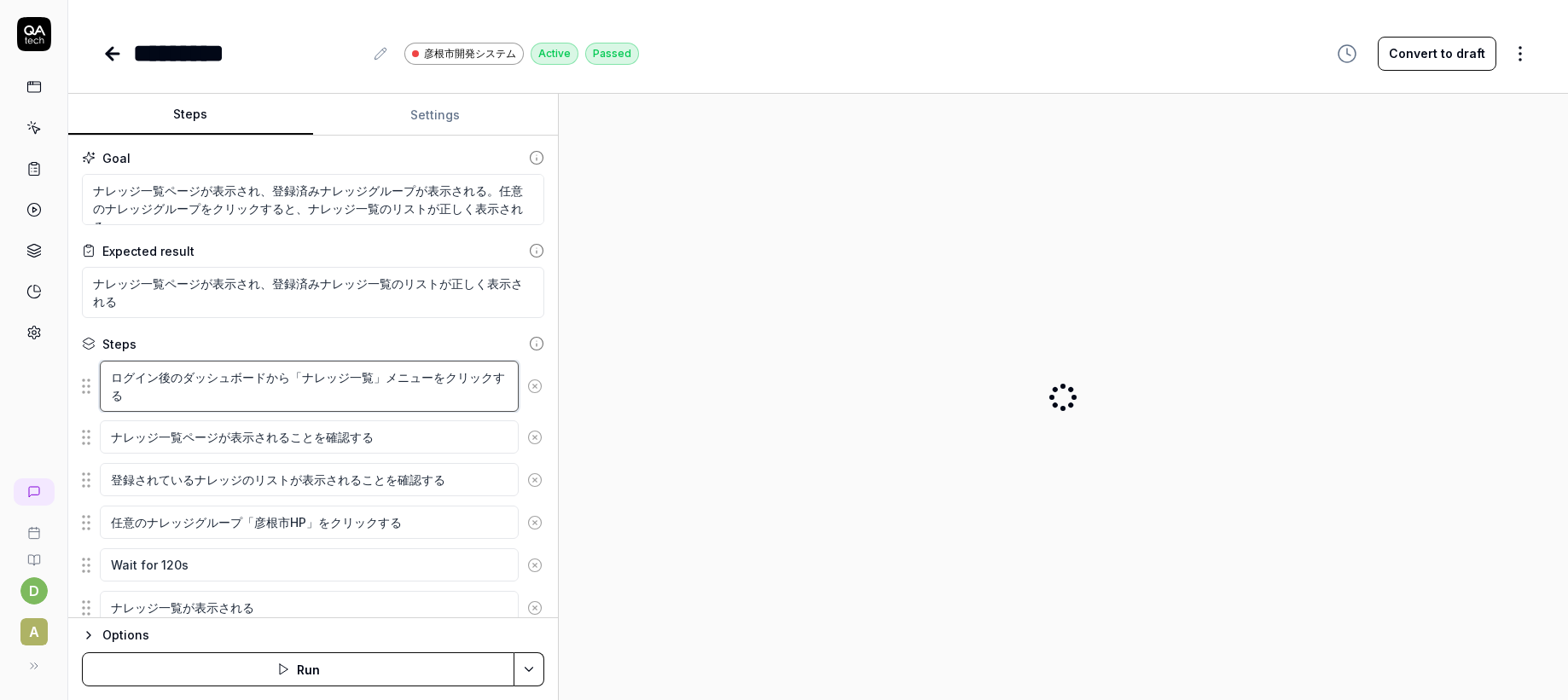
drag, startPoint x: 179, startPoint y: 379, endPoint x: 53, endPoint y: 381, distance: 126.0
click at [52, 383] on div "d A ********* 彦根市開発システム Active Passed Convert to draft Steps Settings Goal ナレッジ…" at bounding box center [784, 350] width 1568 height 700
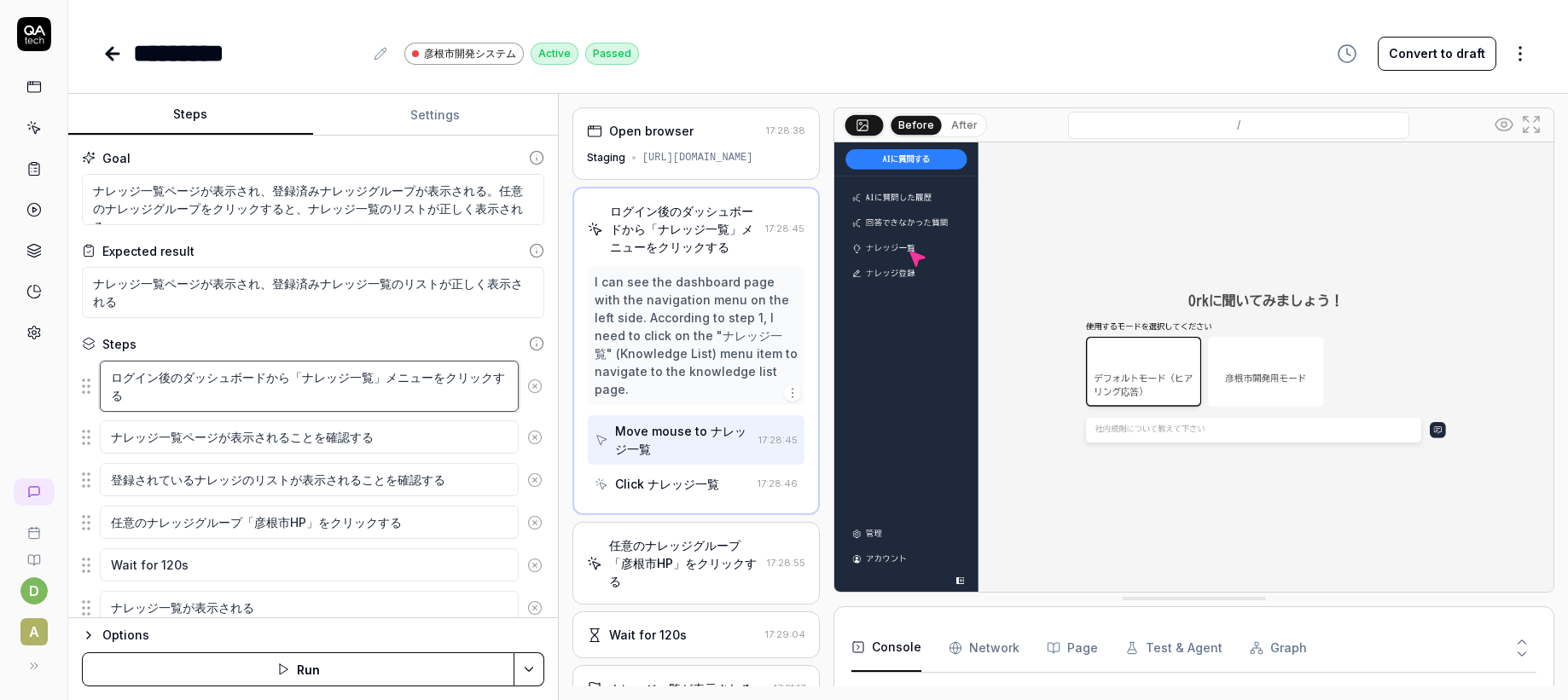
click at [182, 379] on textarea "ログイン後のダッシュボードから「ナレッジ一覧」メニューをクリックする" at bounding box center [309, 386] width 419 height 52
drag, startPoint x: 180, startPoint y: 378, endPoint x: 81, endPoint y: 373, distance: 99.1
click at [82, 373] on div "ログイン後のダッシュボードから「ナレッジ一覧」メニューをクリックする" at bounding box center [312, 387] width 463 height 53
type textarea "*"
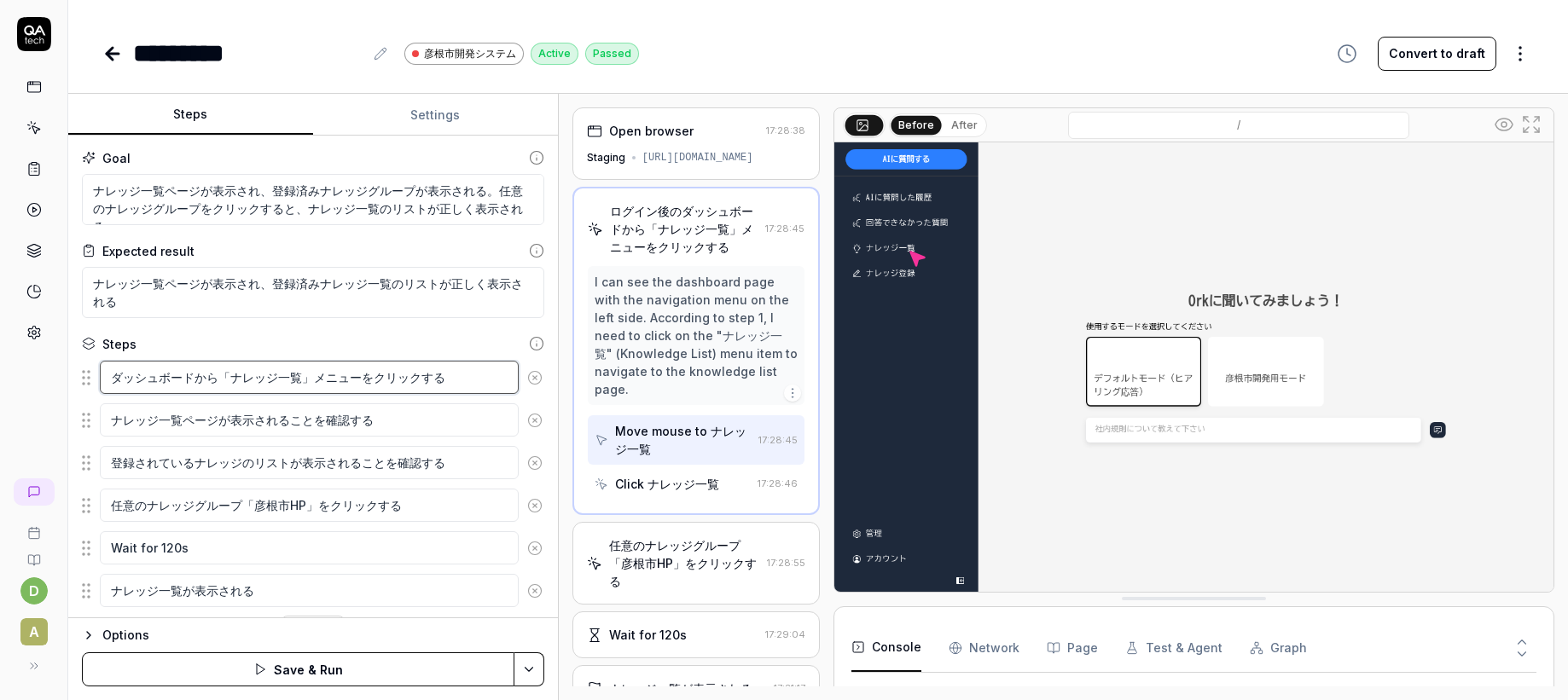
type textarea "ダッシュボードから「ナレッジ一覧」メニューをクリックする"
click at [323, 346] on div "Steps" at bounding box center [312, 343] width 463 height 18
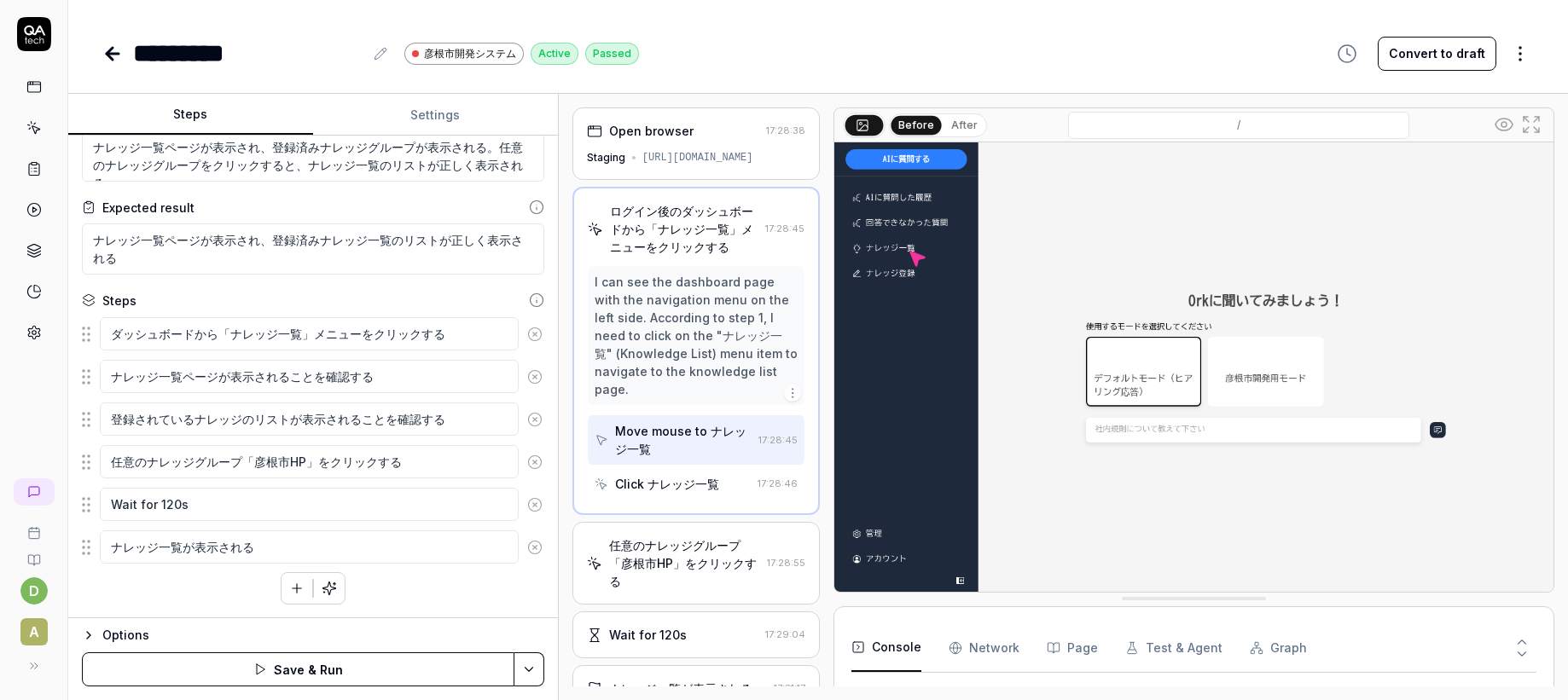
click at [286, 663] on button "Save & Run" at bounding box center [297, 669] width 433 height 34
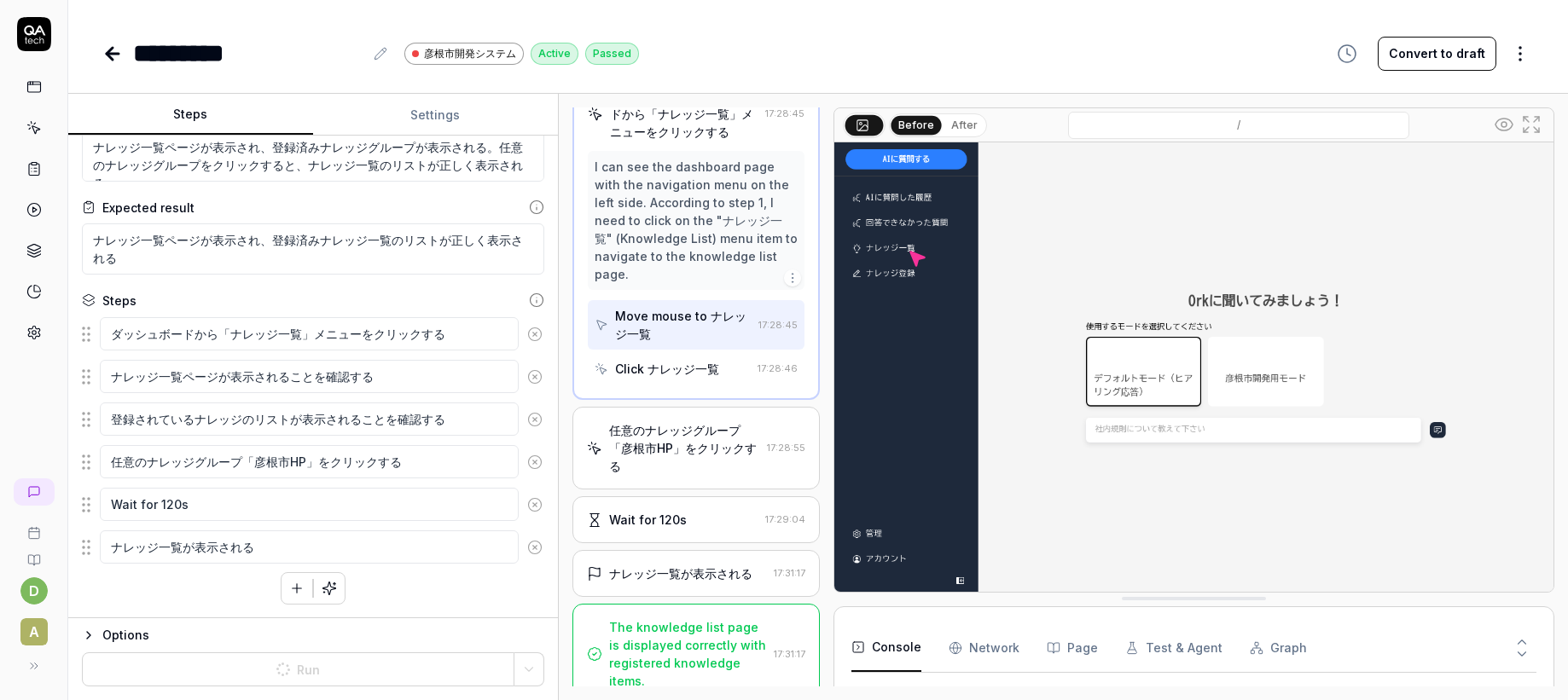
type textarea "*"
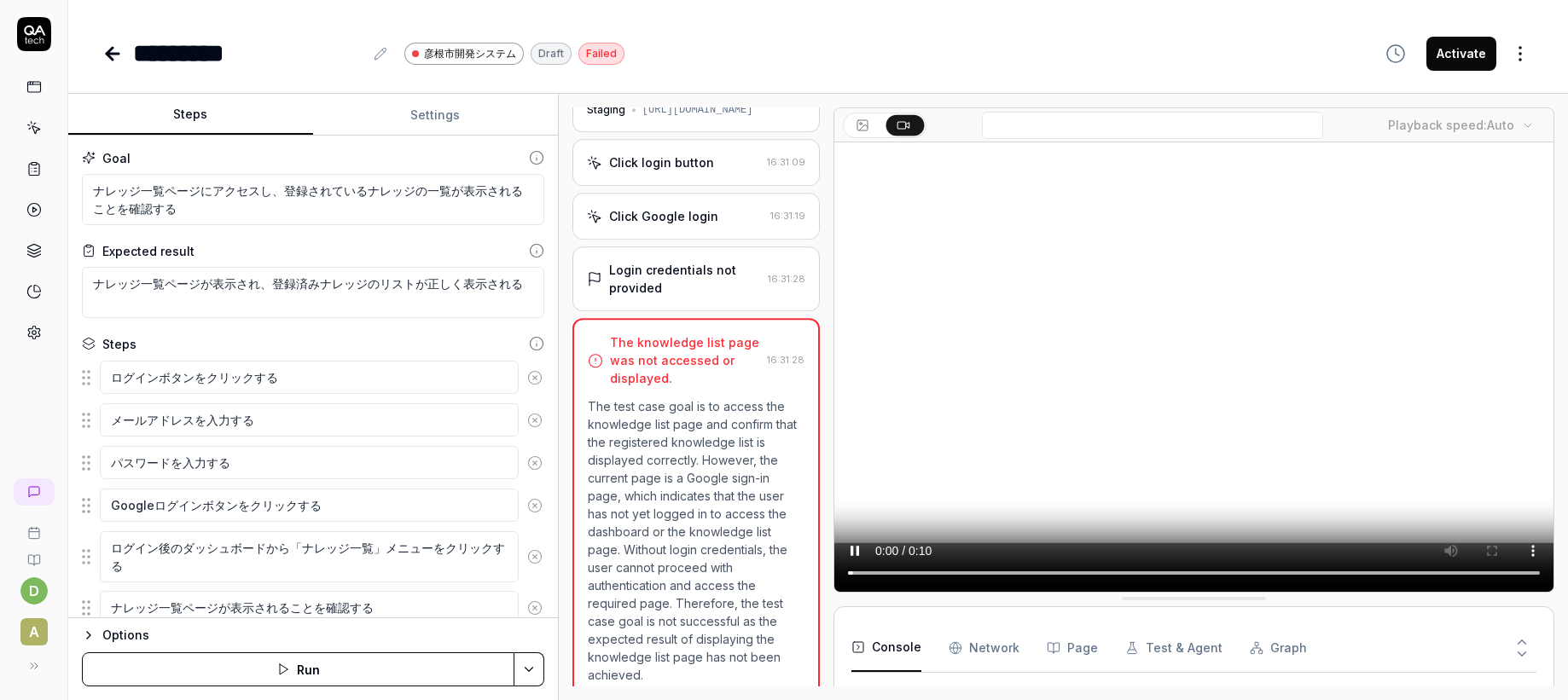
type textarea "*"
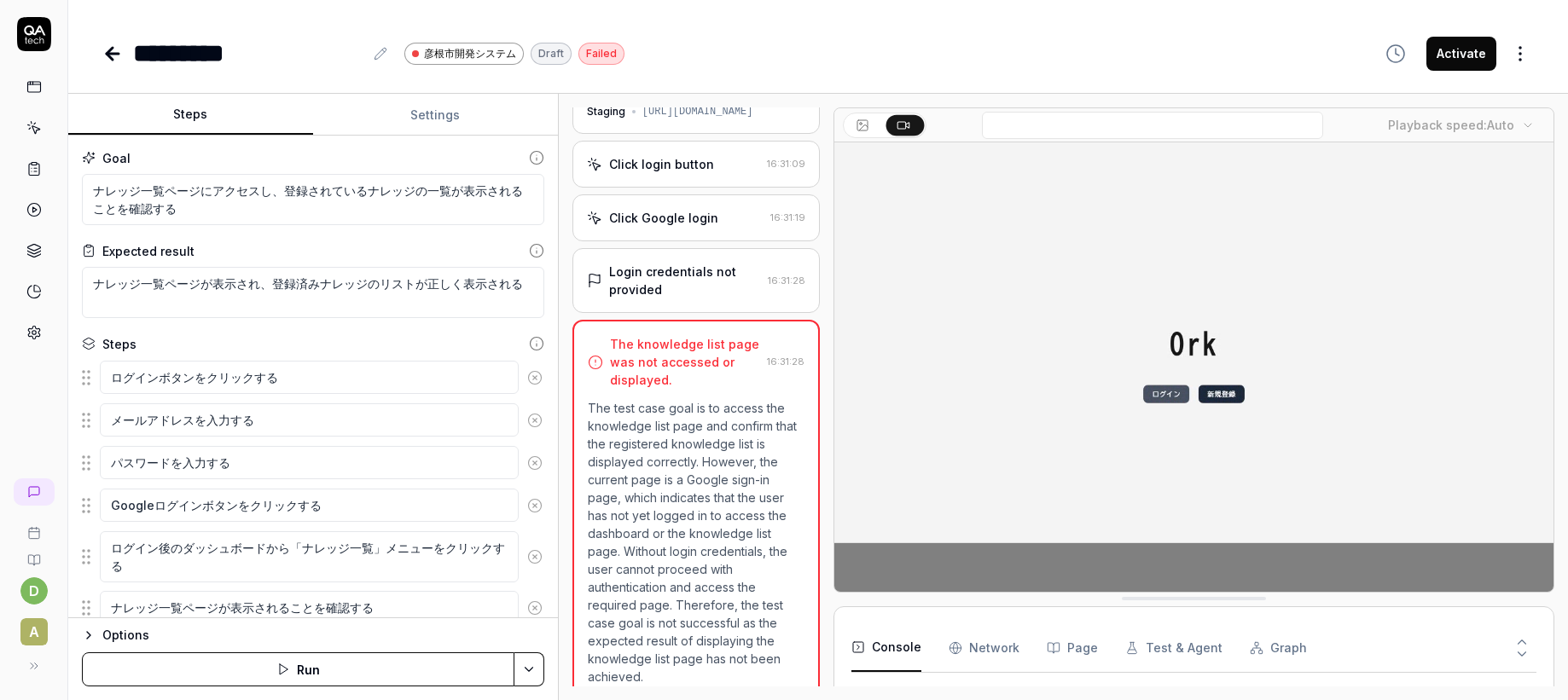
scroll to position [174, 0]
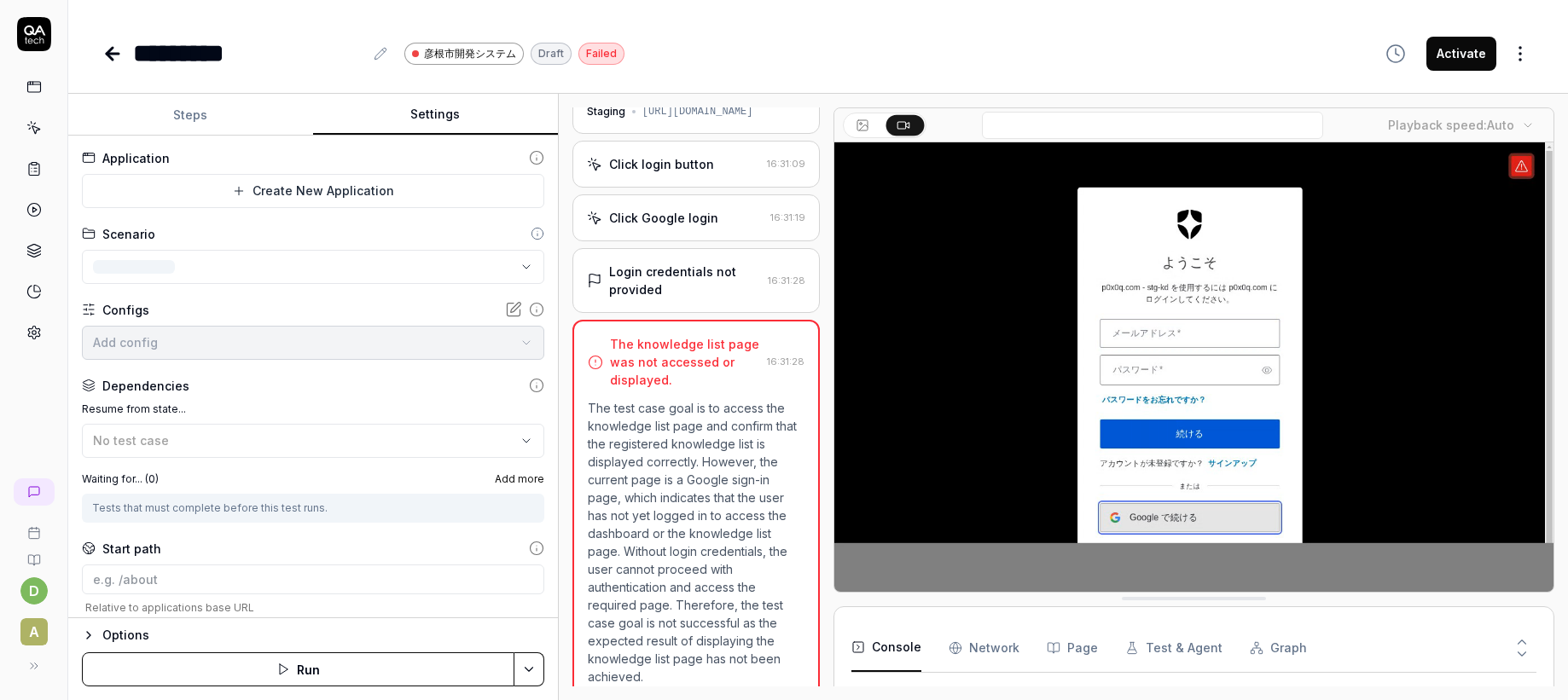
click at [442, 117] on button "Settings" at bounding box center [435, 115] width 245 height 41
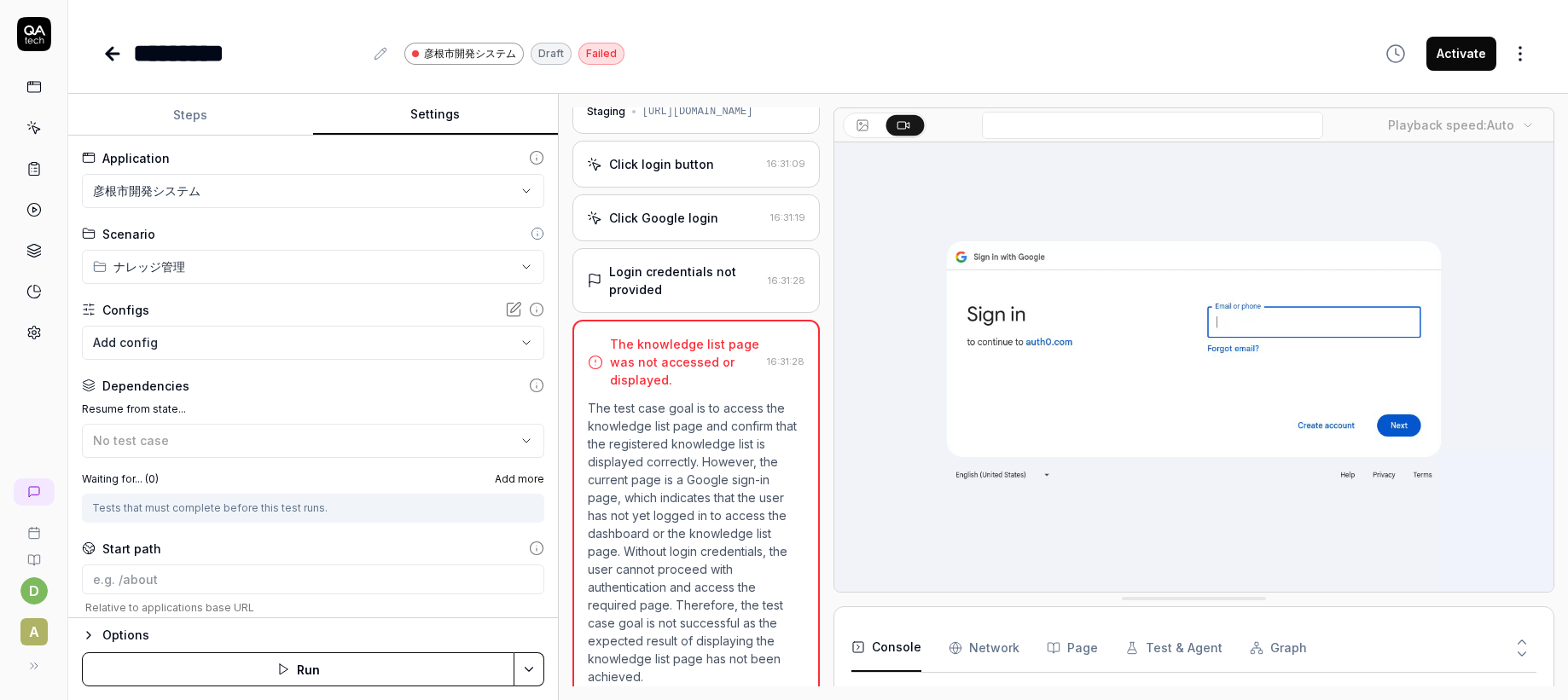
scroll to position [58, 0]
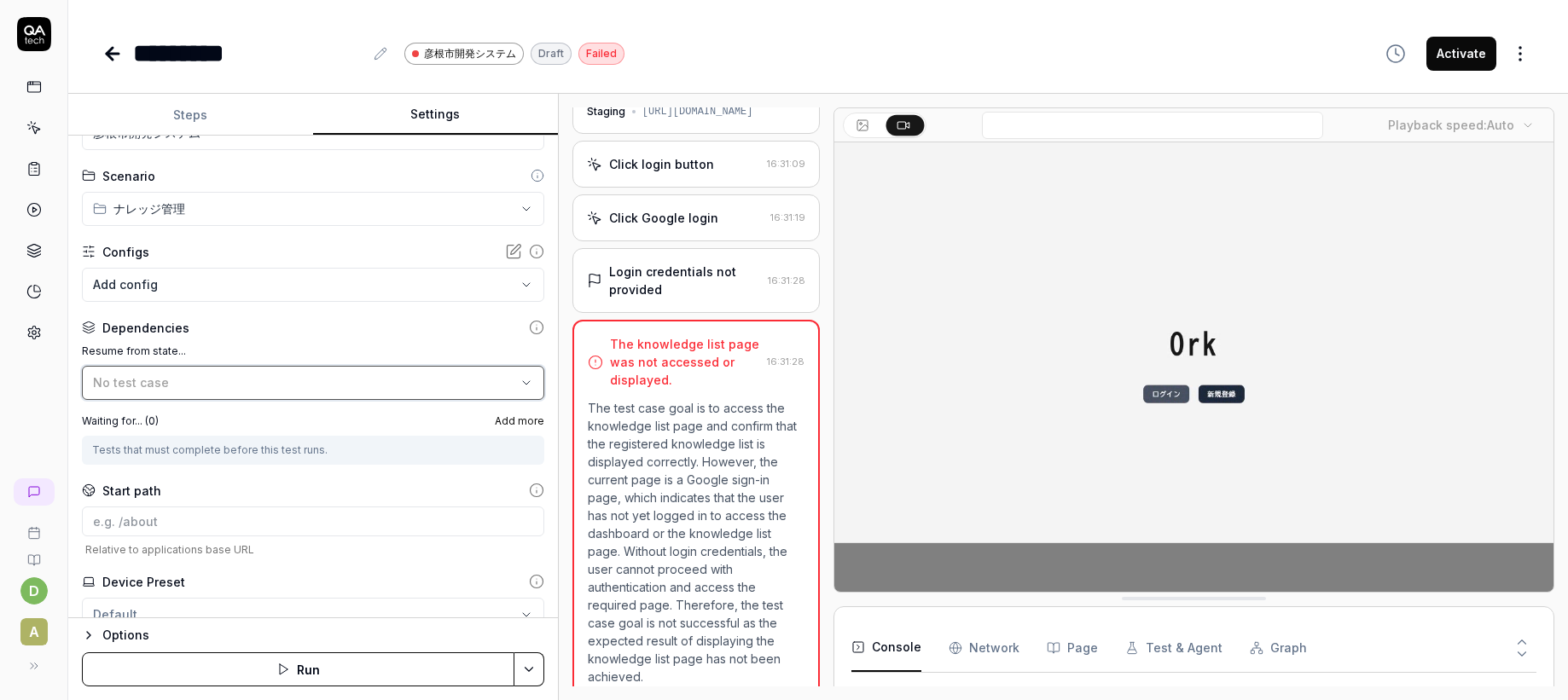
click at [211, 379] on div "No test case" at bounding box center [304, 382] width 423 height 18
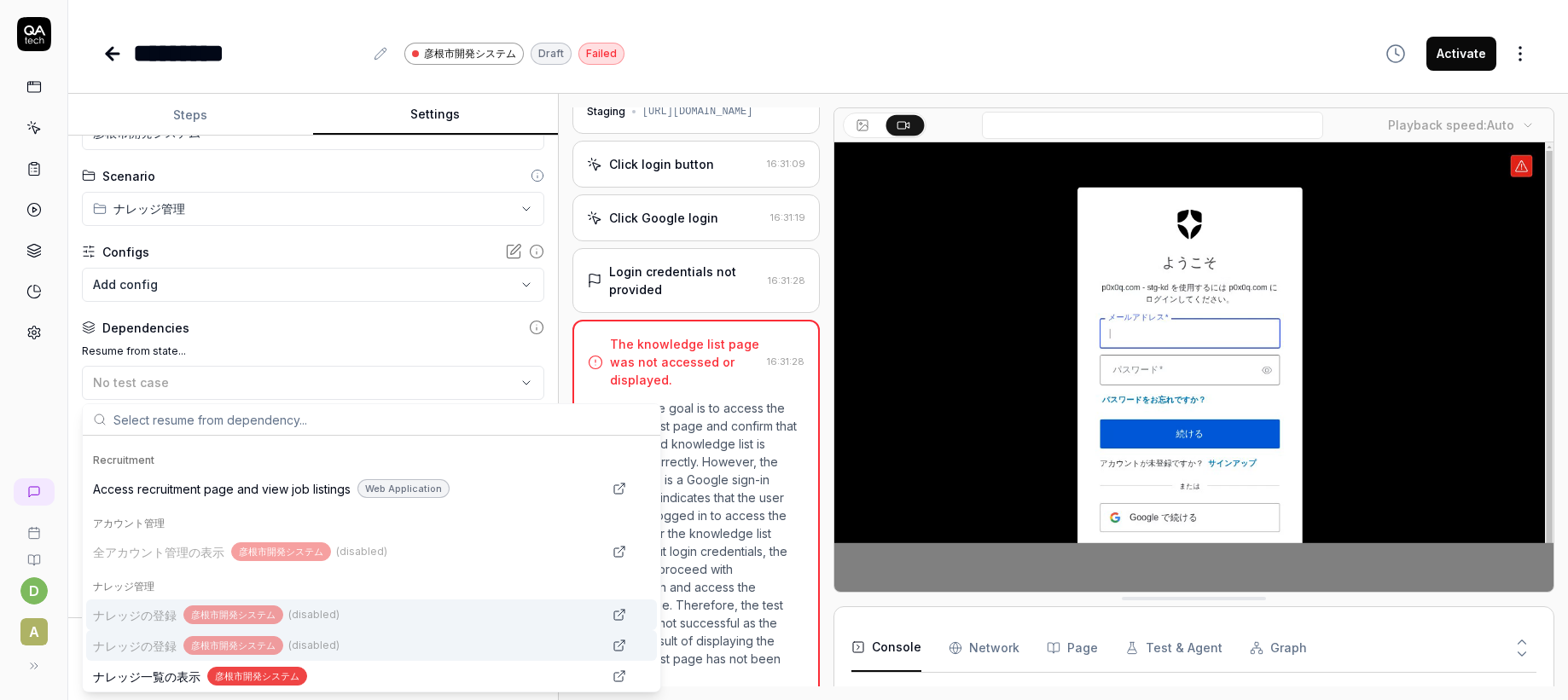
scroll to position [396, 0]
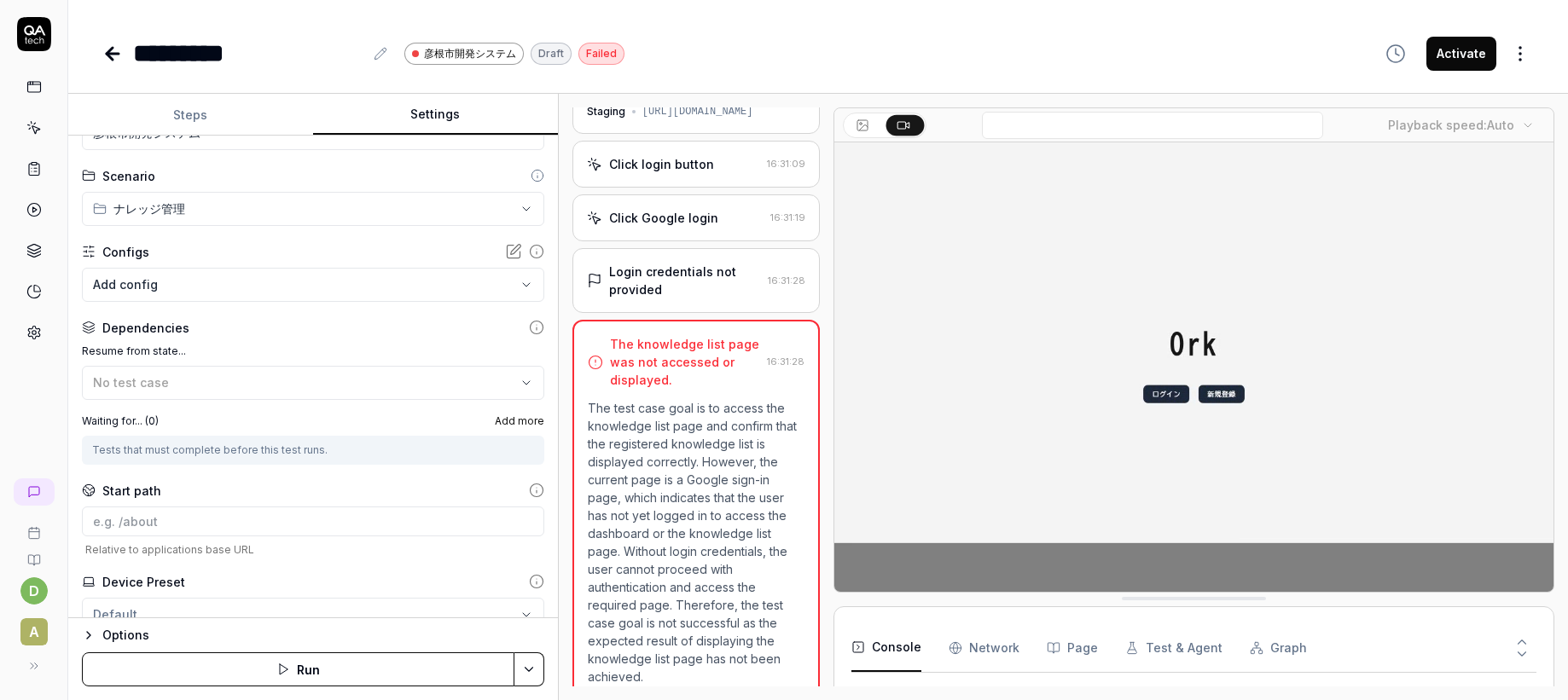
click at [321, 345] on label "Resume from state..." at bounding box center [312, 351] width 463 height 15
